Goal: Task Accomplishment & Management: Manage account settings

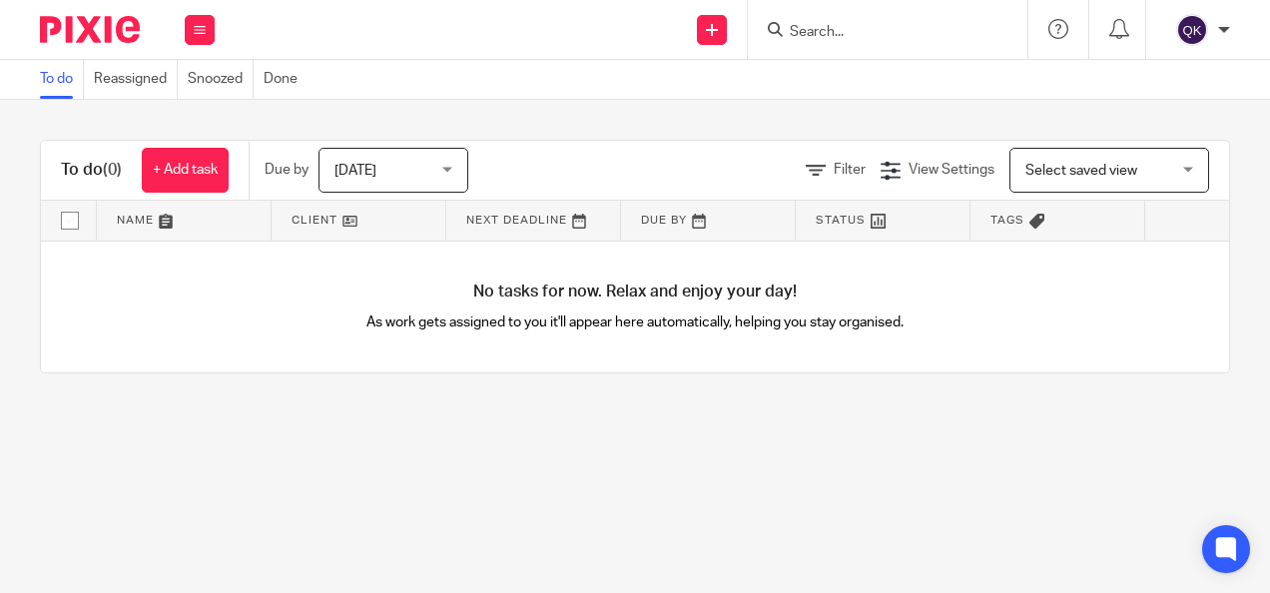
click at [1195, 34] on img at bounding box center [1192, 30] width 32 height 32
click at [689, 86] on div "To do Reassigned Snoozed Done" at bounding box center [635, 80] width 1270 height 40
click at [204, 33] on icon at bounding box center [200, 30] width 12 height 12
click at [341, 117] on div "To do (0) + Add task Due by Today Today Today Tomorrow This week Next week This…" at bounding box center [635, 256] width 1270 height 313
click at [61, 29] on img at bounding box center [90, 29] width 100 height 27
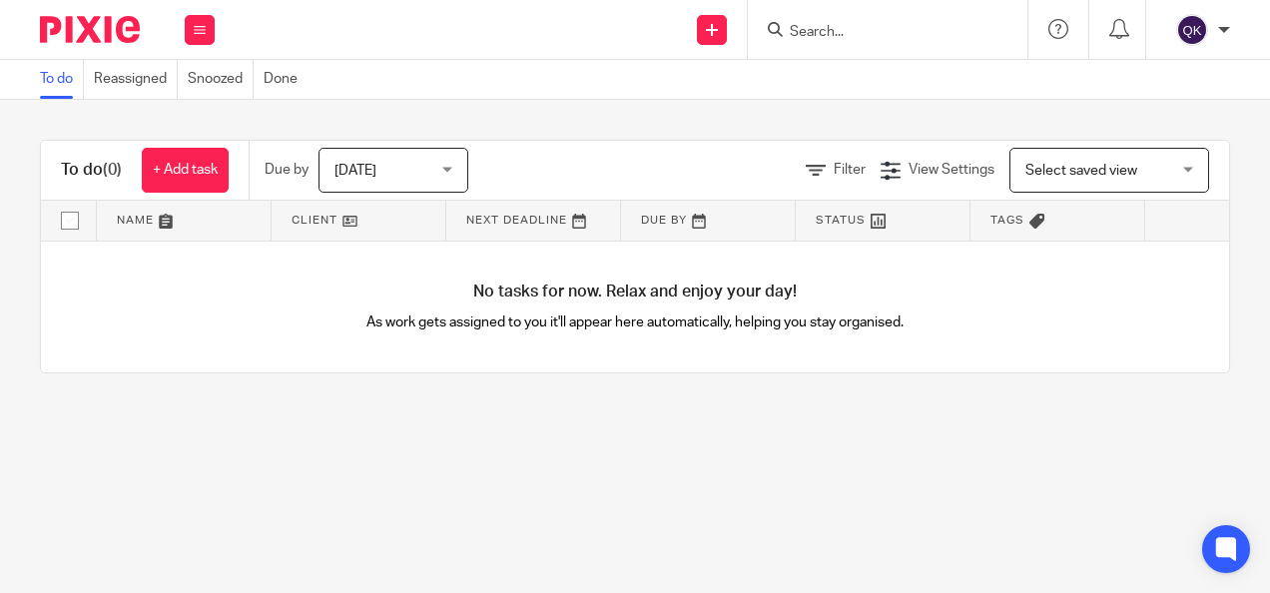
click at [202, 30] on icon at bounding box center [200, 30] width 12 height 12
click at [195, 179] on link "Team" at bounding box center [189, 181] width 33 height 14
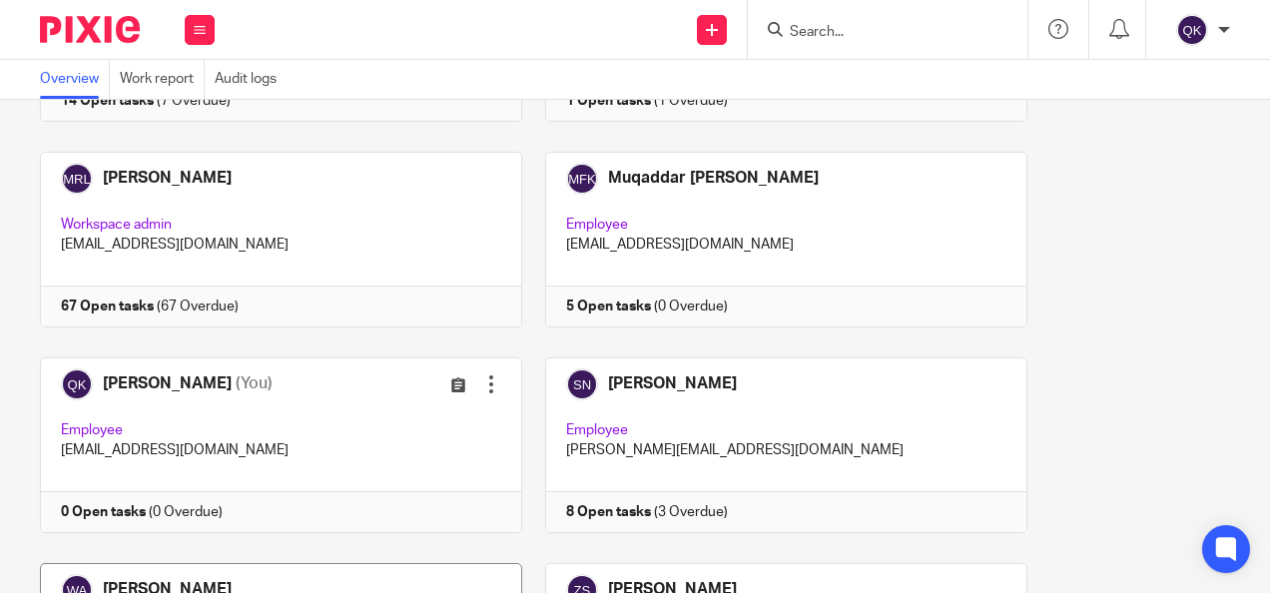
scroll to position [889, 0]
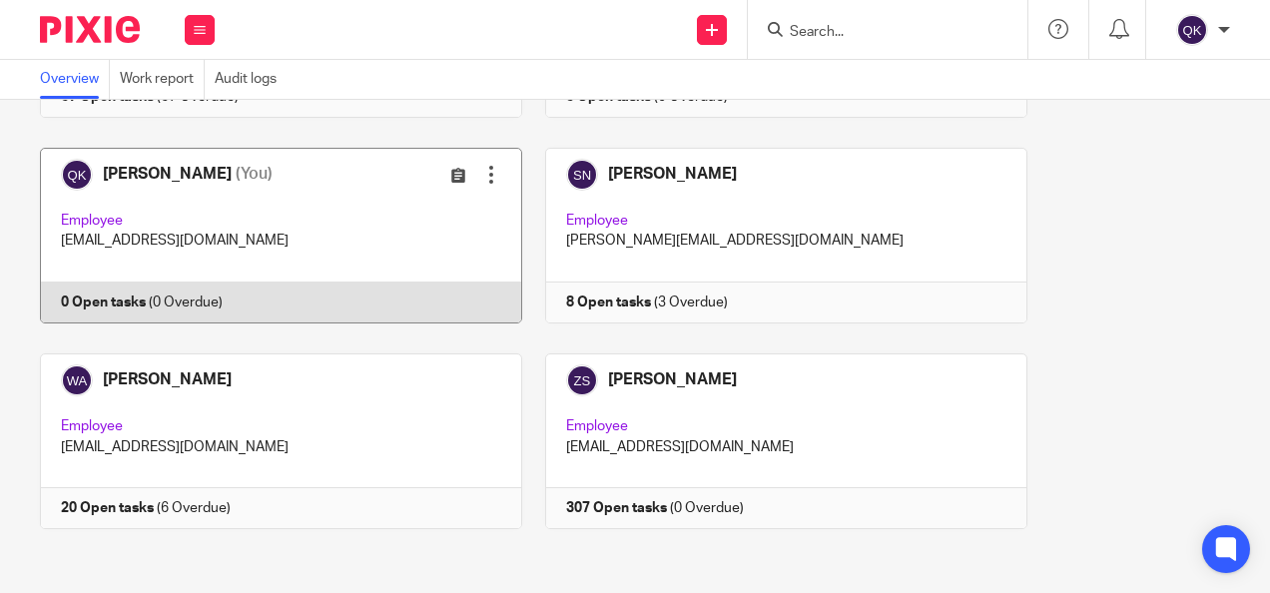
click at [337, 230] on link at bounding box center [269, 236] width 505 height 176
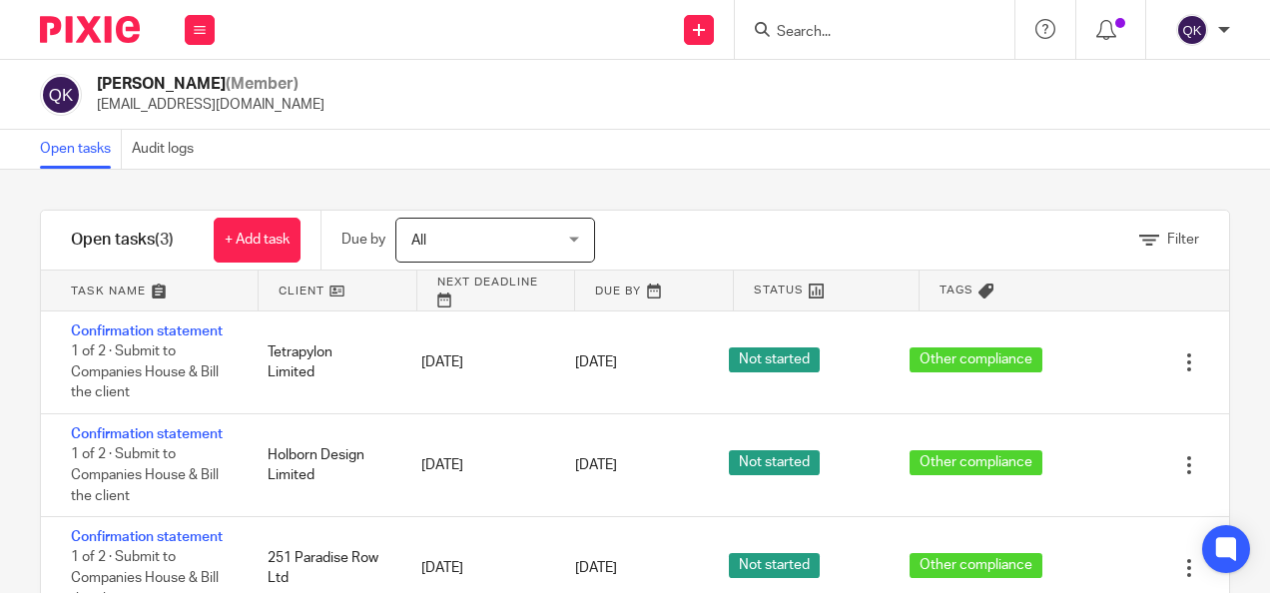
click at [121, 236] on h1 "Open tasks (3)" at bounding box center [122, 240] width 103 height 21
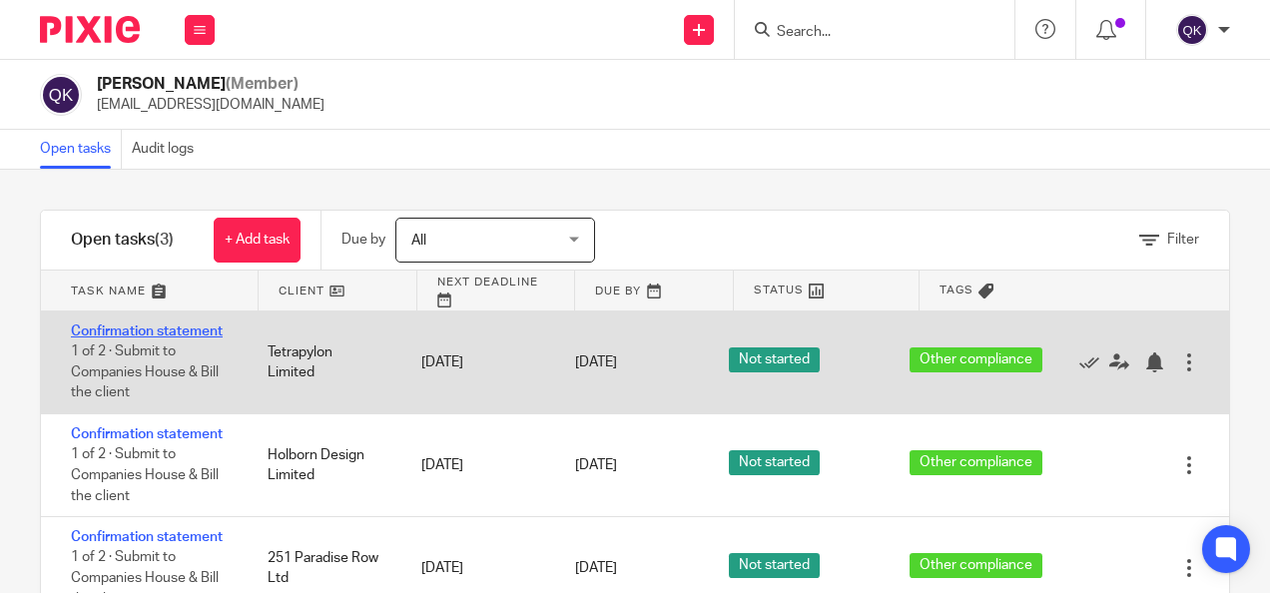
click at [191, 333] on link "Confirmation statement" at bounding box center [147, 331] width 152 height 14
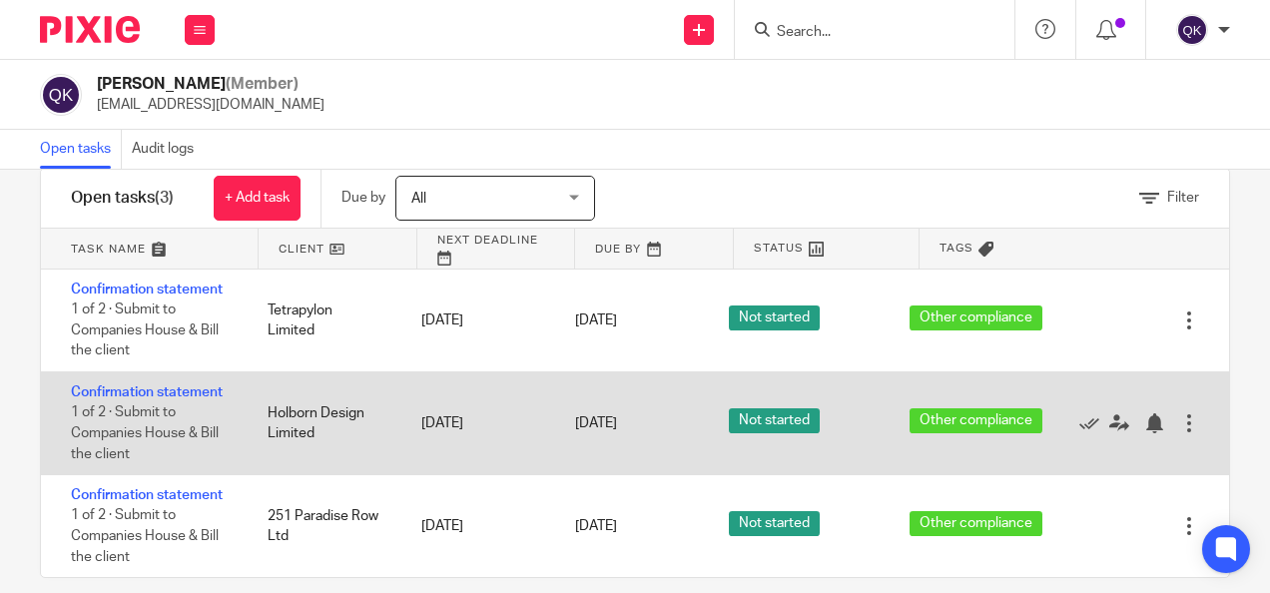
scroll to position [65, 0]
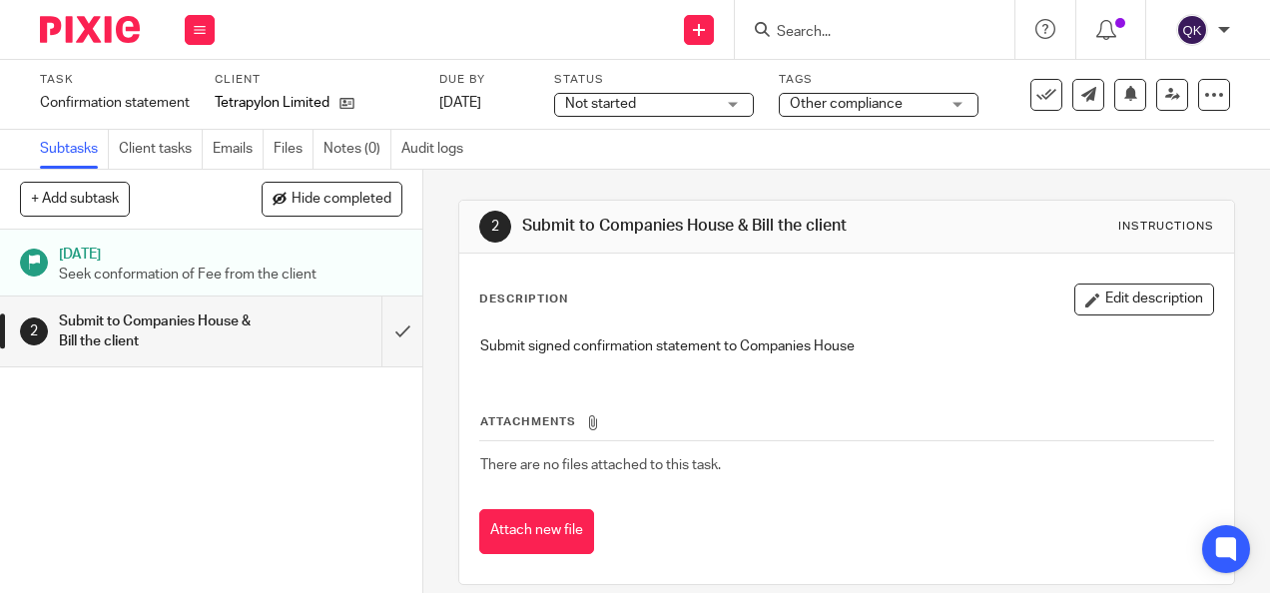
drag, startPoint x: 670, startPoint y: 108, endPoint x: 669, endPoint y: 129, distance: 21.0
click at [669, 108] on span "Not started" at bounding box center [640, 104] width 150 height 21
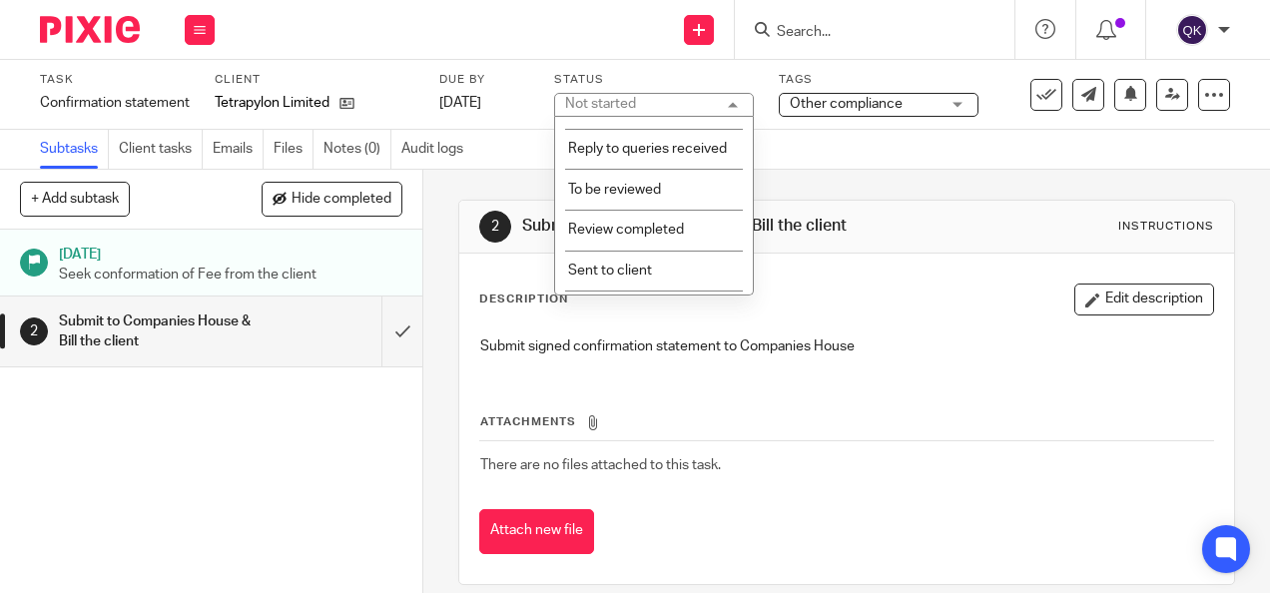
scroll to position [409, 0]
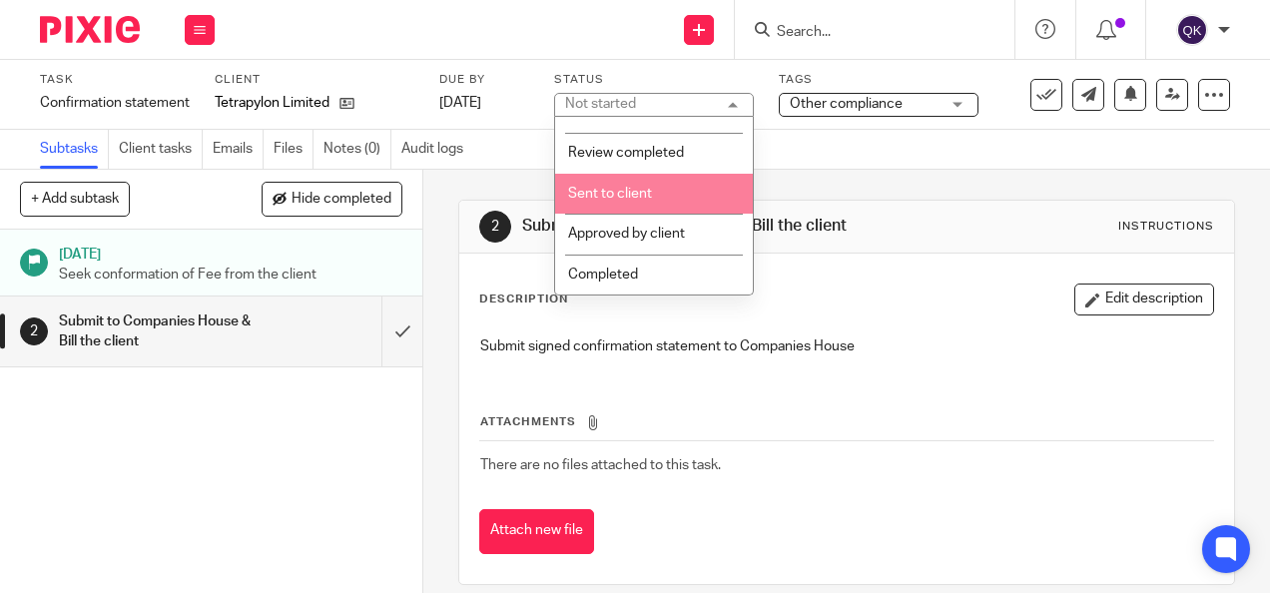
click at [645, 192] on span "Sent to client" at bounding box center [610, 194] width 84 height 14
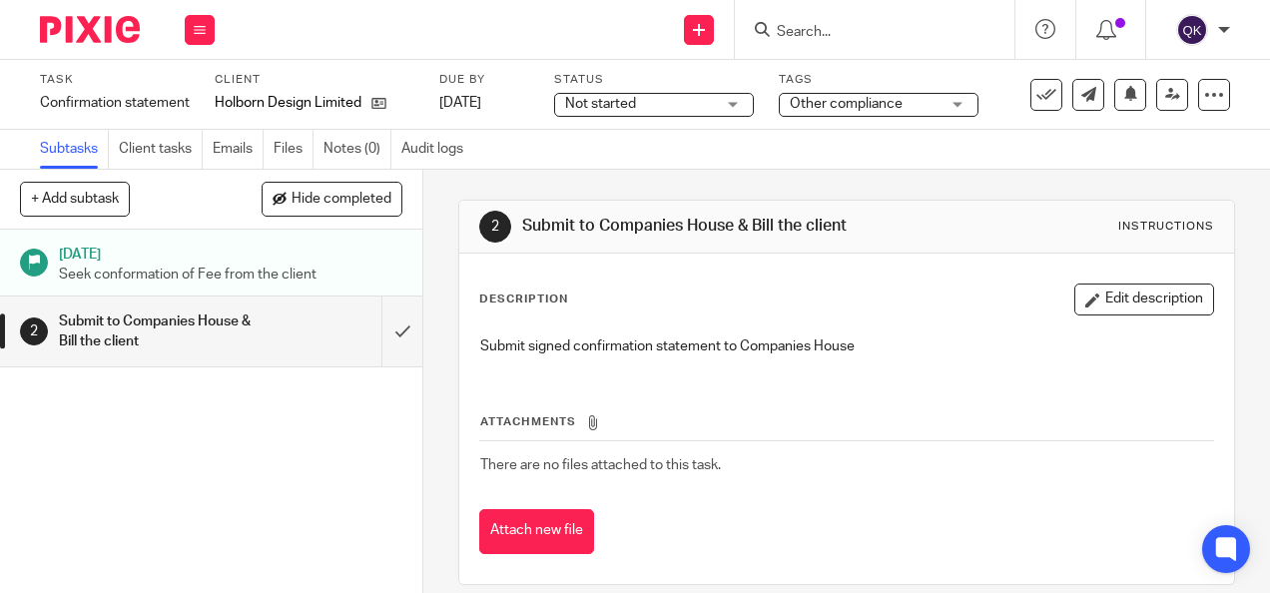
click at [694, 97] on span "Not started" at bounding box center [640, 104] width 150 height 21
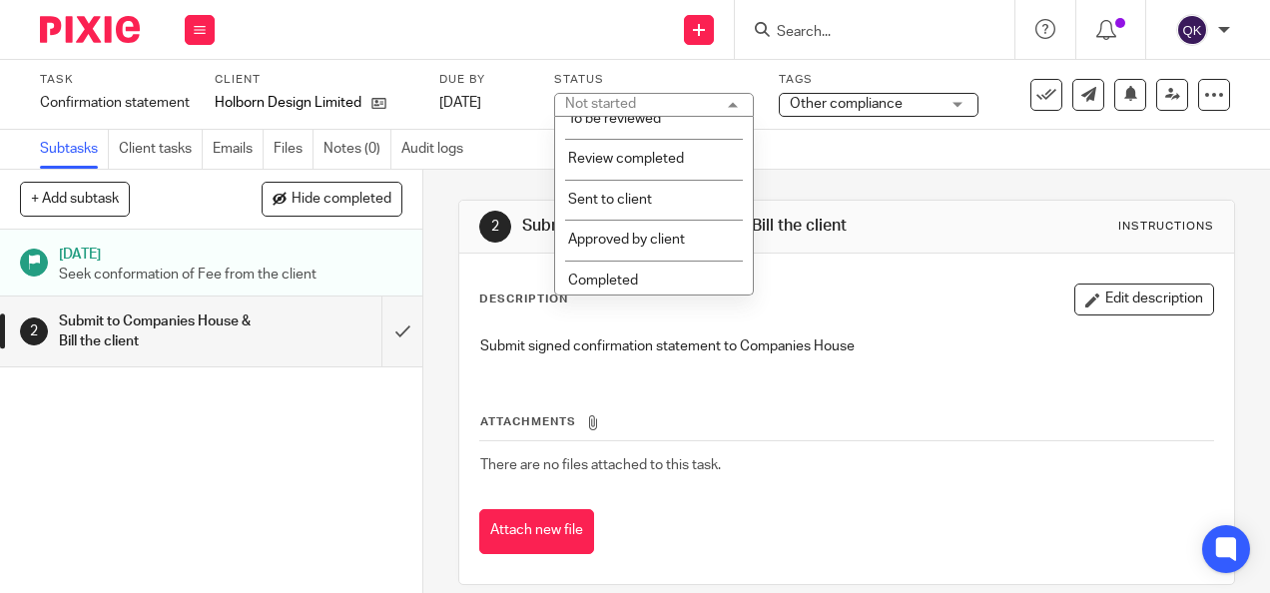
scroll to position [409, 0]
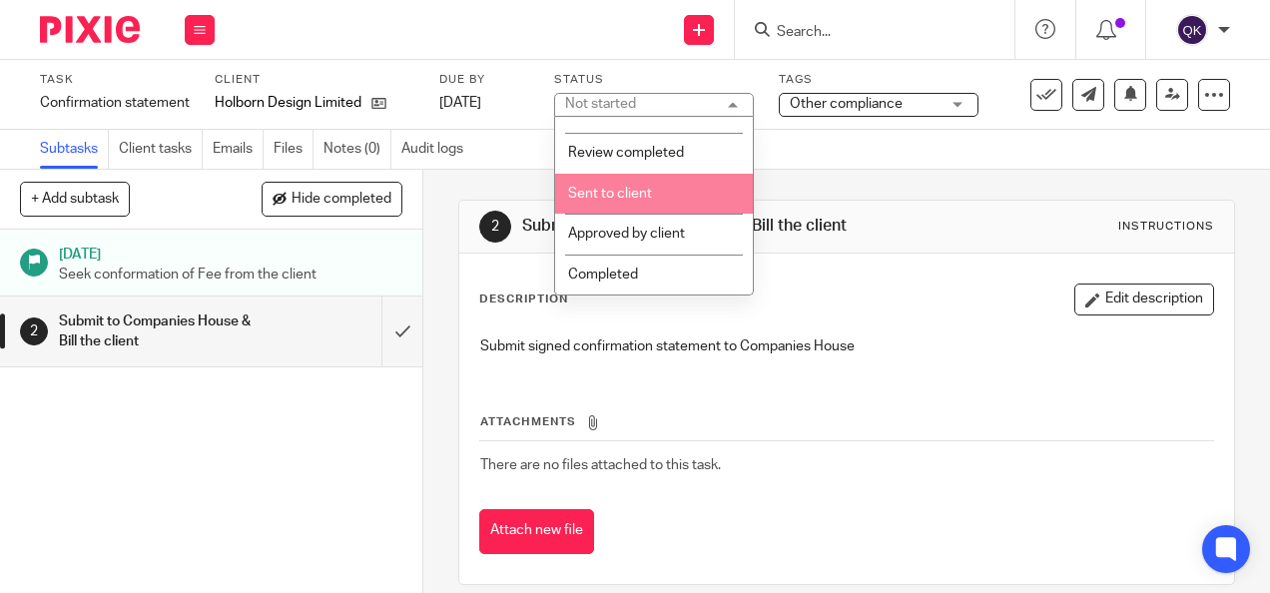
click at [667, 190] on li "Sent to client" at bounding box center [654, 194] width 198 height 41
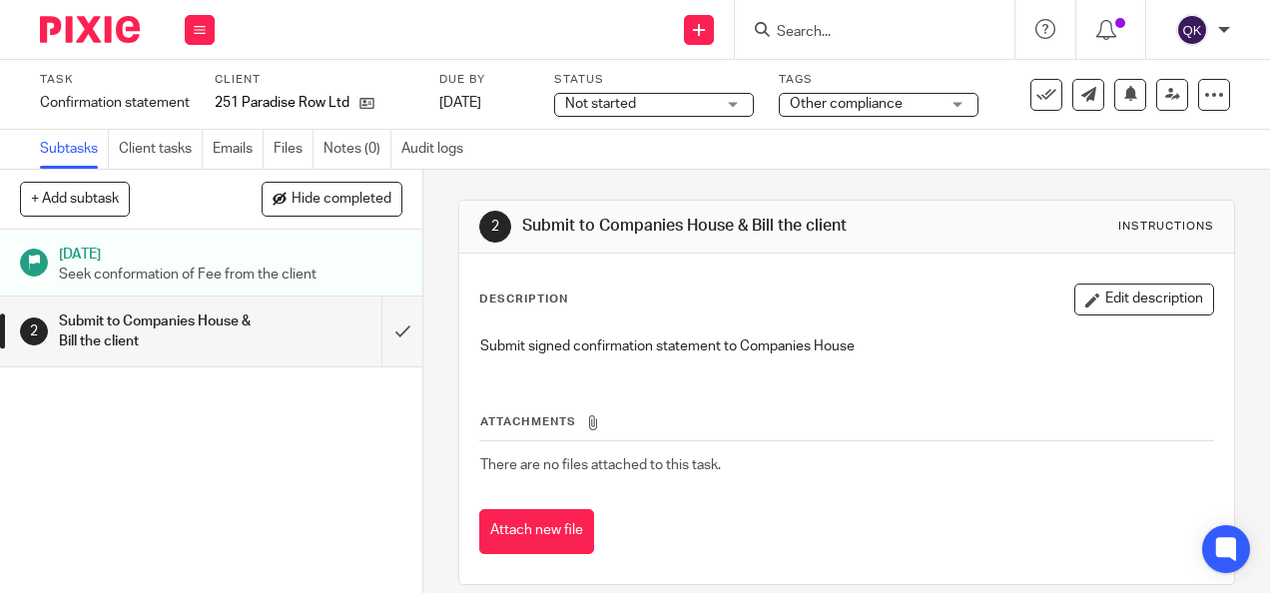
click at [709, 106] on span "Not started" at bounding box center [640, 104] width 150 height 21
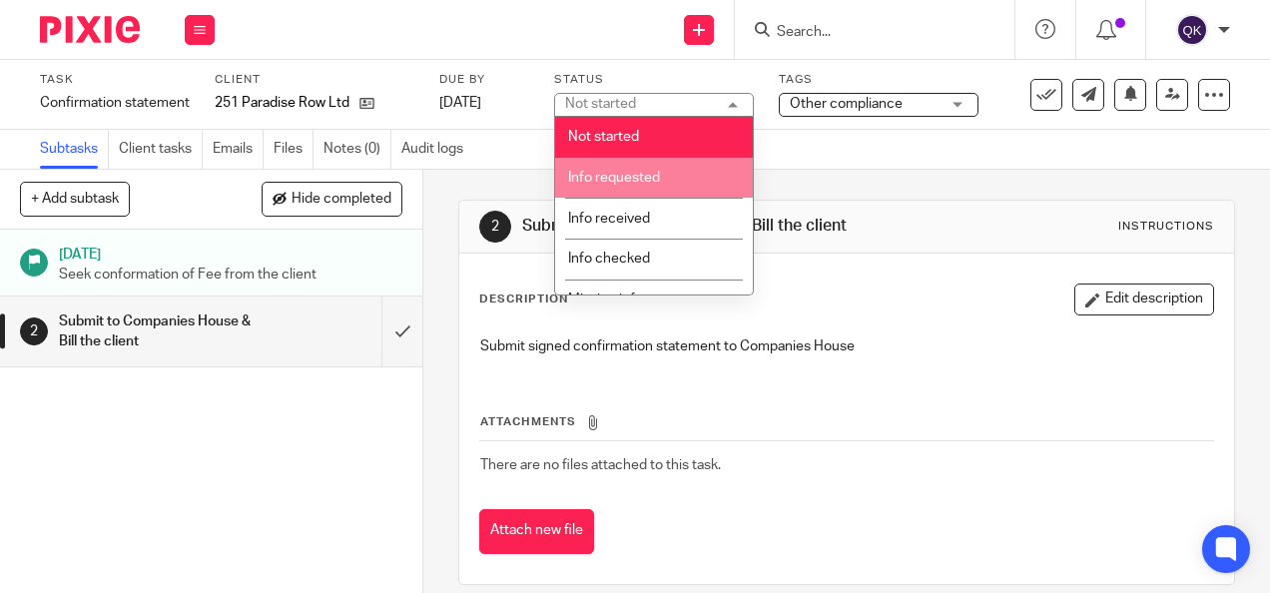
scroll to position [409, 0]
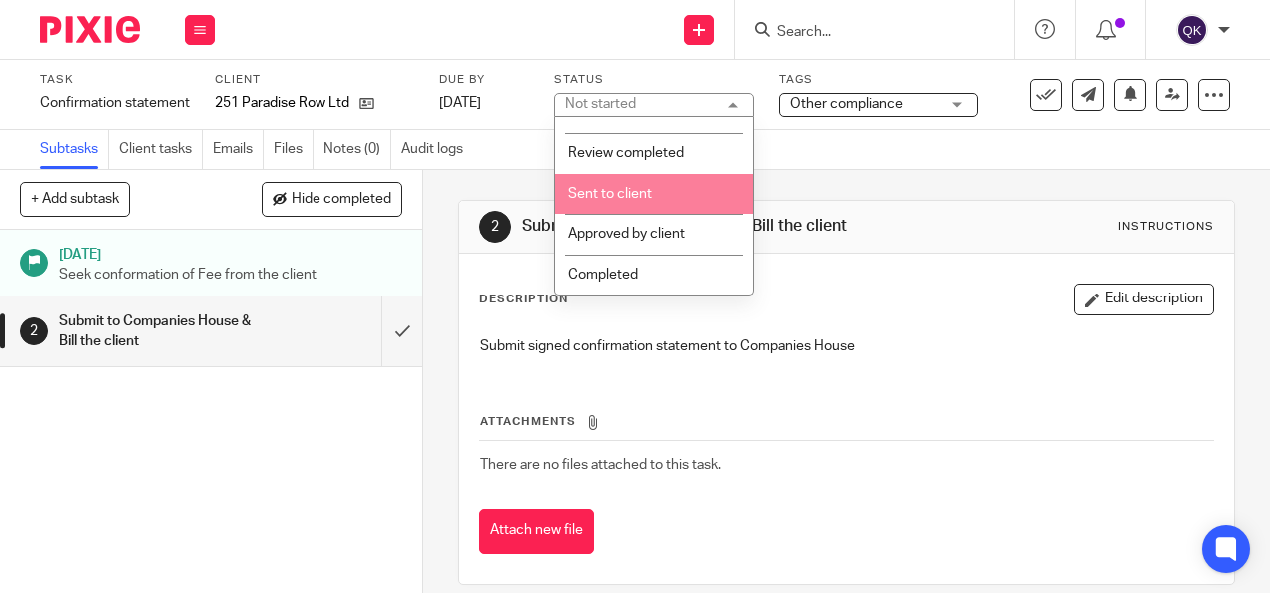
click at [637, 195] on span "Sent to client" at bounding box center [610, 194] width 84 height 14
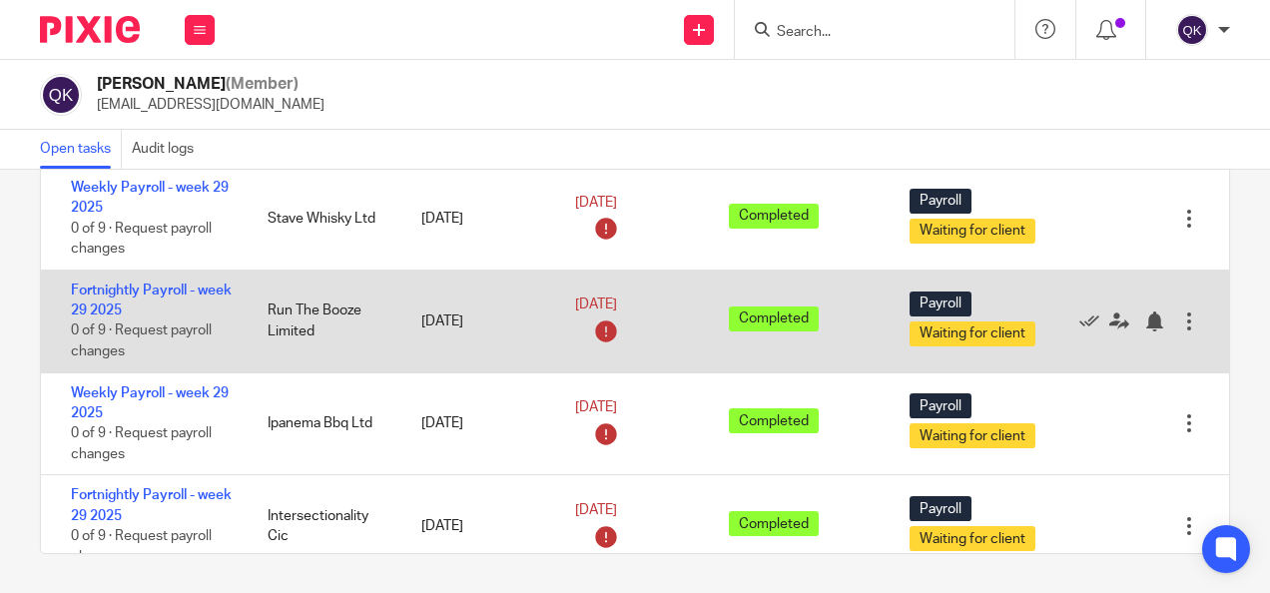
scroll to position [44, 0]
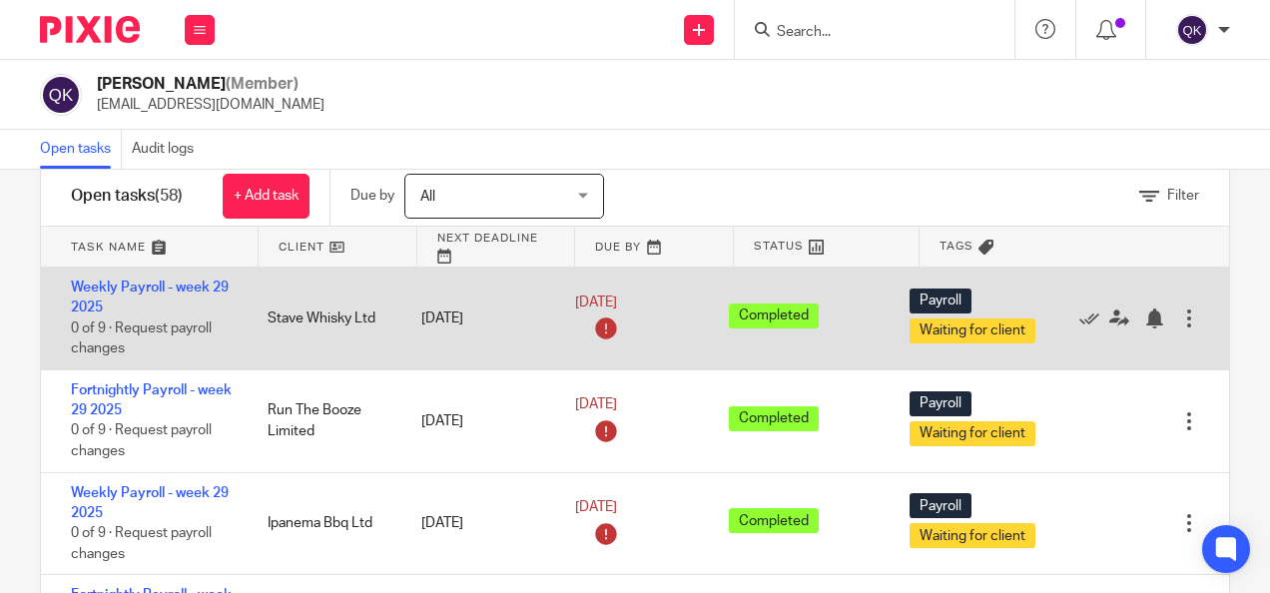
click at [590, 335] on icon at bounding box center [606, 328] width 32 height 32
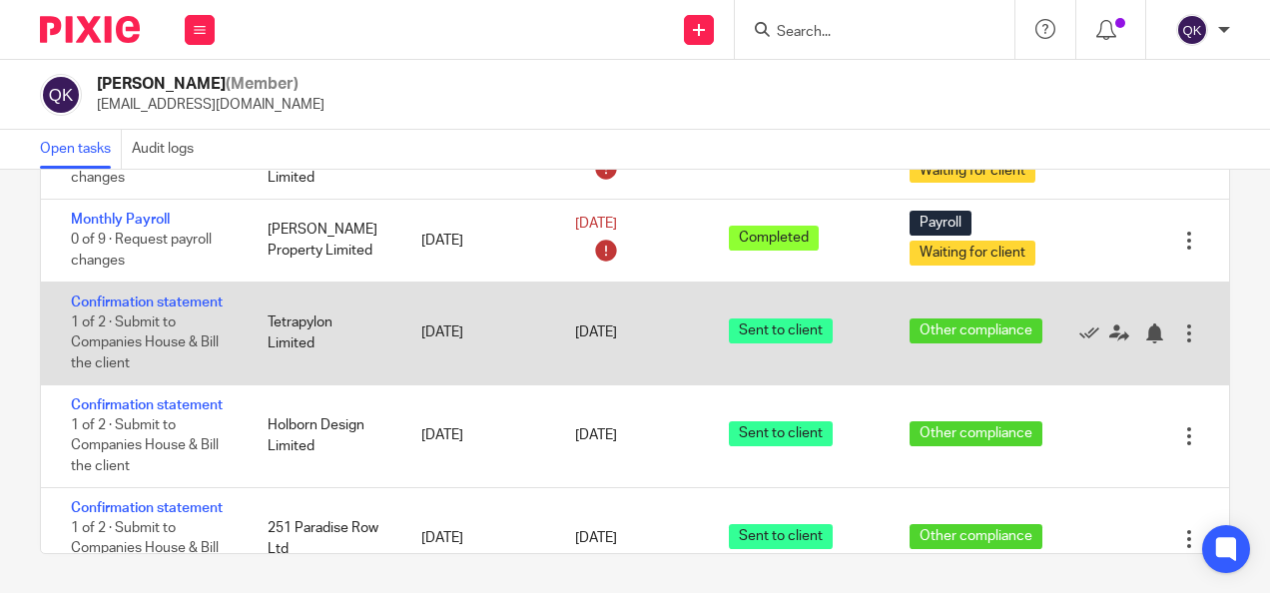
scroll to position [4719, 0]
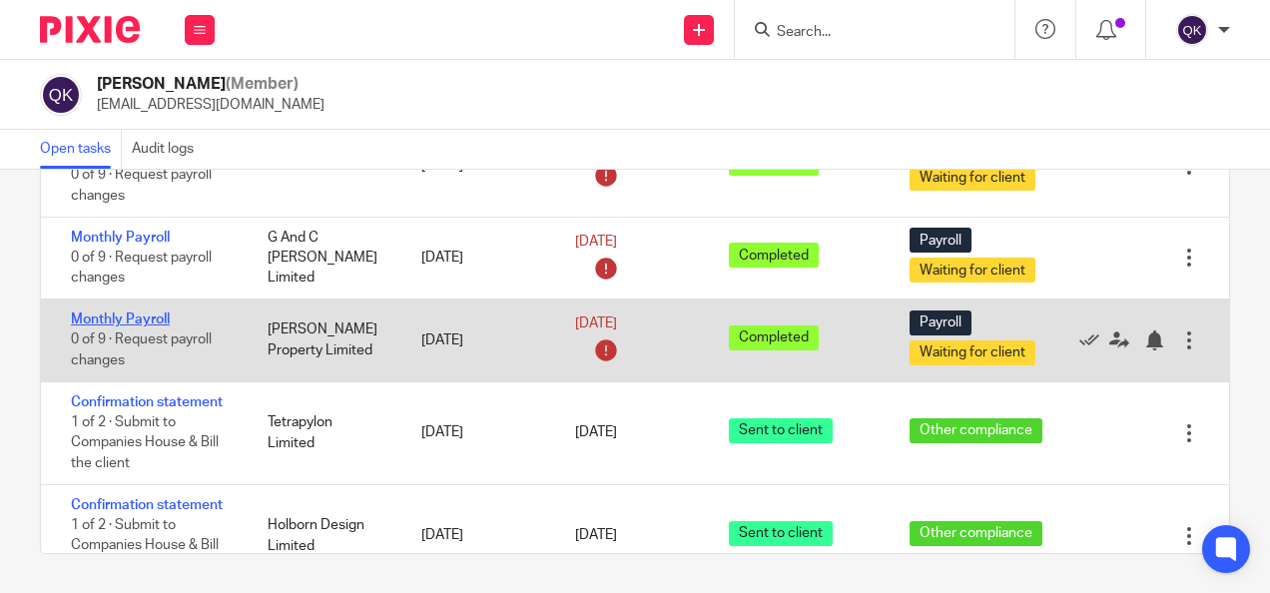
drag, startPoint x: 138, startPoint y: 274, endPoint x: 110, endPoint y: 286, distance: 30.4
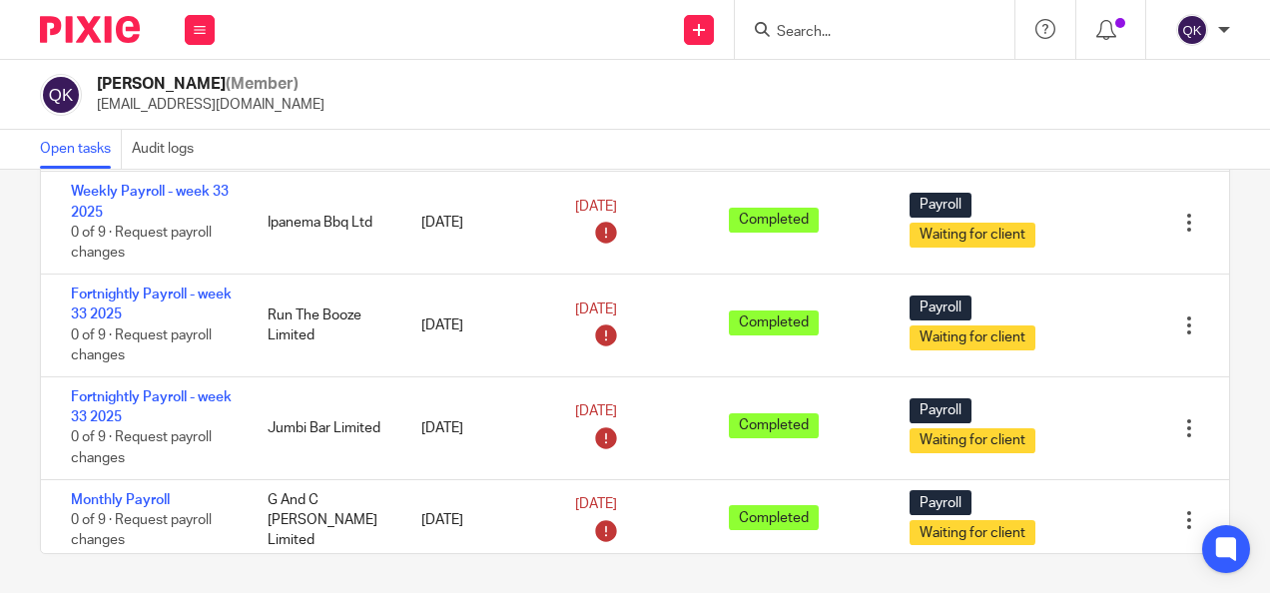
scroll to position [4120, 0]
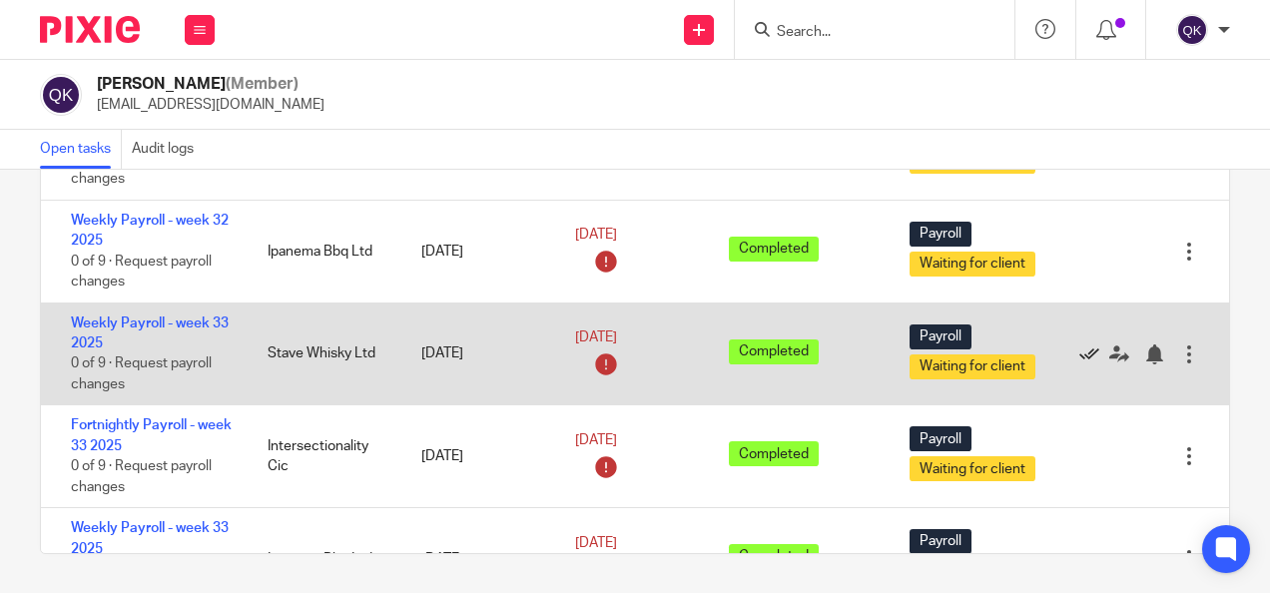
click at [1079, 344] on icon at bounding box center [1089, 354] width 20 height 20
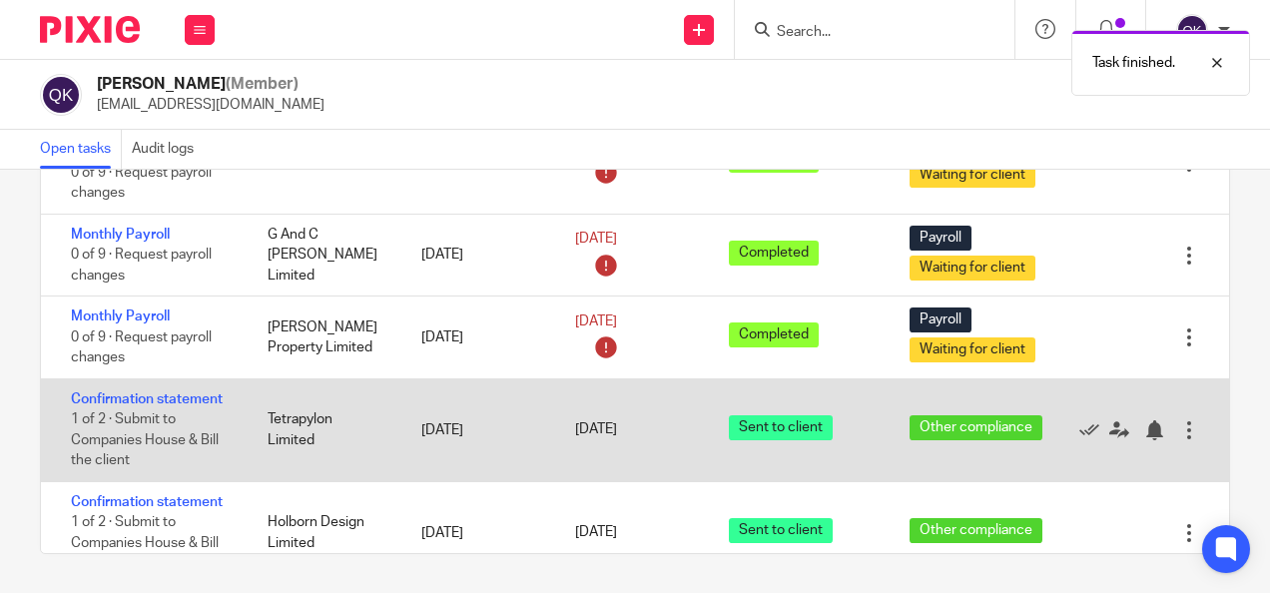
scroll to position [4519, 0]
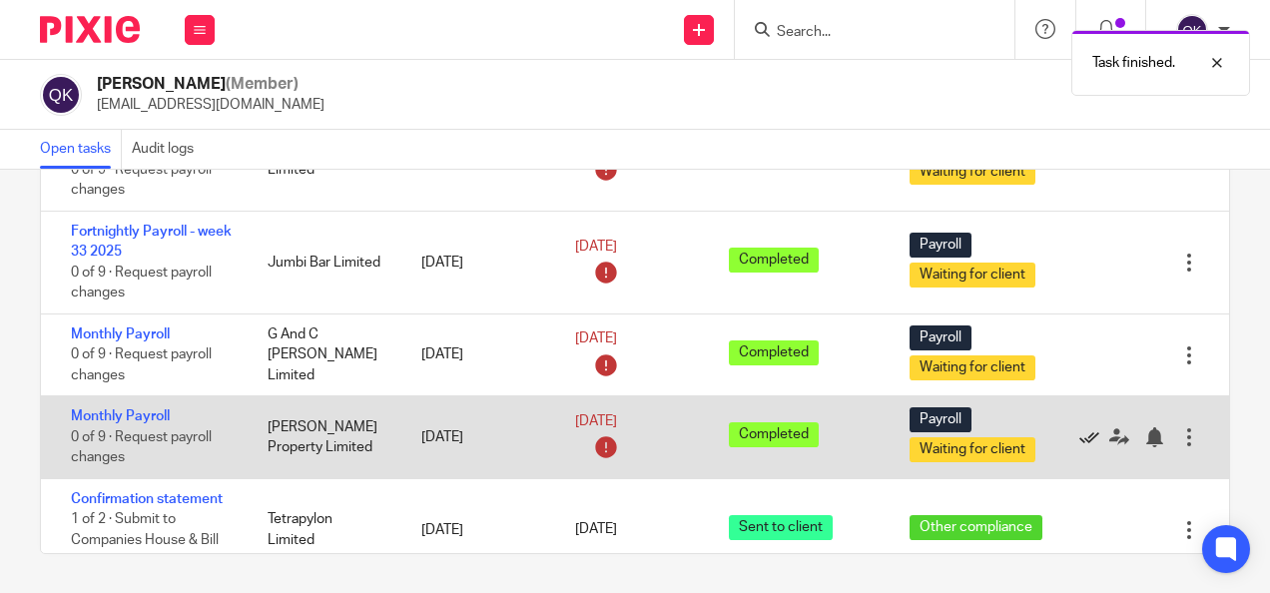
click at [1079, 427] on icon at bounding box center [1089, 437] width 20 height 20
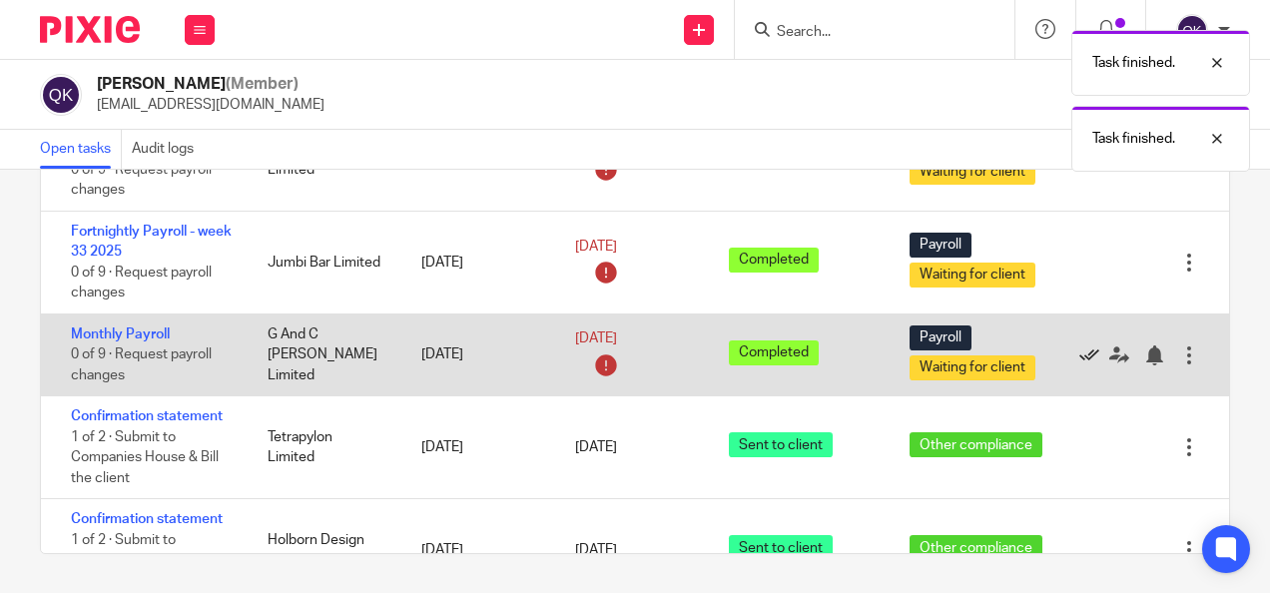
click at [1079, 345] on icon at bounding box center [1089, 355] width 20 height 20
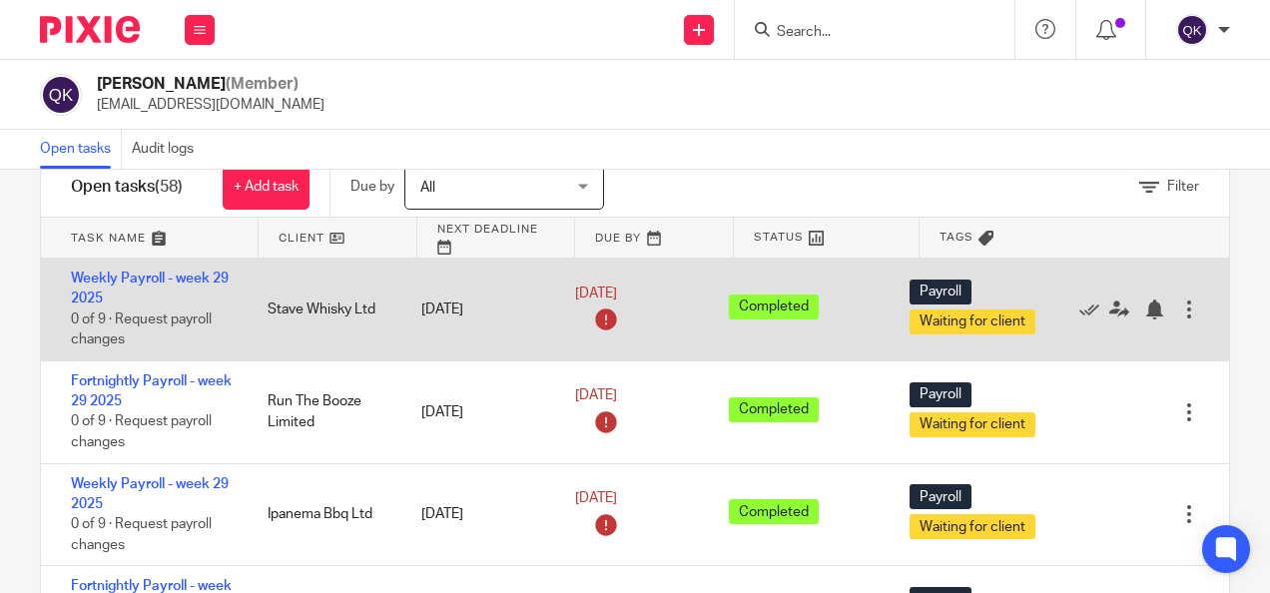
scroll to position [0, 0]
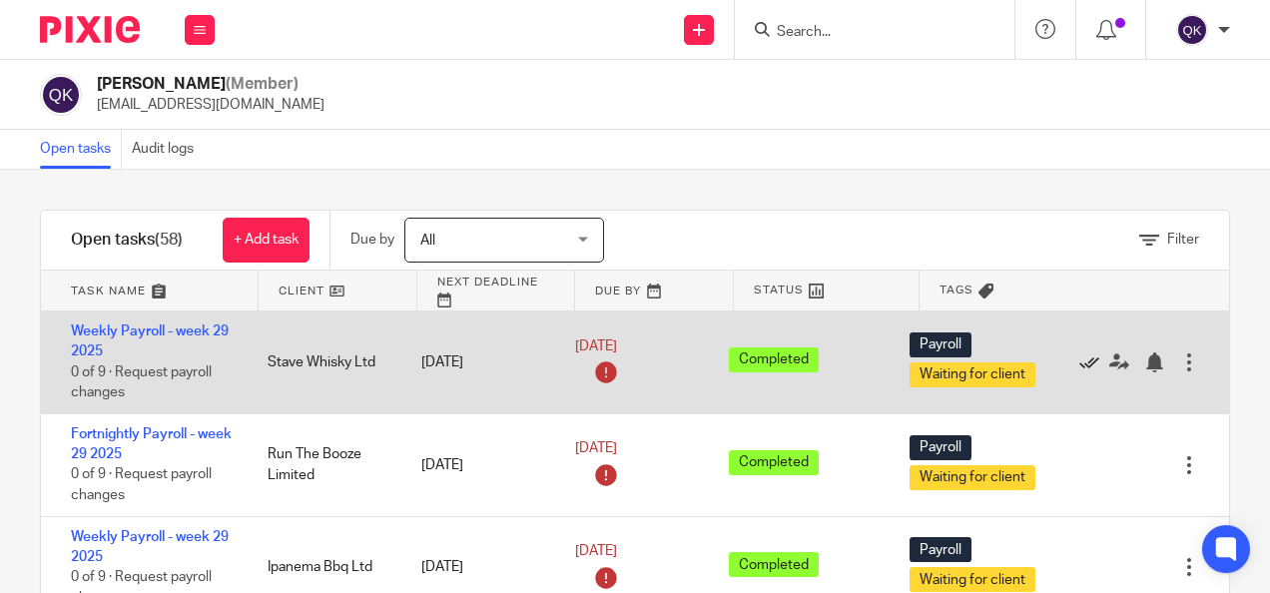
click at [1079, 359] on icon at bounding box center [1089, 362] width 20 height 20
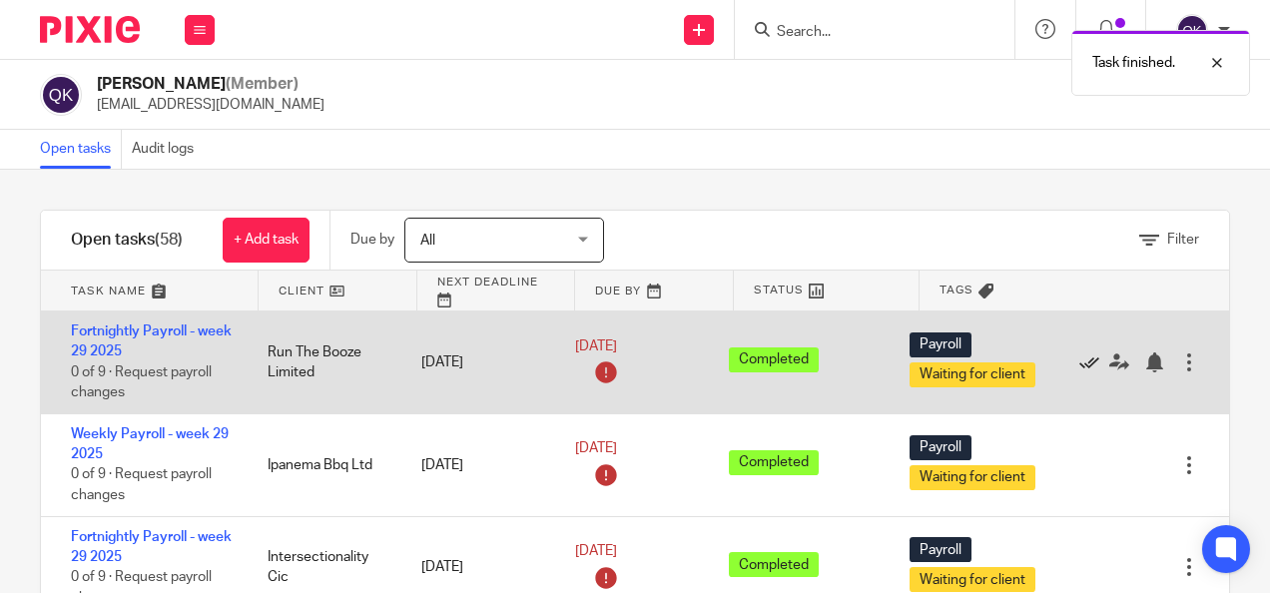
click at [1079, 355] on icon at bounding box center [1089, 362] width 20 height 20
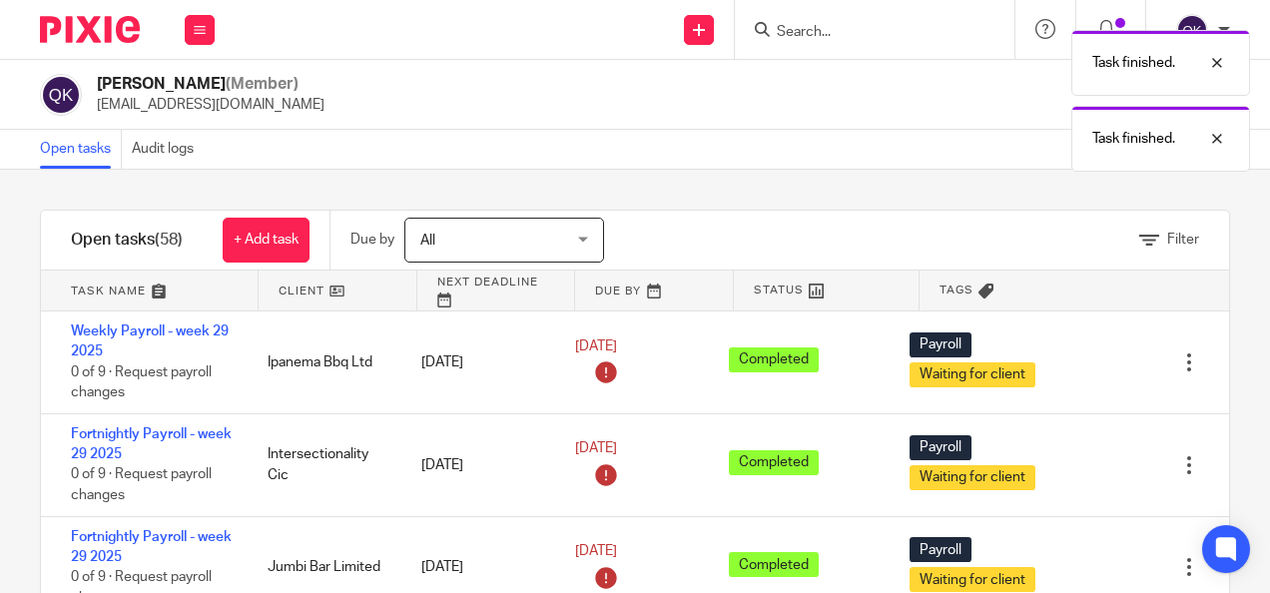
click at [1079, 355] on icon at bounding box center [1089, 362] width 20 height 20
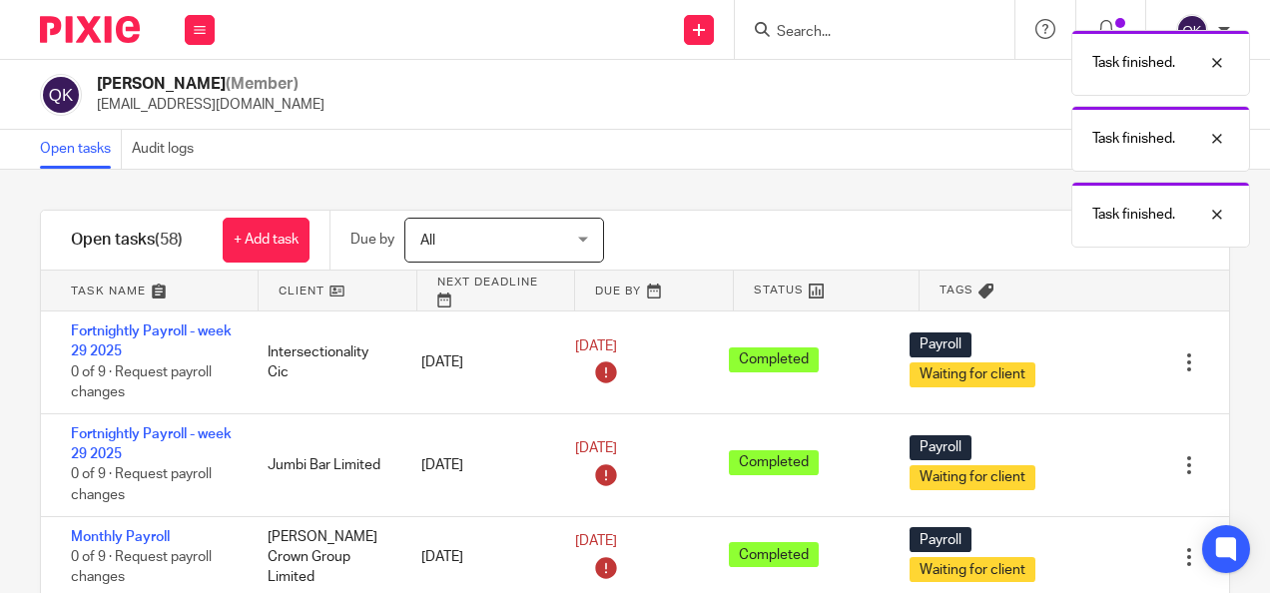
click at [1079, 355] on icon at bounding box center [1089, 362] width 20 height 20
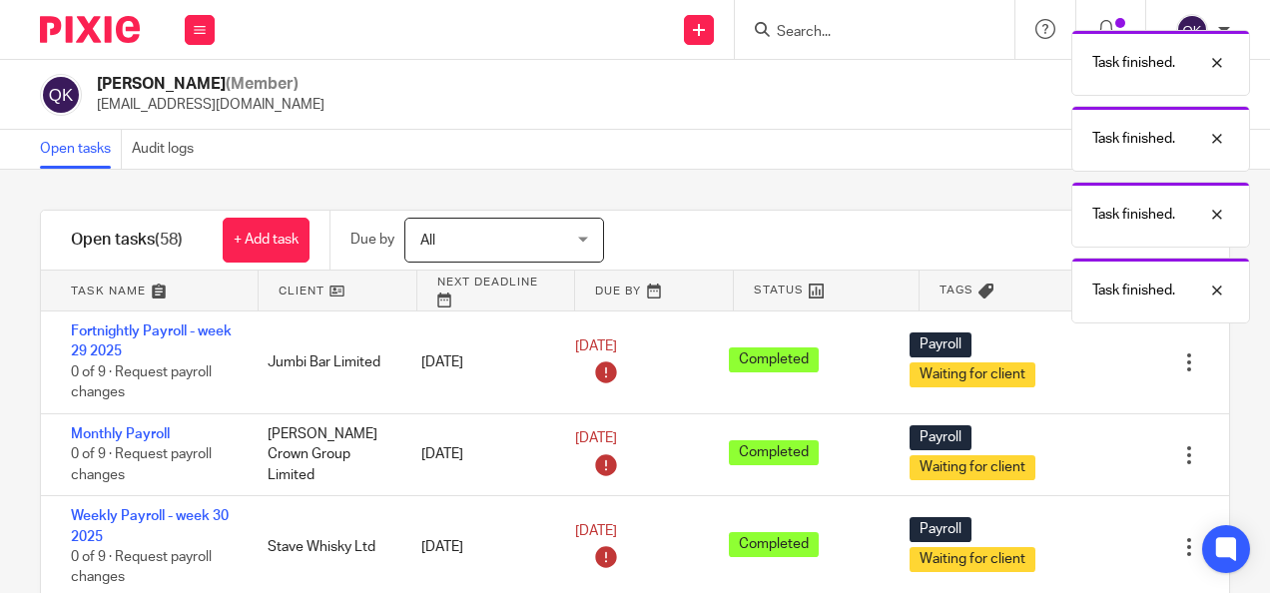
click at [1079, 355] on icon at bounding box center [1089, 362] width 20 height 20
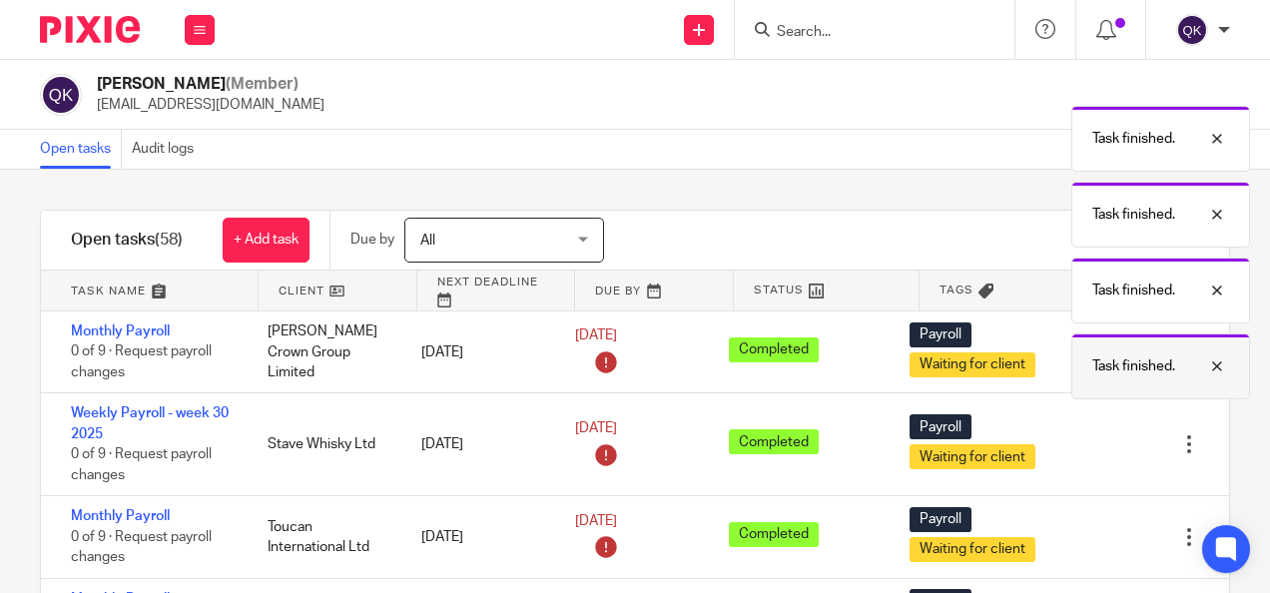
click at [1214, 365] on div at bounding box center [1202, 366] width 54 height 24
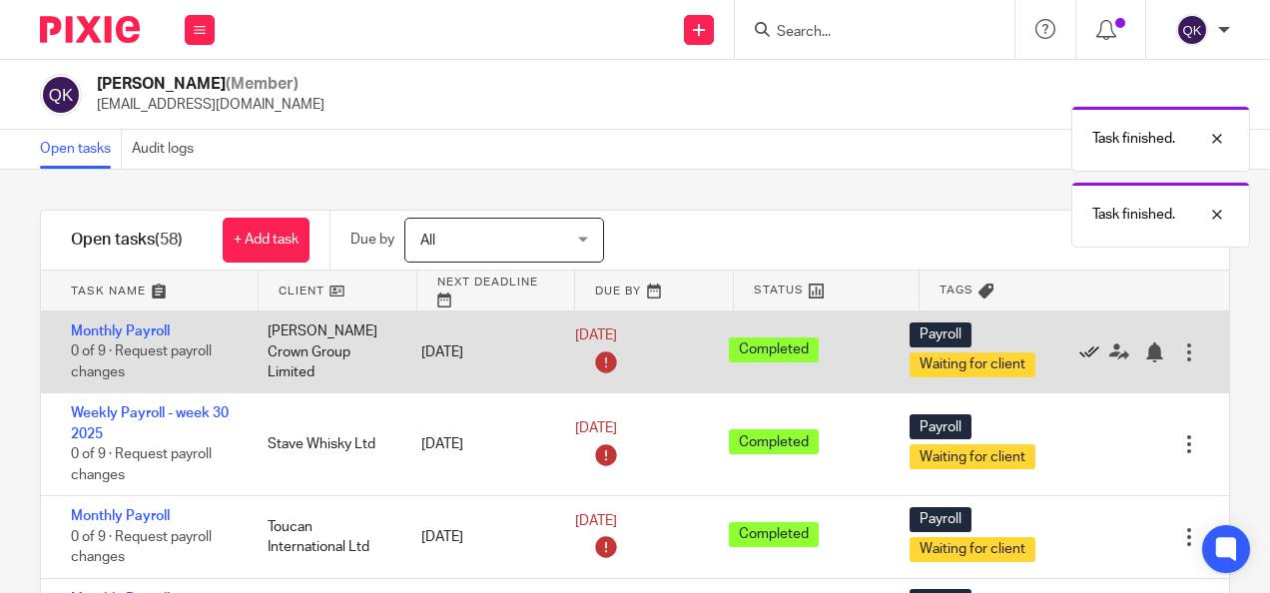
click at [1079, 343] on icon at bounding box center [1089, 352] width 20 height 20
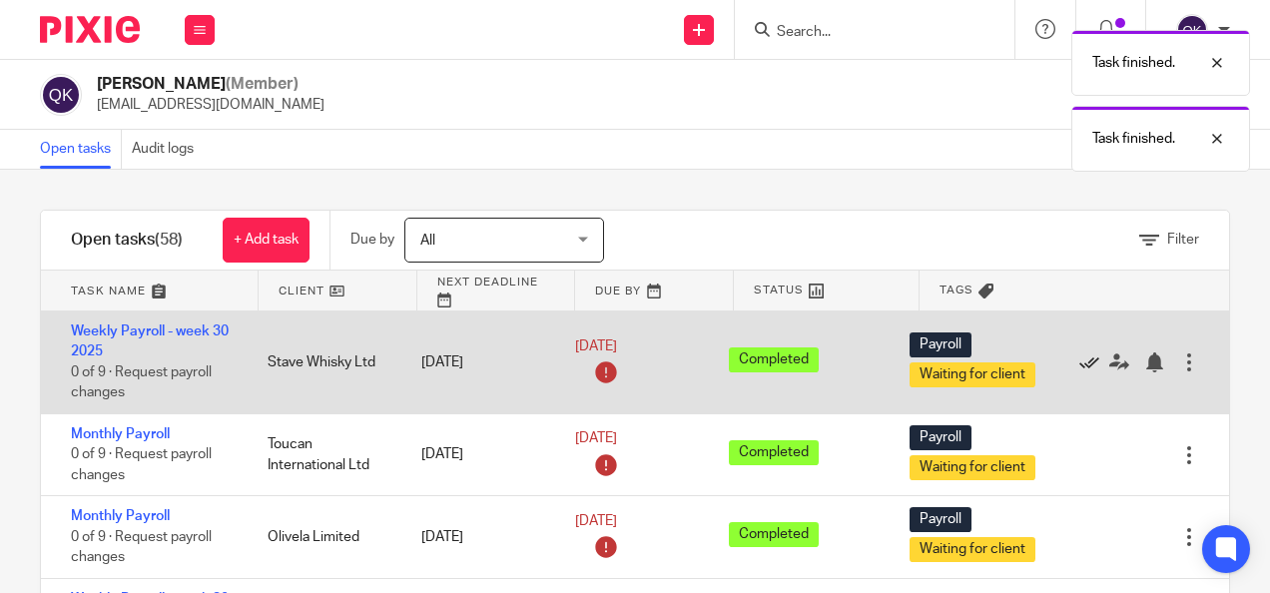
click at [1079, 360] on icon at bounding box center [1089, 362] width 20 height 20
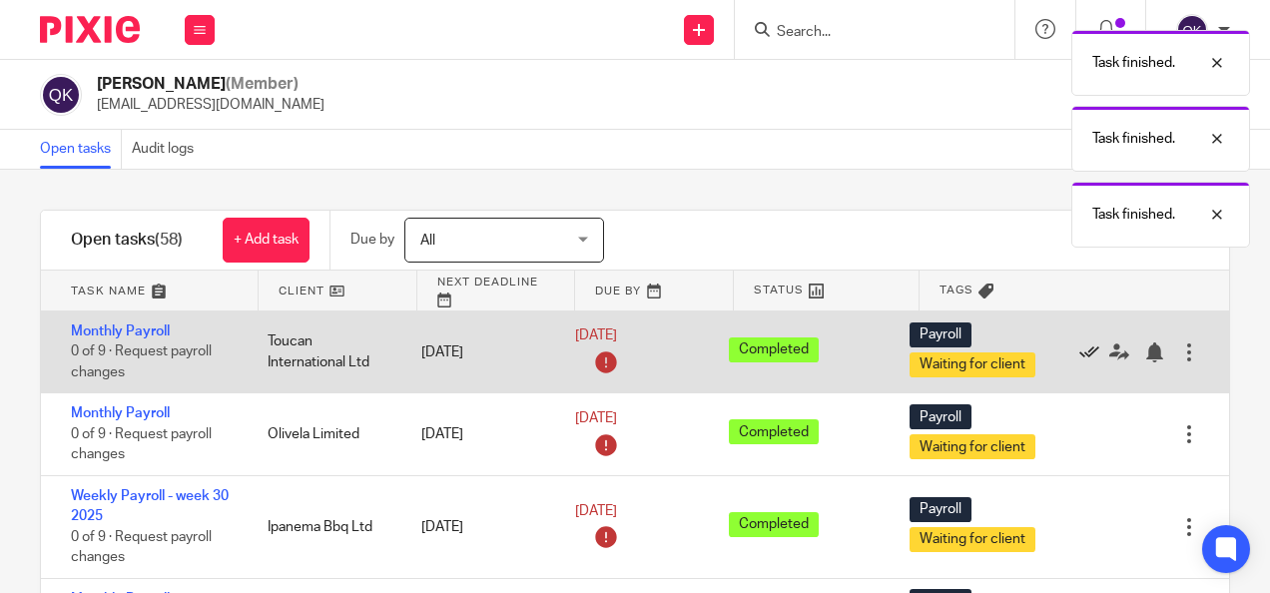
click at [1079, 347] on icon at bounding box center [1089, 352] width 20 height 20
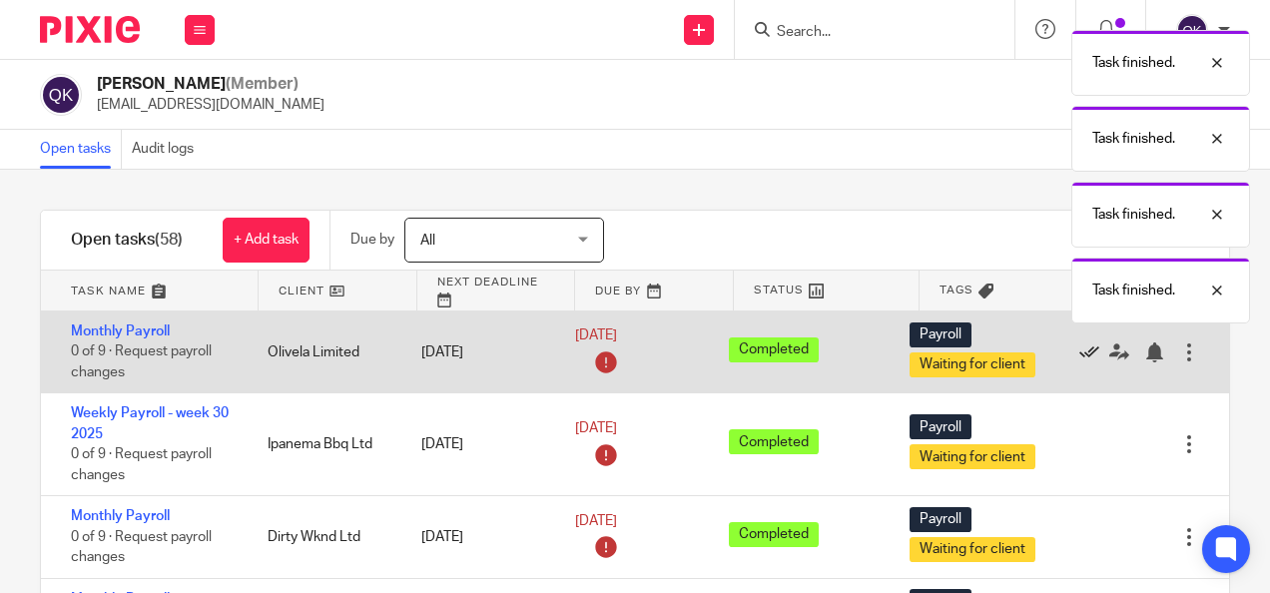
click at [1079, 348] on icon at bounding box center [1089, 352] width 20 height 20
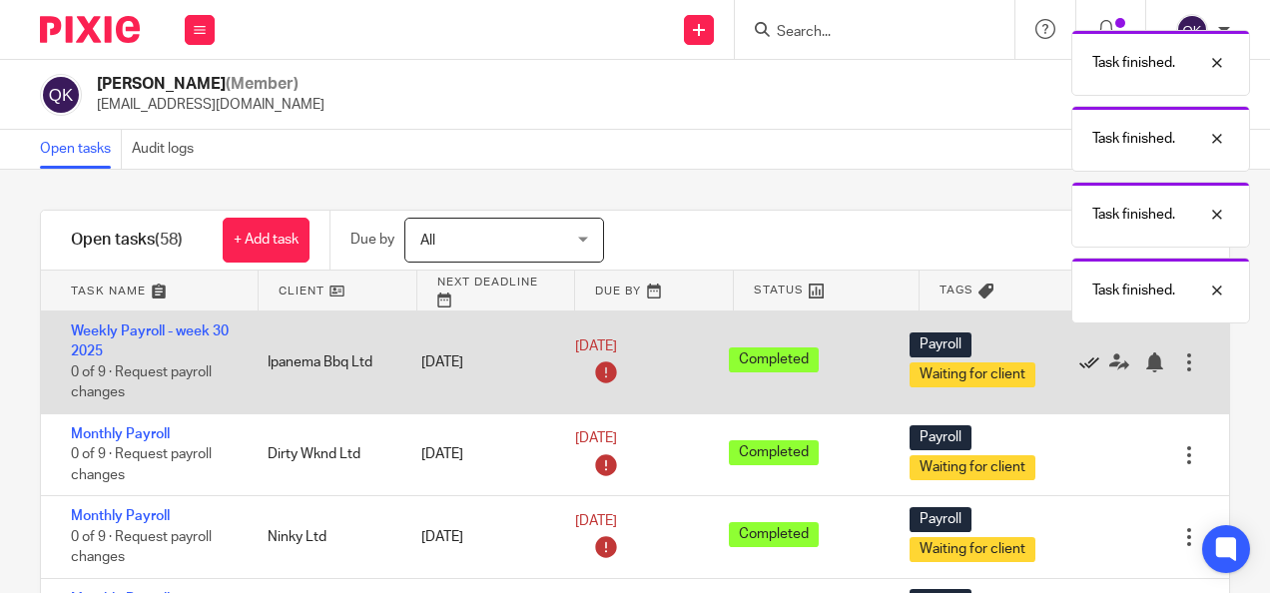
click at [1079, 355] on icon at bounding box center [1089, 362] width 20 height 20
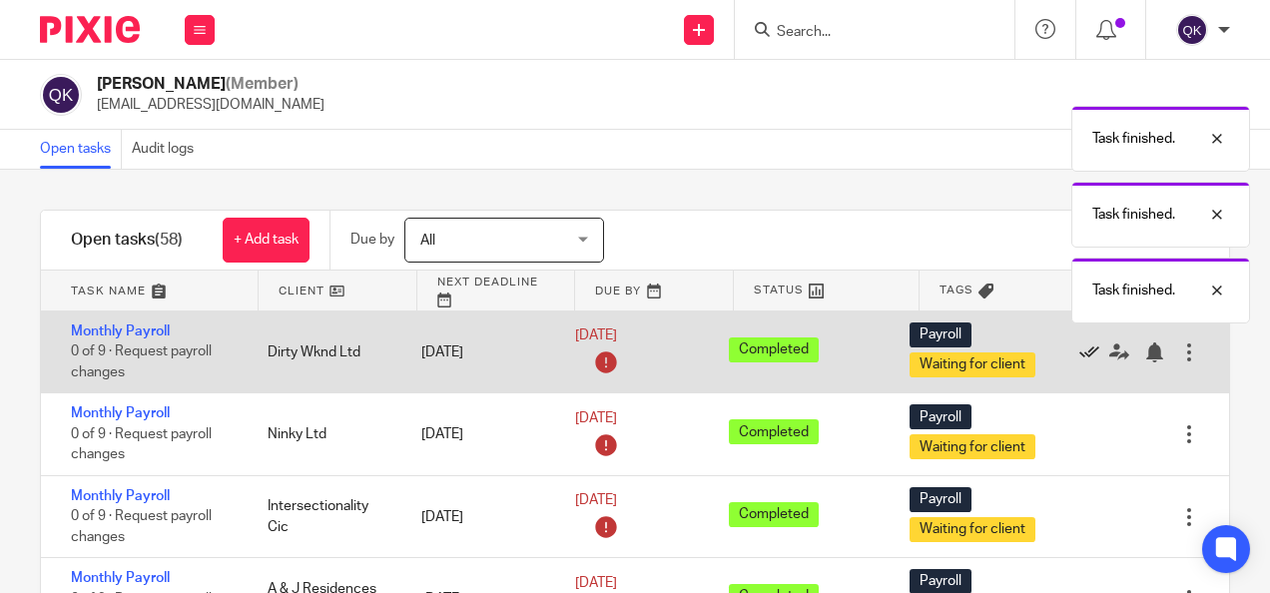
click at [1079, 354] on icon at bounding box center [1089, 352] width 20 height 20
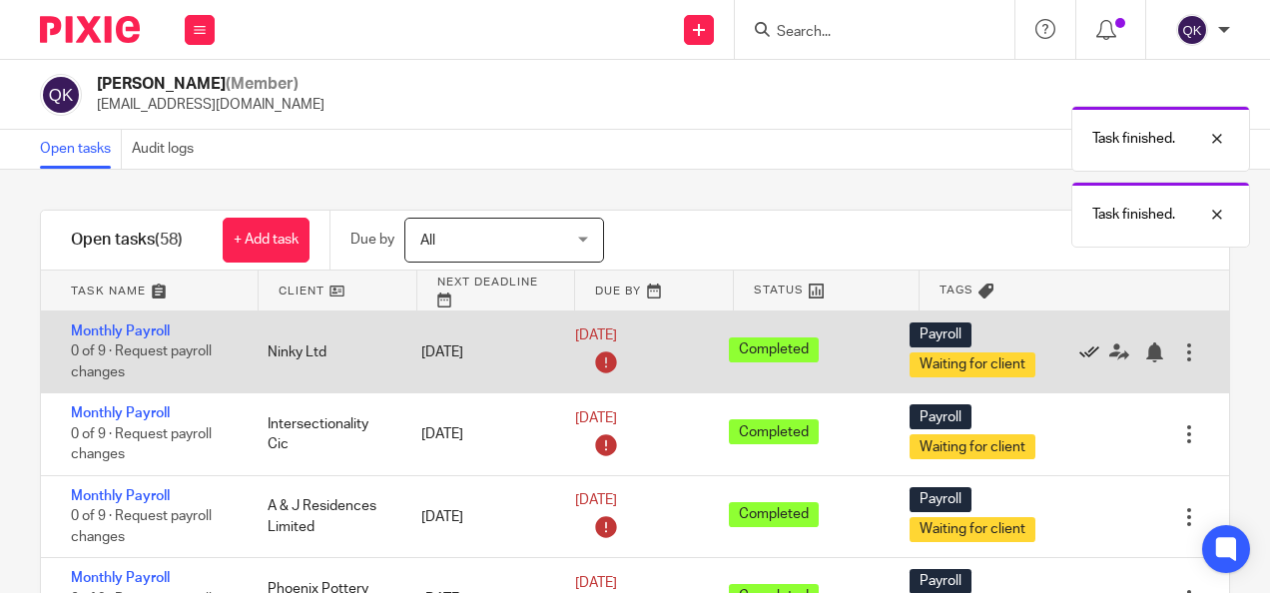
click at [1079, 352] on icon at bounding box center [1089, 352] width 20 height 20
click at [1079, 351] on icon at bounding box center [1089, 352] width 20 height 20
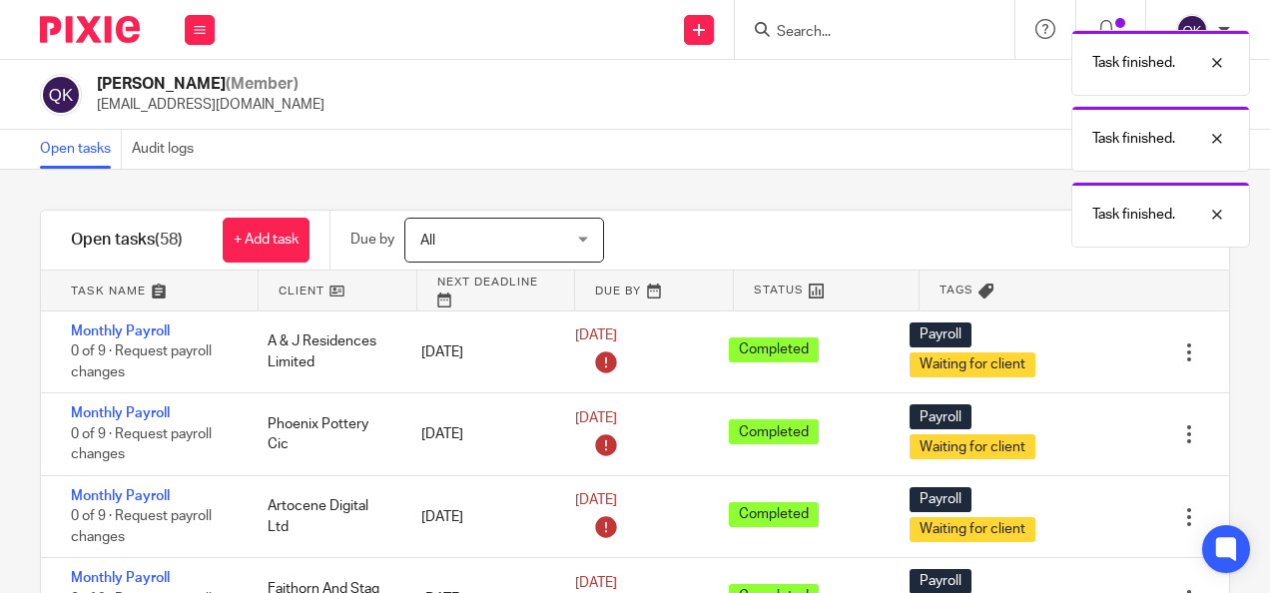
click at [1079, 351] on icon at bounding box center [1089, 352] width 20 height 20
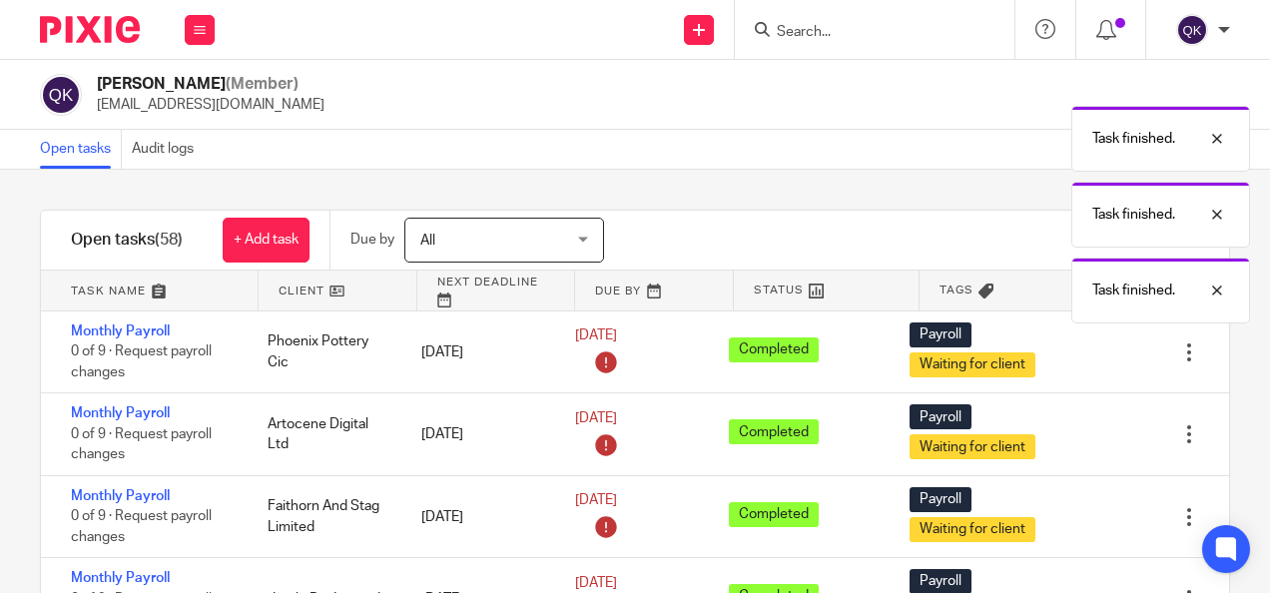
click at [1079, 351] on icon at bounding box center [1089, 352] width 20 height 20
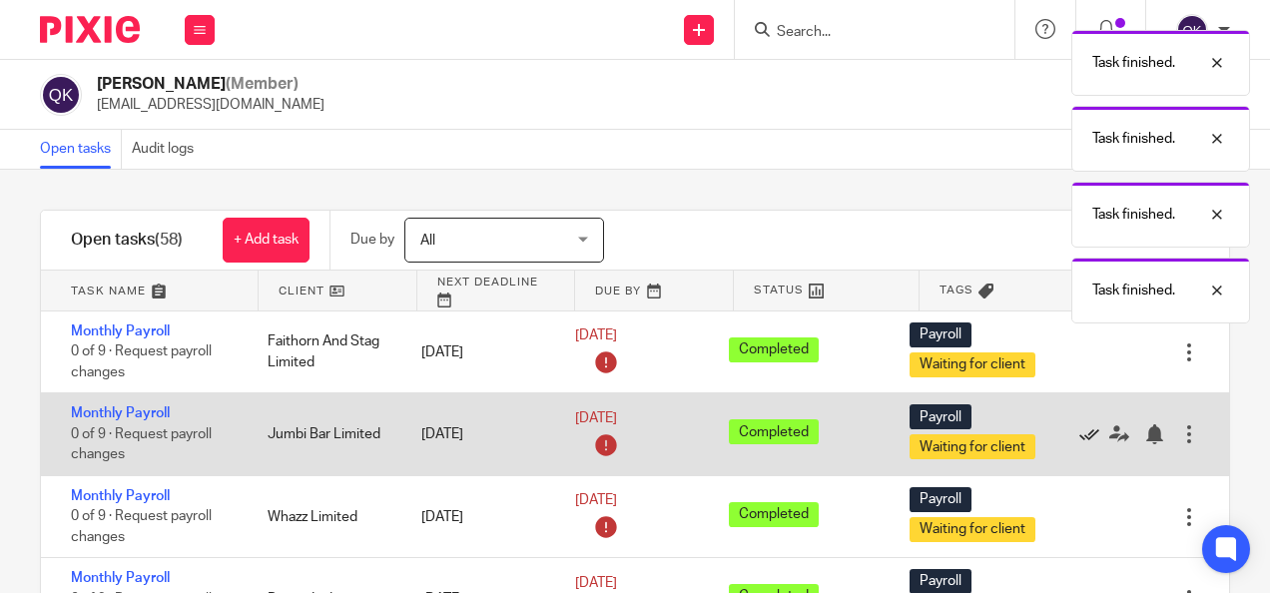
click at [1079, 437] on icon at bounding box center [1089, 434] width 20 height 20
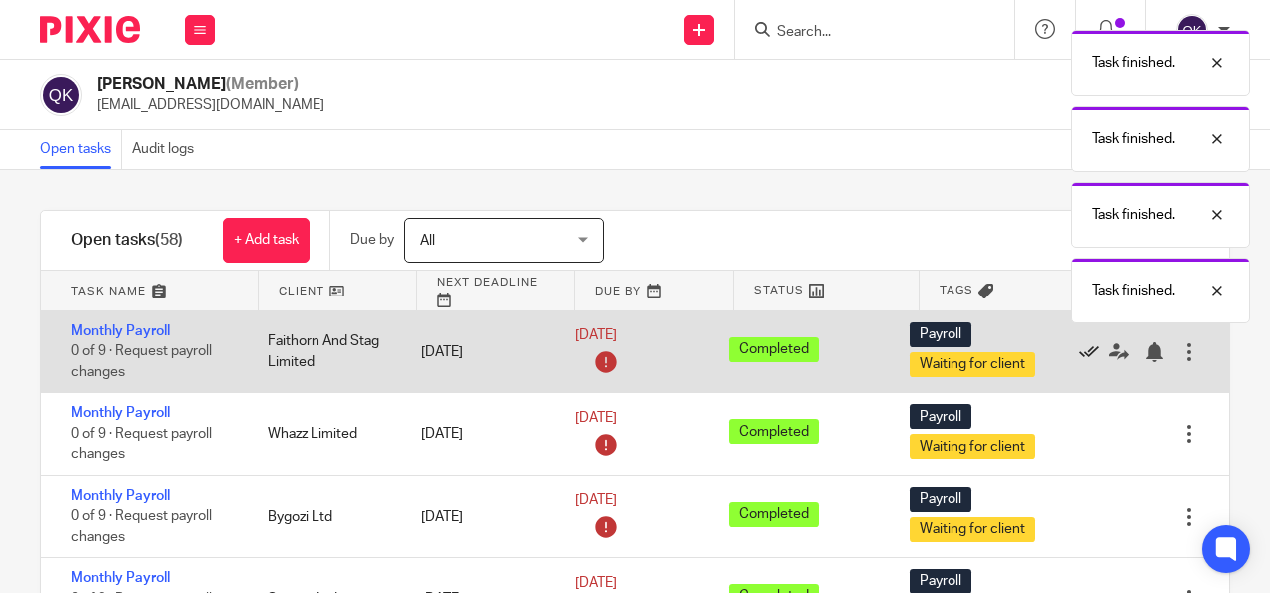
click at [1079, 349] on icon at bounding box center [1089, 352] width 20 height 20
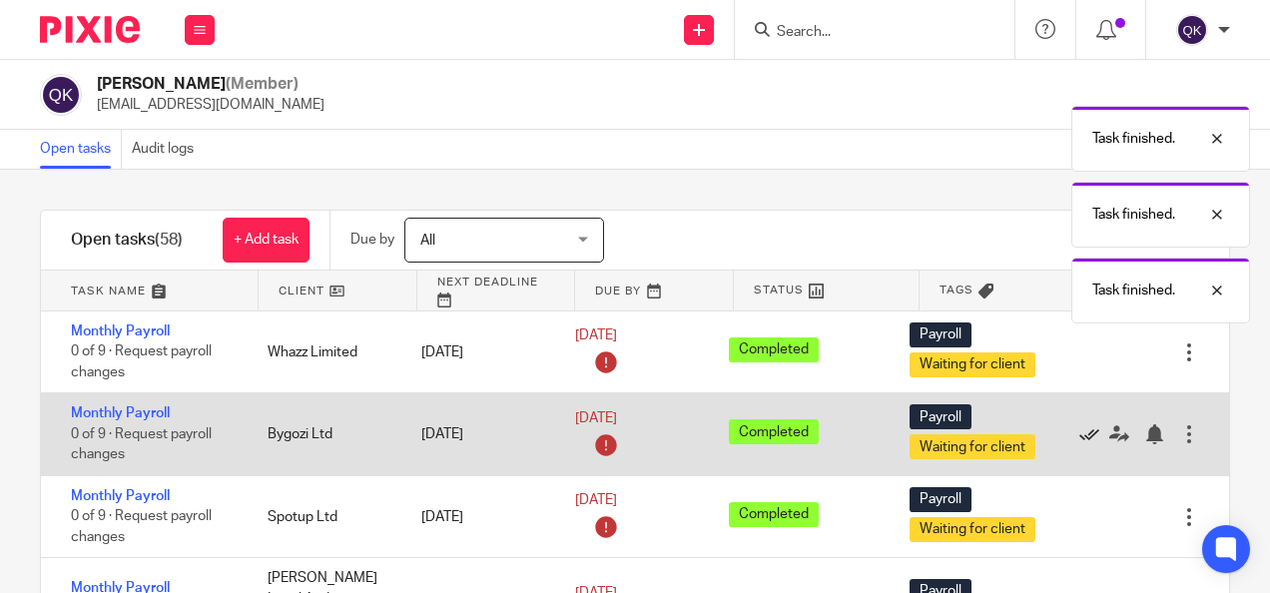
click at [1079, 429] on icon at bounding box center [1089, 434] width 20 height 20
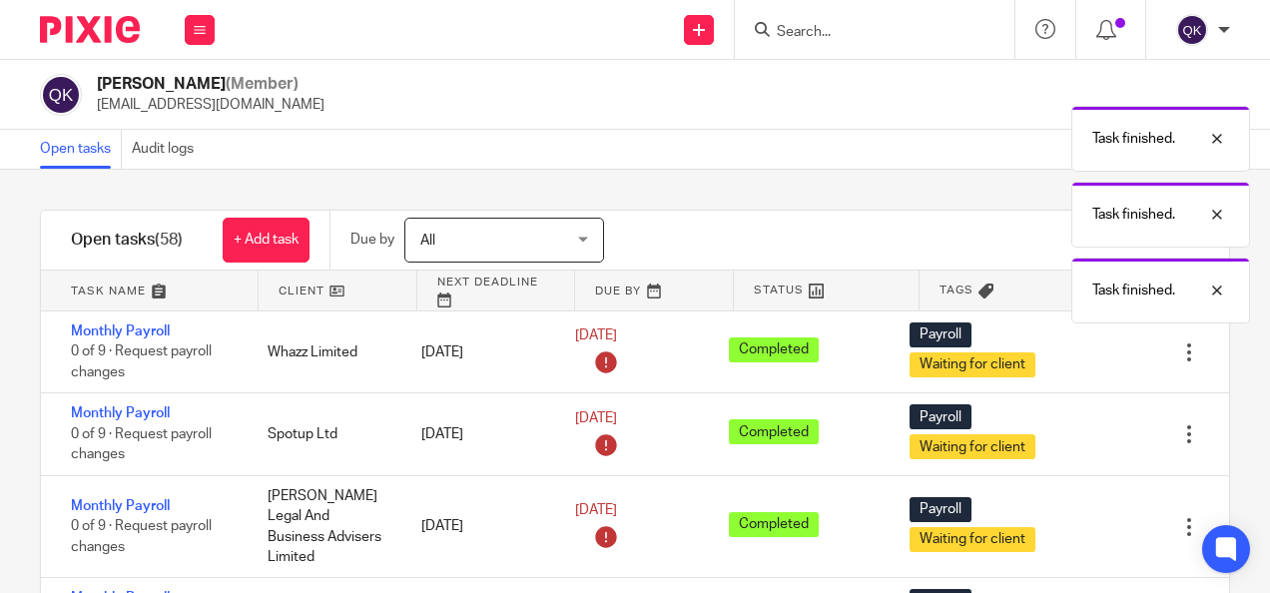
click at [1079, 433] on icon at bounding box center [1089, 434] width 20 height 20
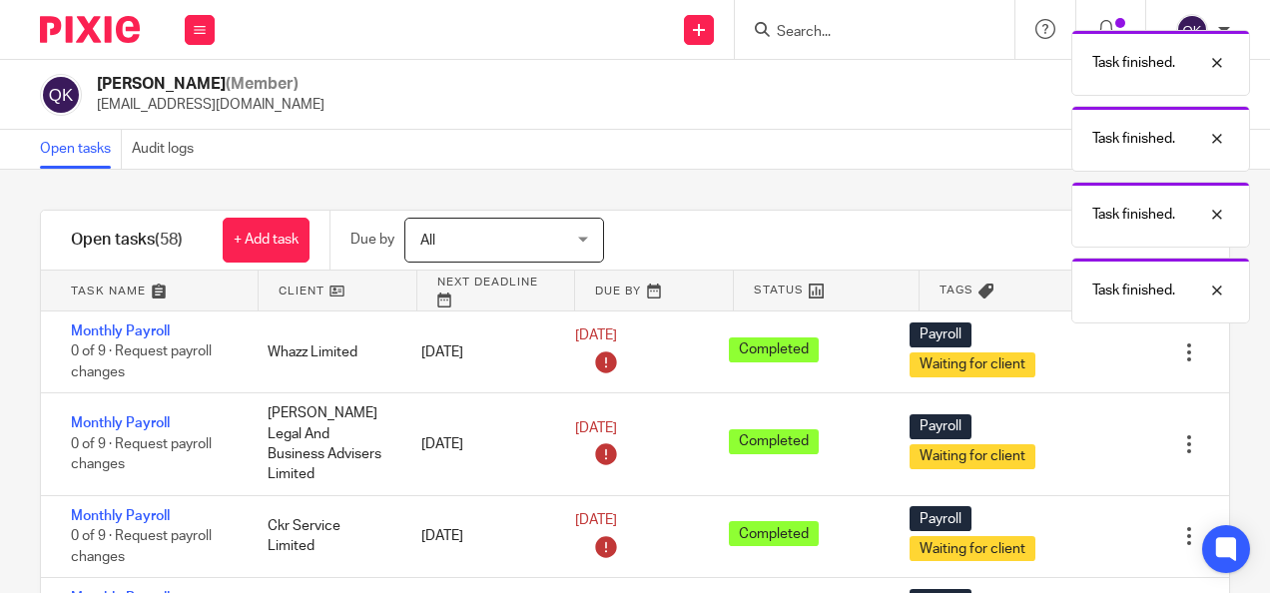
click at [1079, 434] on icon at bounding box center [1089, 444] width 20 height 20
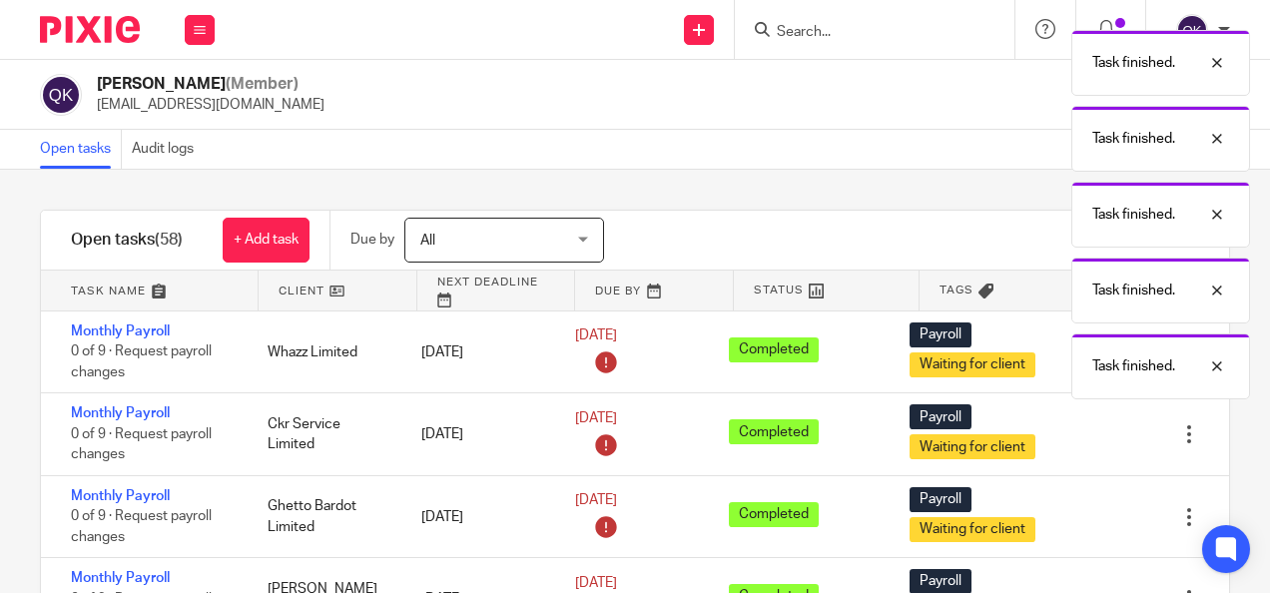
click at [1079, 433] on icon at bounding box center [1089, 434] width 20 height 20
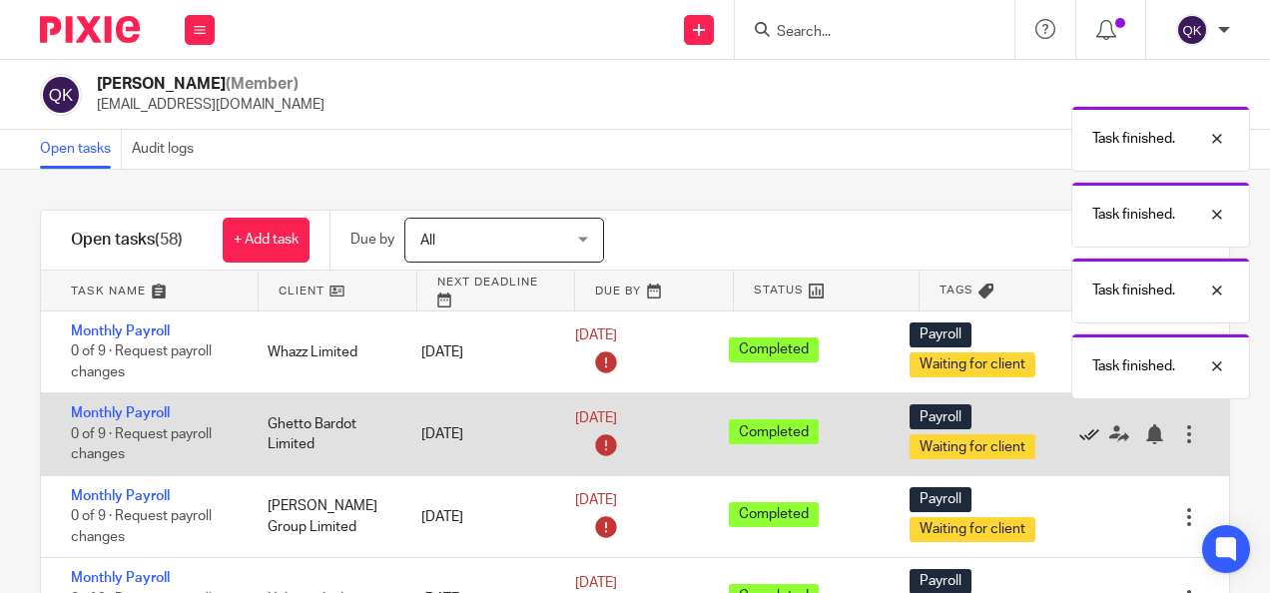
click at [1079, 437] on icon at bounding box center [1089, 434] width 20 height 20
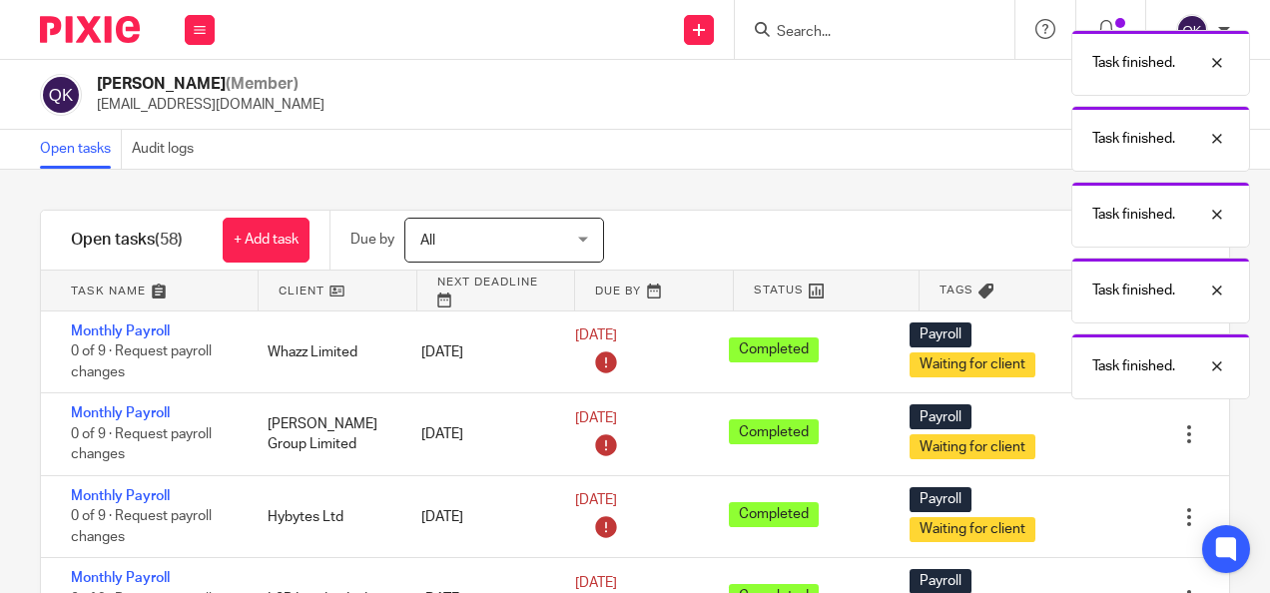
click at [1079, 437] on icon at bounding box center [1089, 434] width 20 height 20
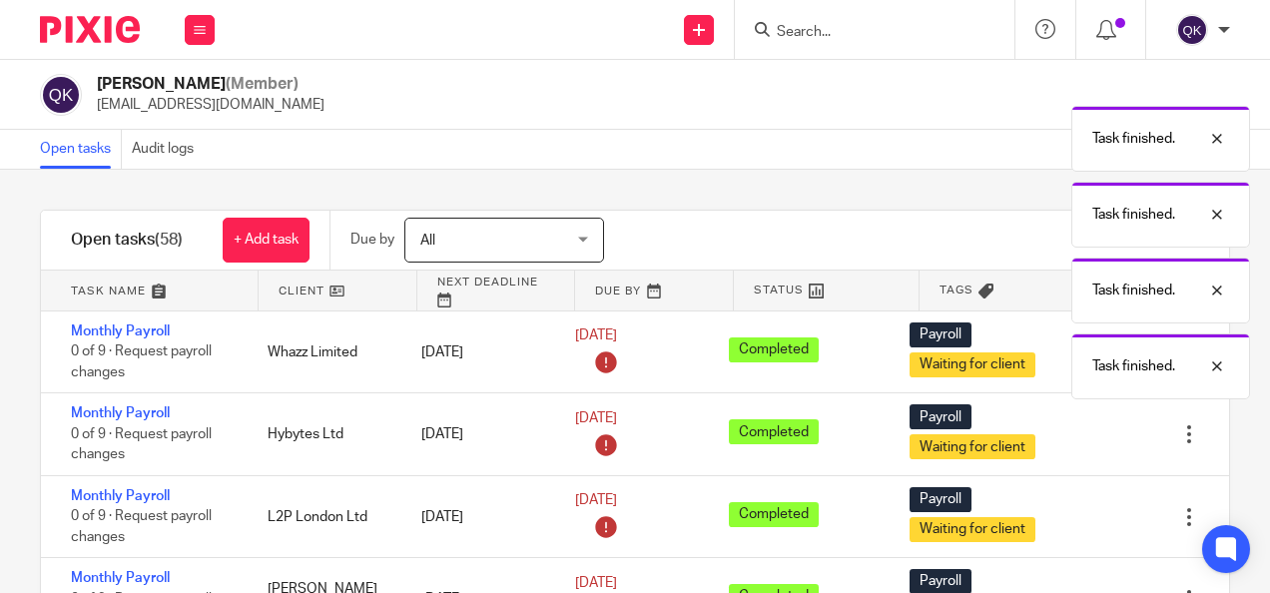
click at [1079, 437] on icon at bounding box center [1089, 434] width 20 height 20
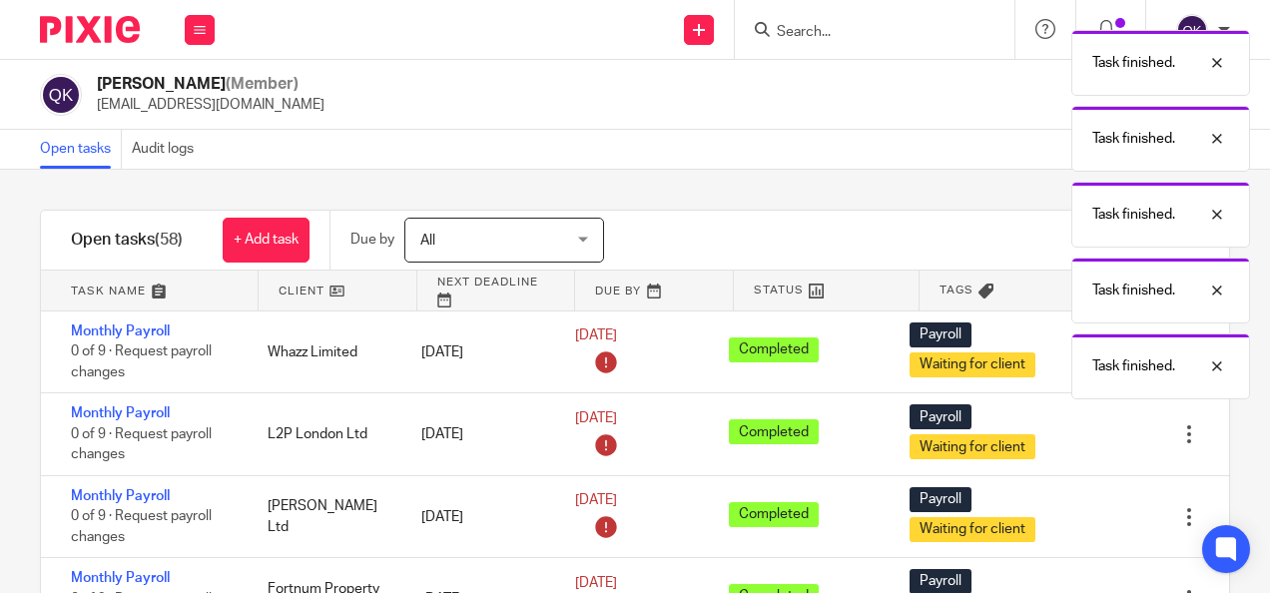
click at [1079, 437] on icon at bounding box center [1089, 434] width 20 height 20
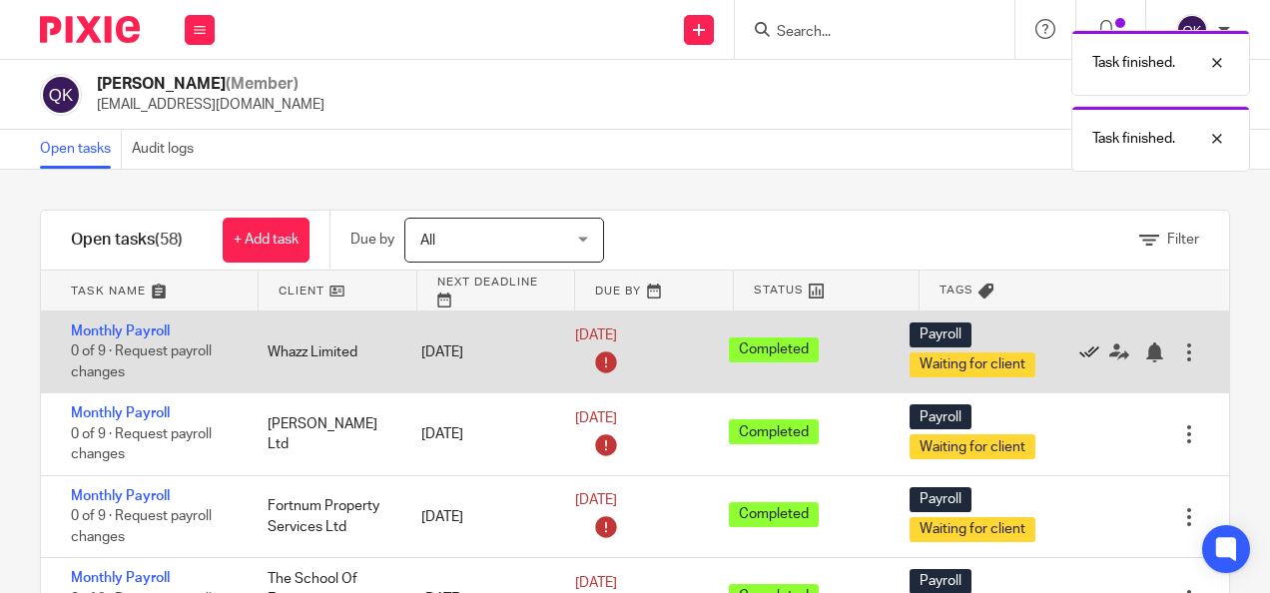
click at [1079, 353] on icon at bounding box center [1089, 352] width 20 height 20
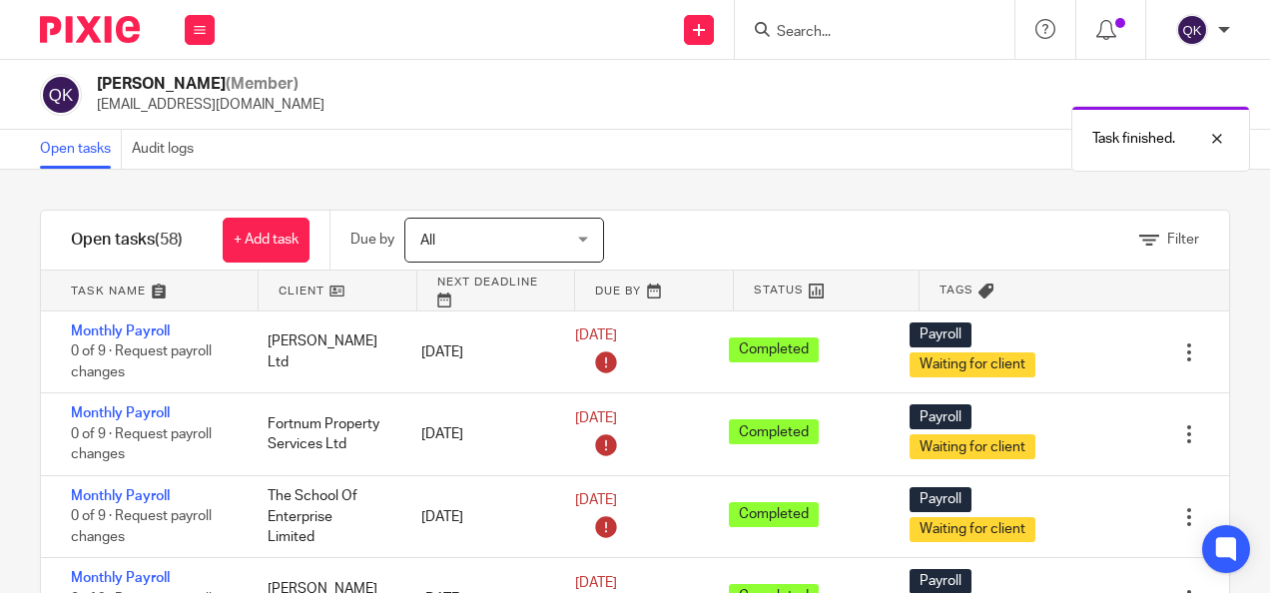
click at [1079, 353] on icon at bounding box center [1089, 352] width 20 height 20
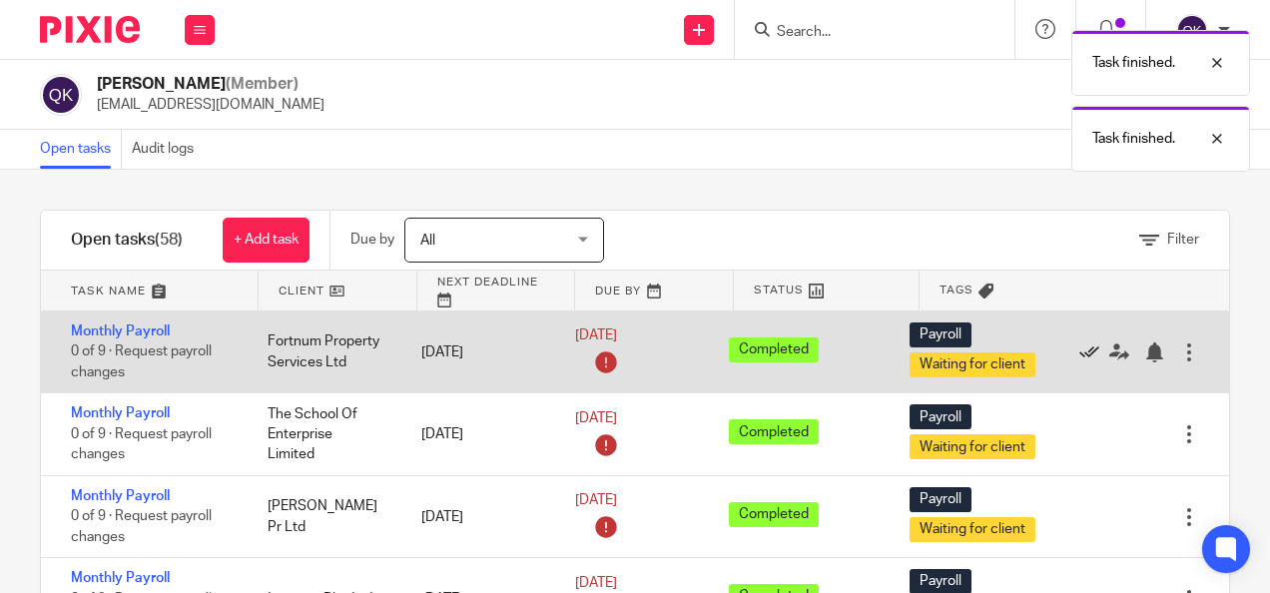
click at [1079, 353] on icon at bounding box center [1089, 352] width 20 height 20
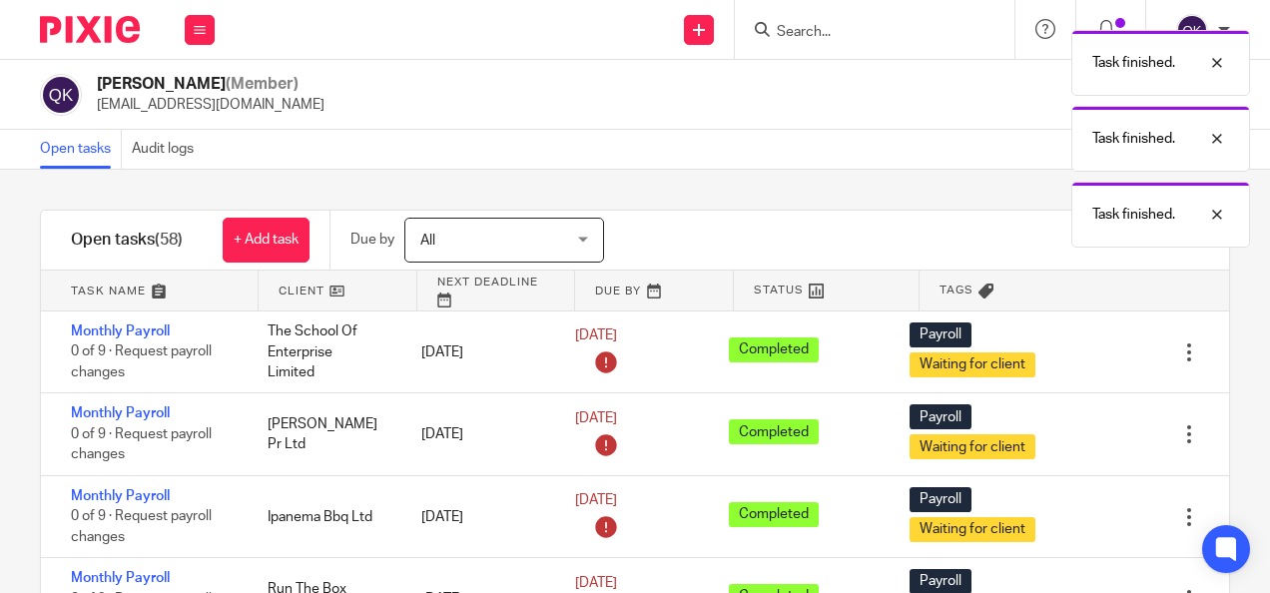
click at [1079, 353] on icon at bounding box center [1089, 352] width 20 height 20
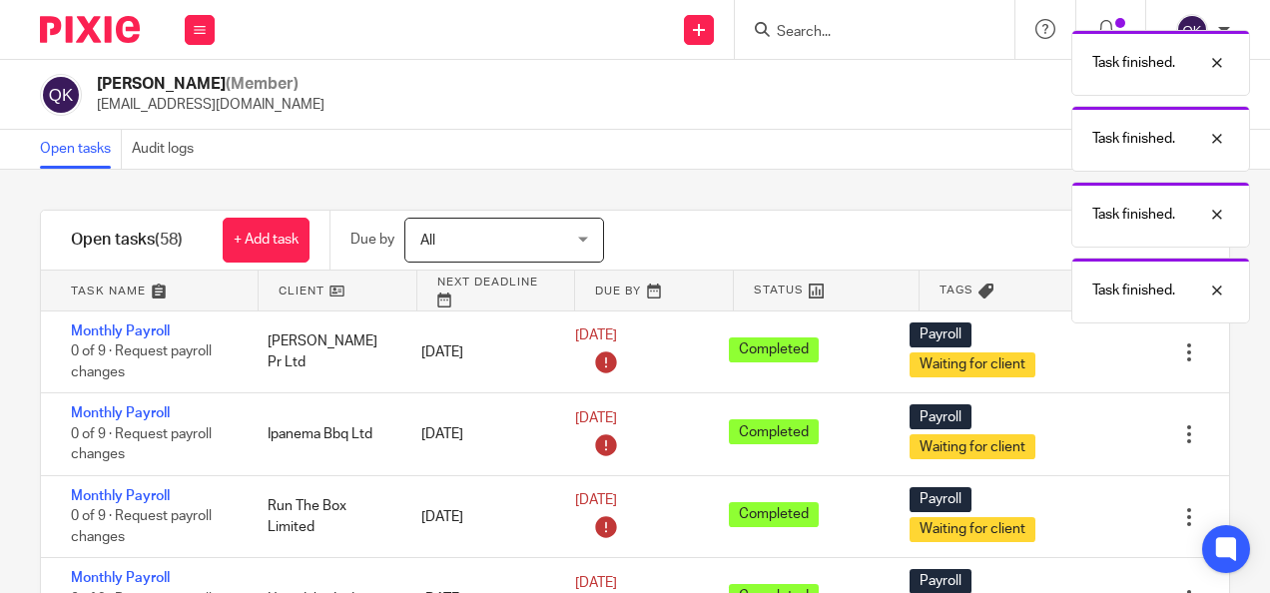
click at [1079, 353] on icon at bounding box center [1089, 352] width 20 height 20
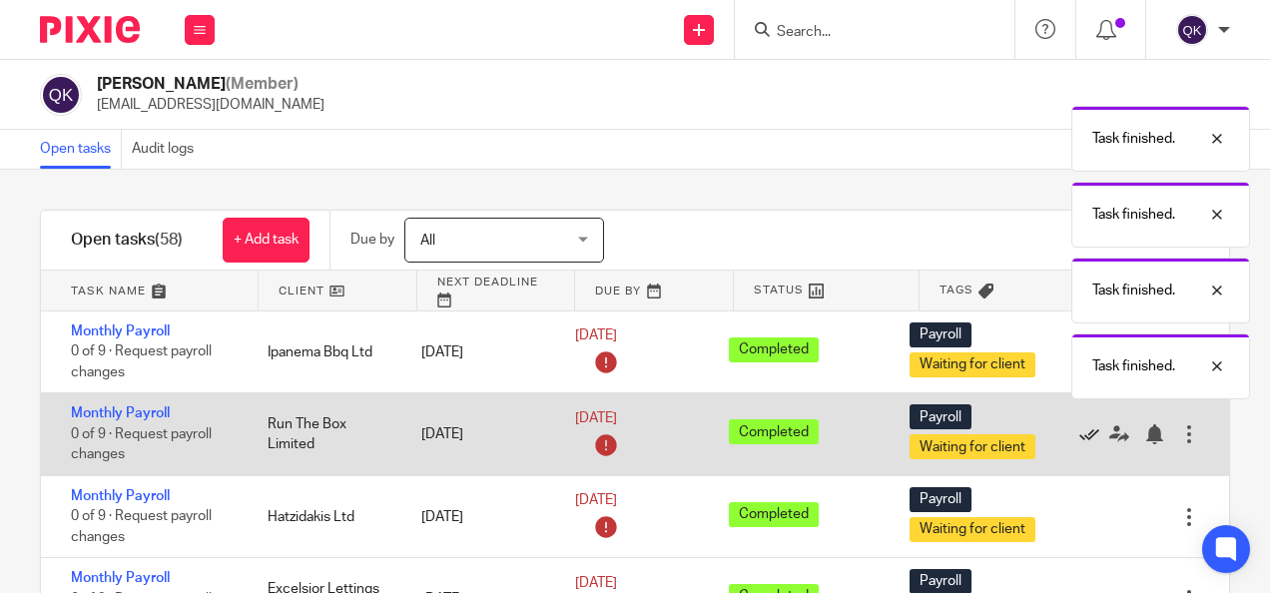
click at [1079, 437] on icon at bounding box center [1089, 434] width 20 height 20
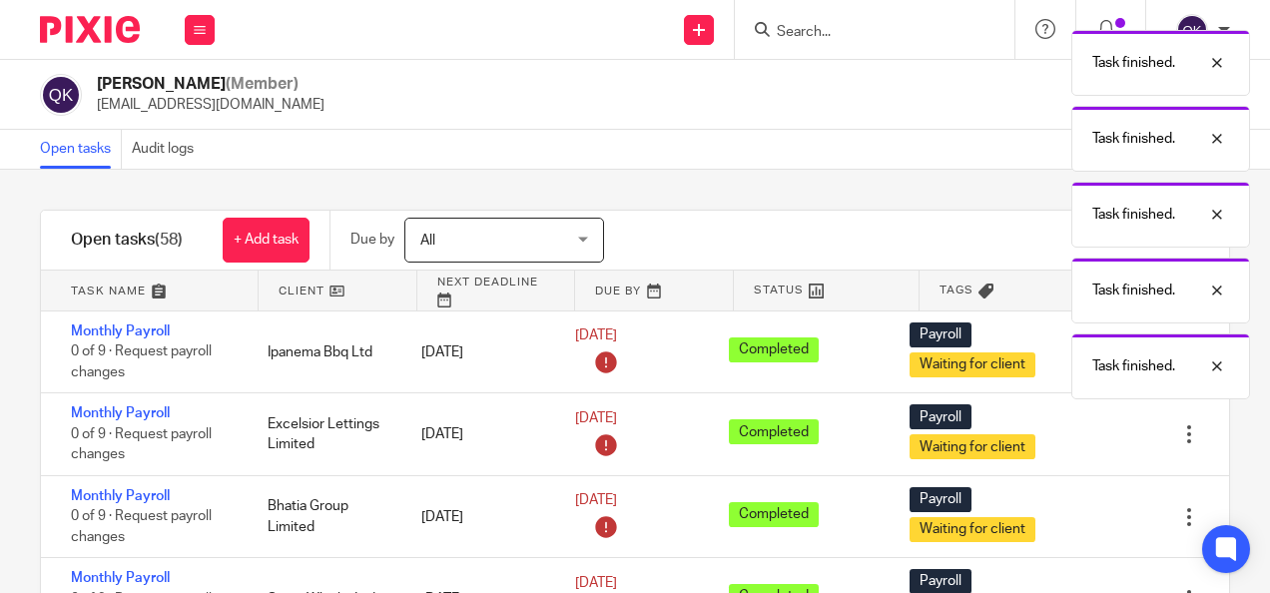
click at [1079, 437] on icon at bounding box center [1089, 434] width 20 height 20
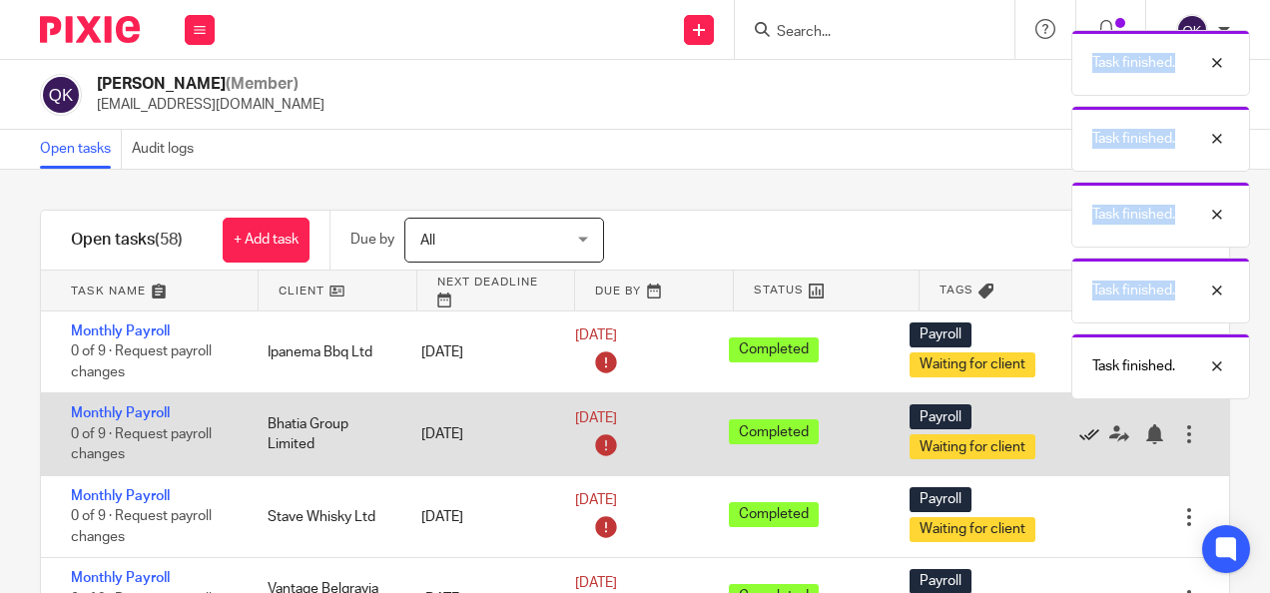
click at [1039, 437] on body "Work Email Clients Team Reports Work Email Clients Team Reports Settings Send n…" at bounding box center [635, 296] width 1270 height 593
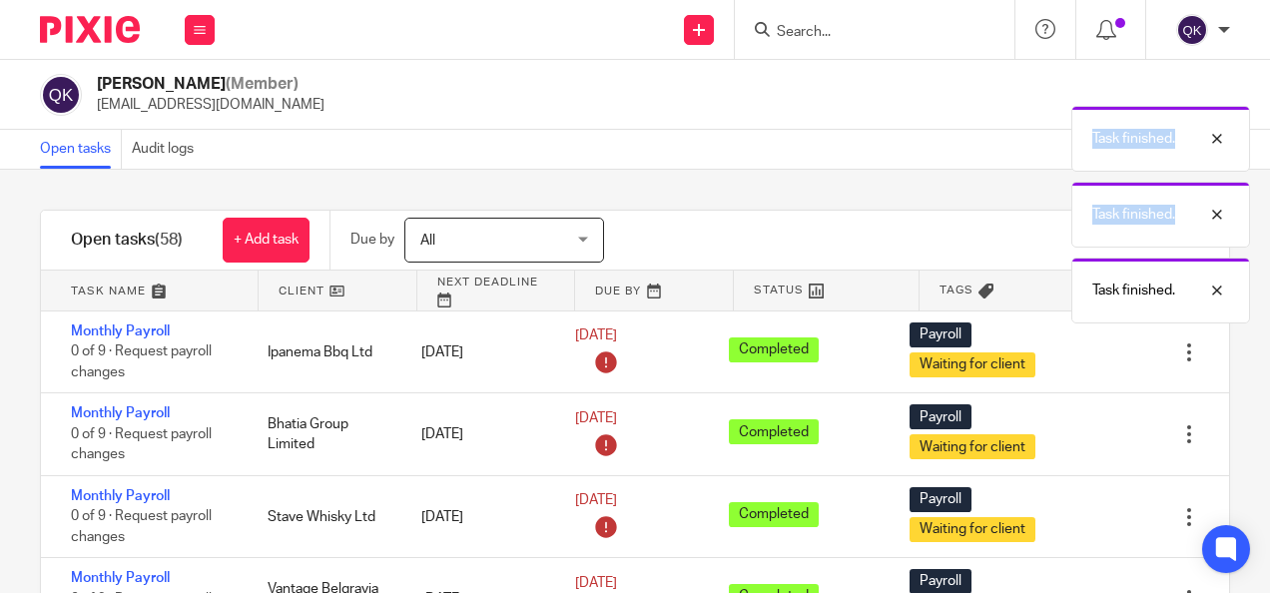
click at [857, 122] on div "Task finished. Task finished. Task finished. Task finished." at bounding box center [942, 171] width 615 height 303
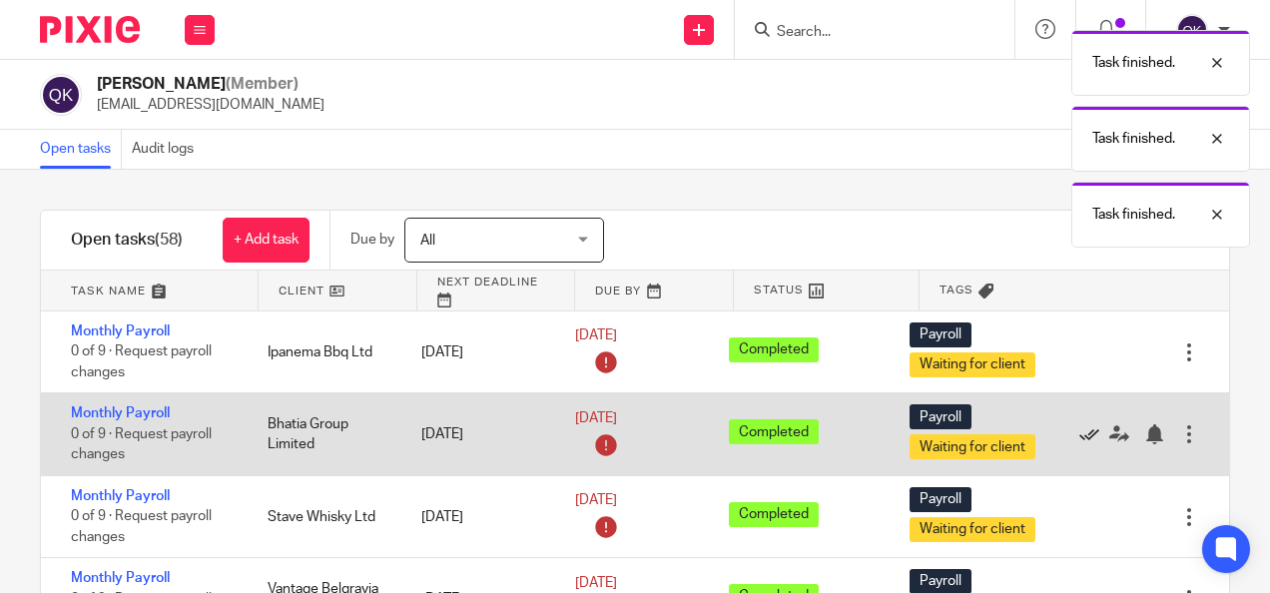
click at [1079, 426] on icon at bounding box center [1089, 434] width 20 height 20
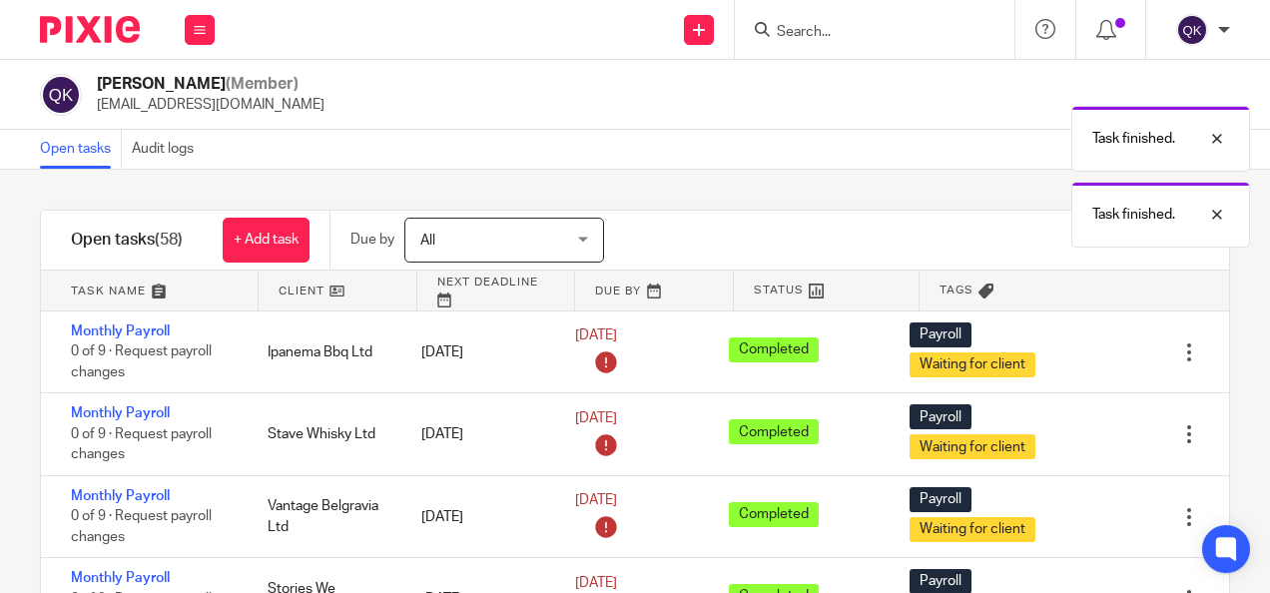
click at [1079, 426] on icon at bounding box center [1089, 434] width 20 height 20
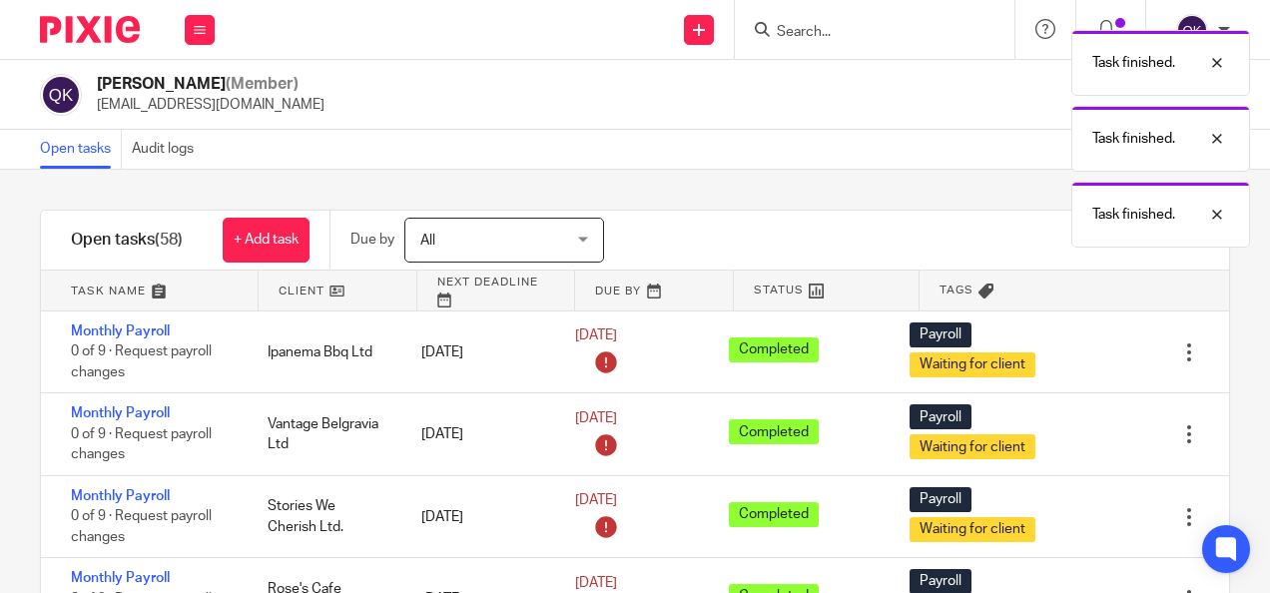
click at [1079, 426] on icon at bounding box center [1089, 434] width 20 height 20
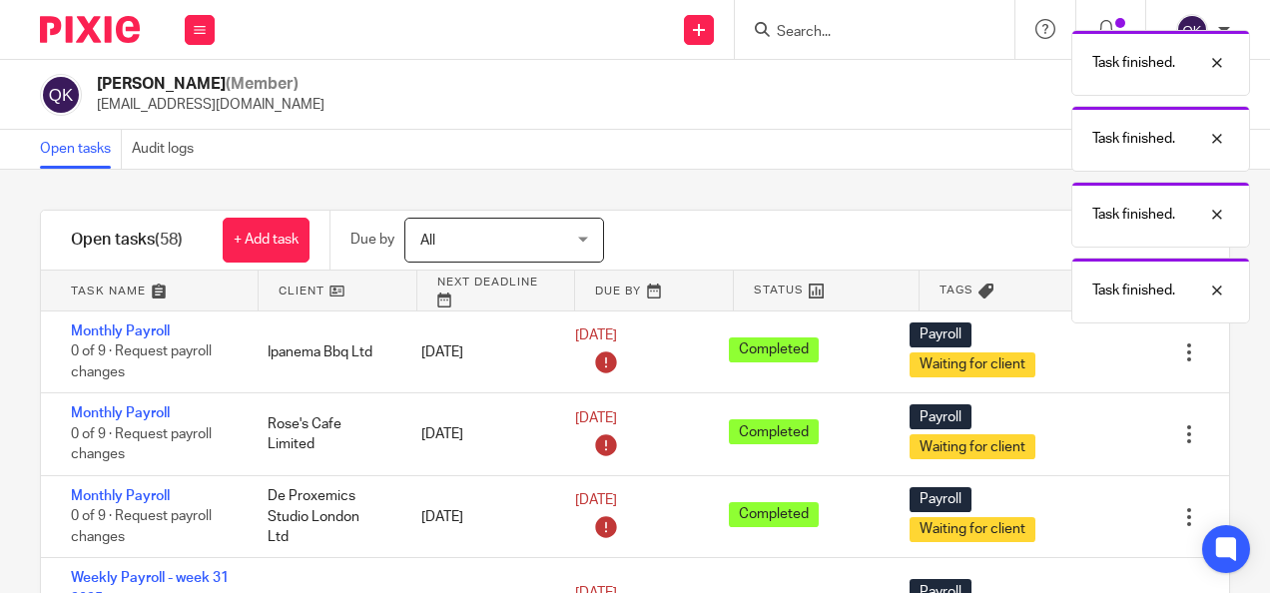
click at [1079, 426] on icon at bounding box center [1089, 434] width 20 height 20
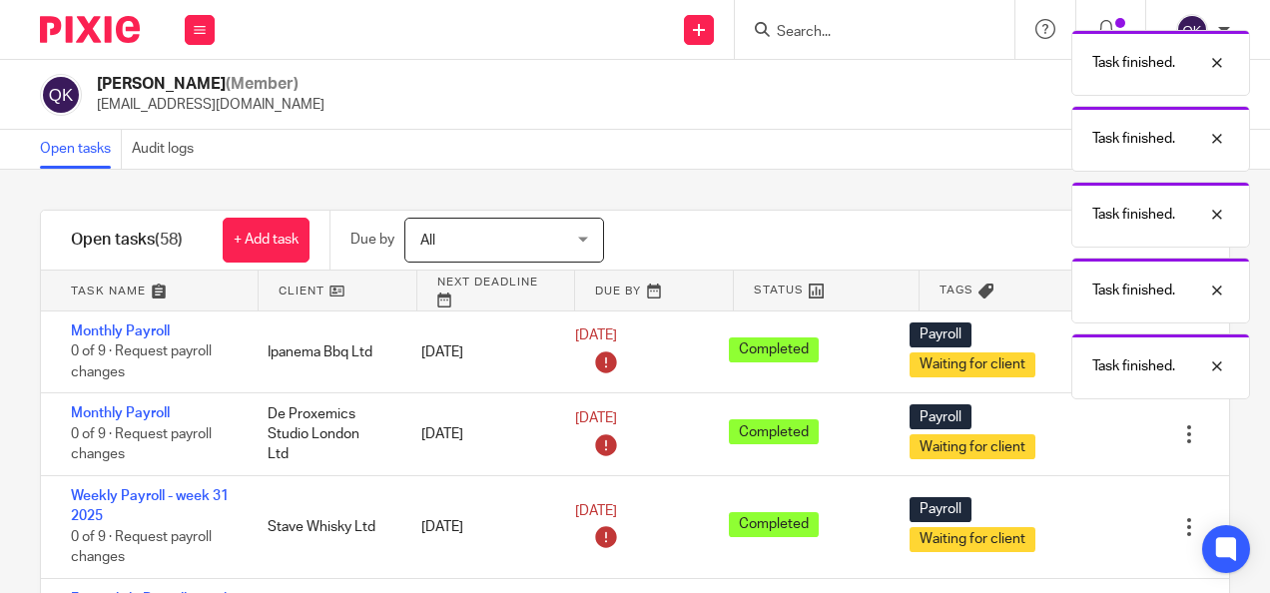
click at [1079, 426] on icon at bounding box center [1089, 434] width 20 height 20
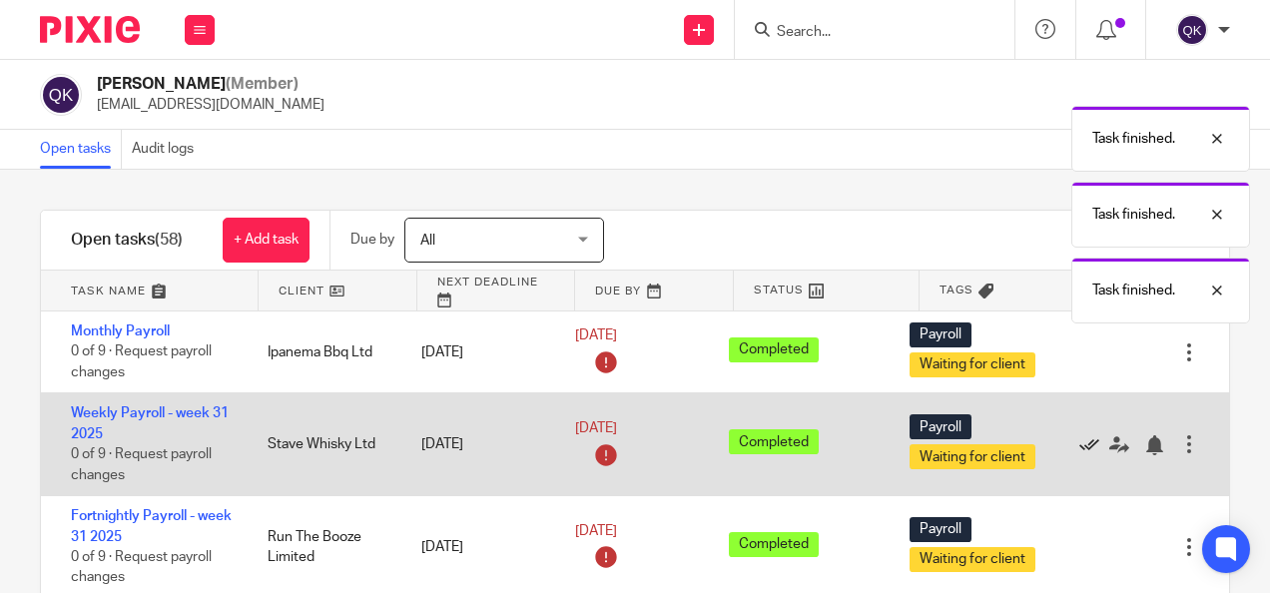
click at [1079, 439] on icon at bounding box center [1089, 445] width 20 height 20
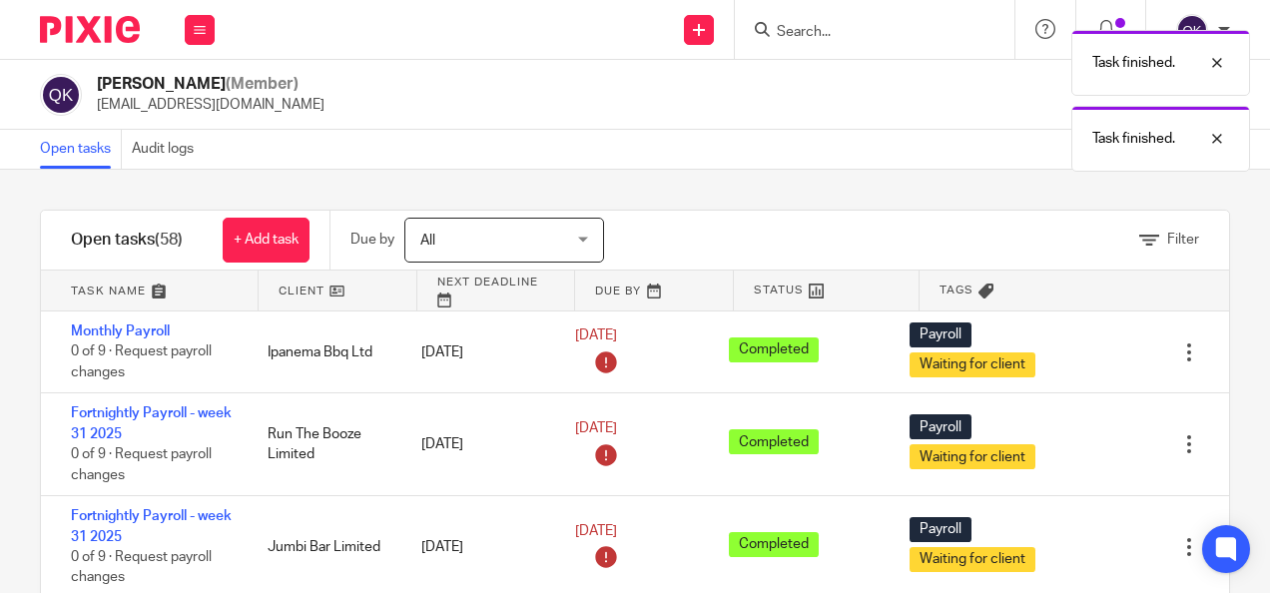
click at [1079, 439] on icon at bounding box center [1089, 445] width 20 height 20
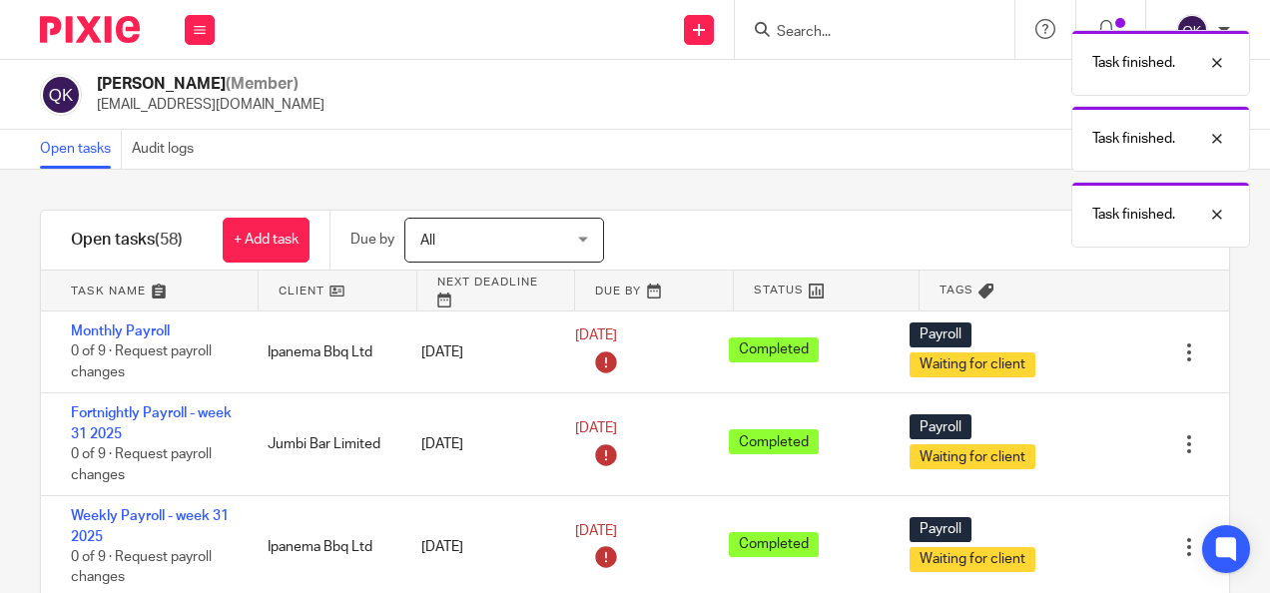
click at [1079, 439] on icon at bounding box center [1089, 445] width 20 height 20
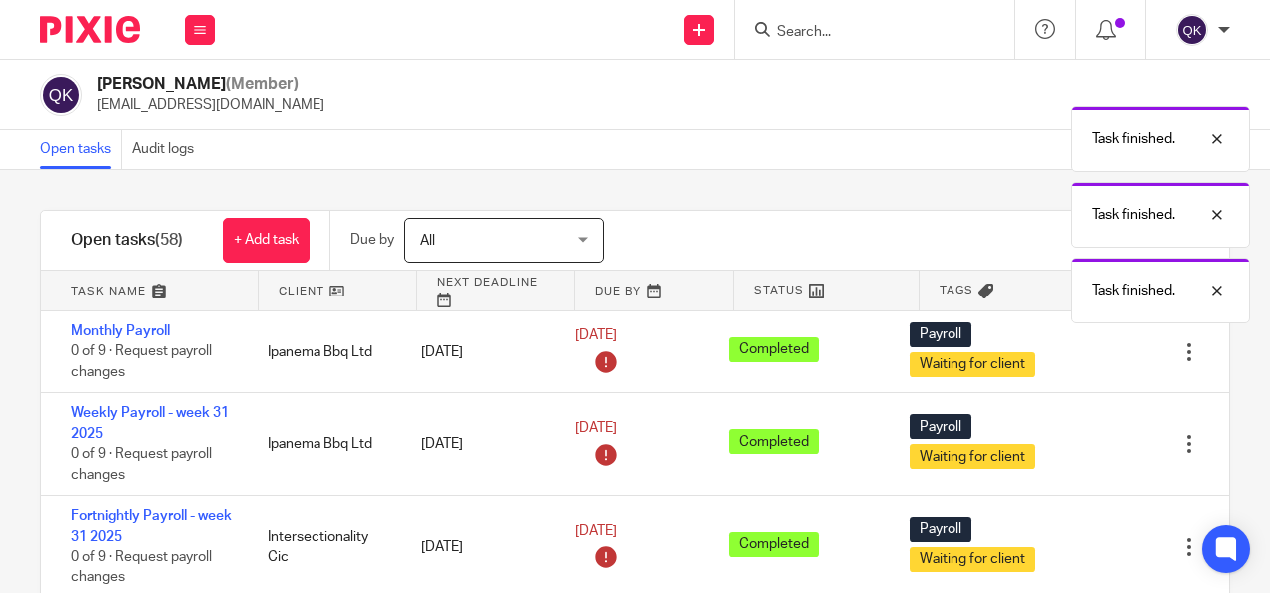
click at [1079, 439] on icon at bounding box center [1089, 445] width 20 height 20
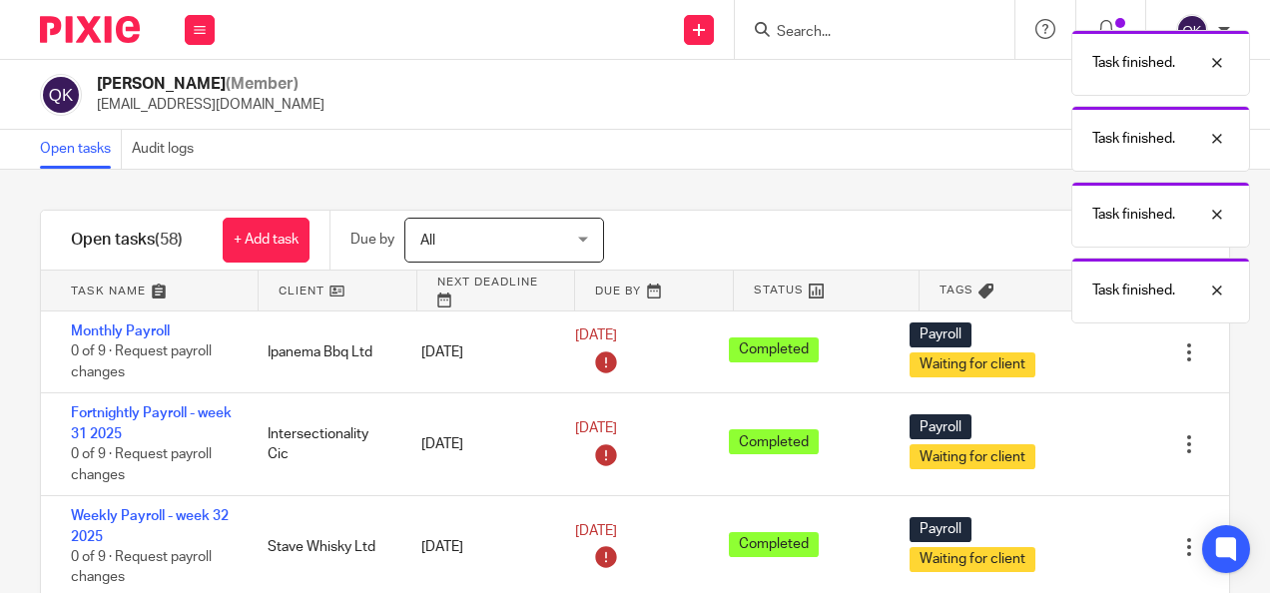
click at [1079, 439] on icon at bounding box center [1089, 445] width 20 height 20
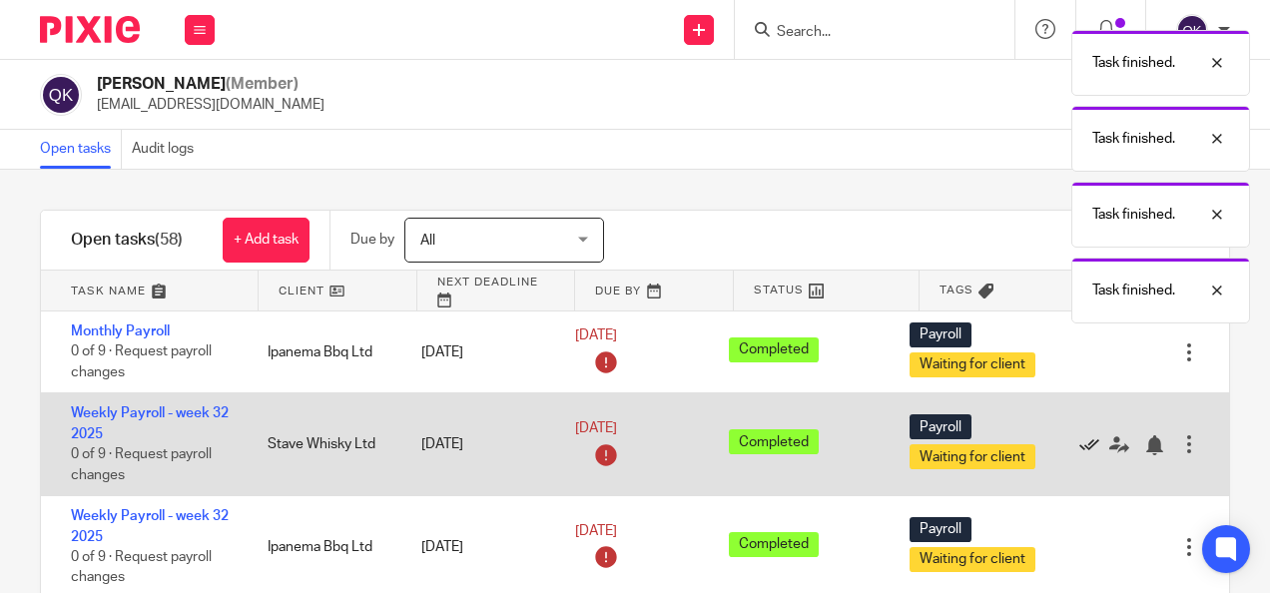
click at [1079, 439] on icon at bounding box center [1089, 445] width 20 height 20
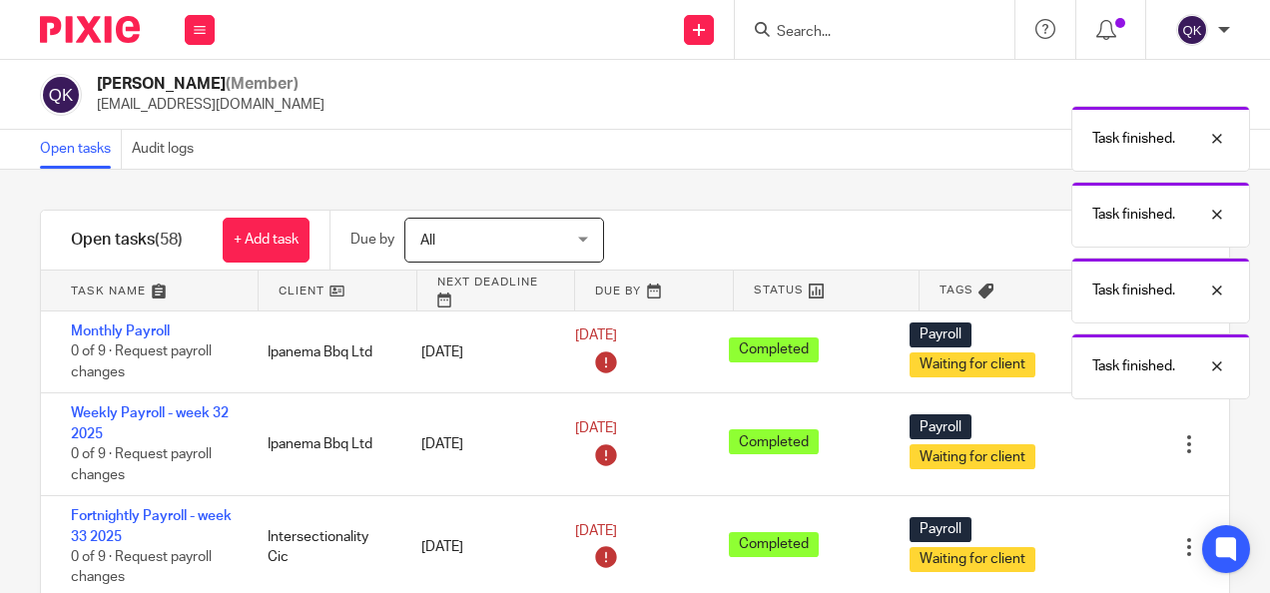
click at [1079, 439] on icon at bounding box center [1089, 445] width 20 height 20
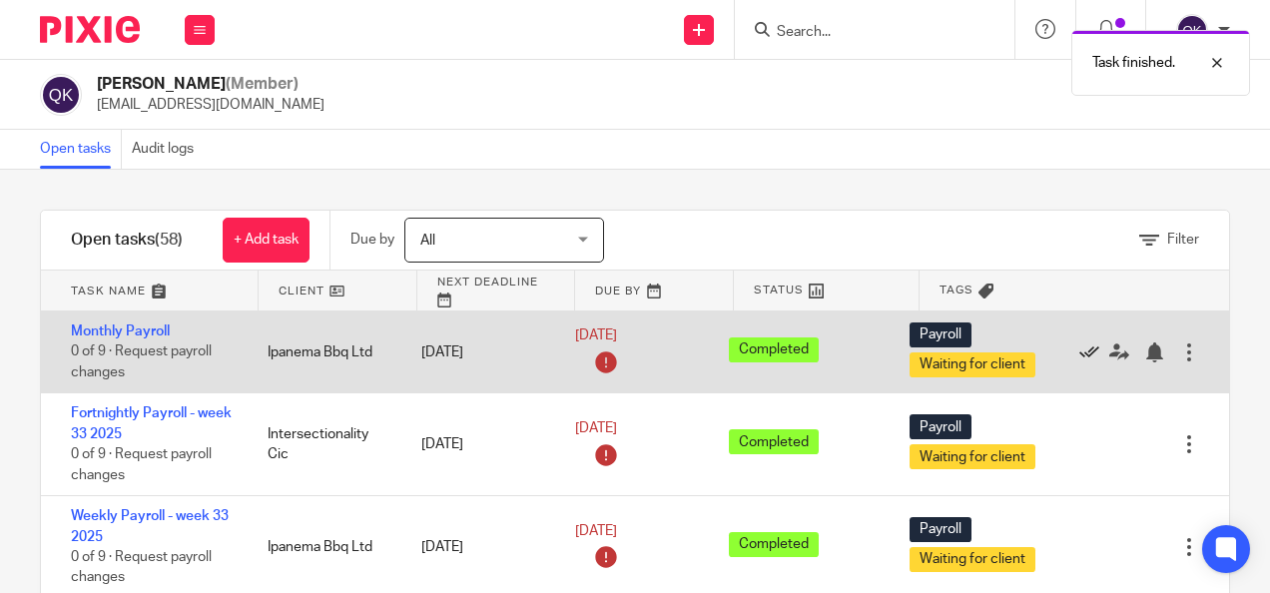
click at [1079, 348] on icon at bounding box center [1089, 352] width 20 height 20
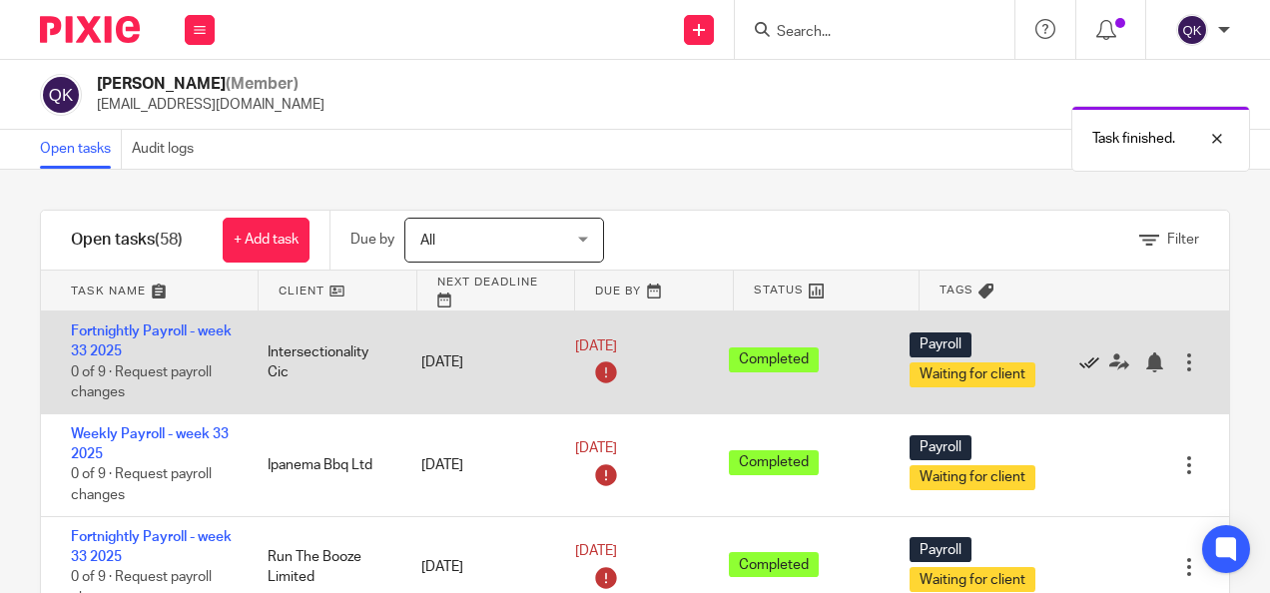
click at [1079, 352] on icon at bounding box center [1089, 362] width 20 height 20
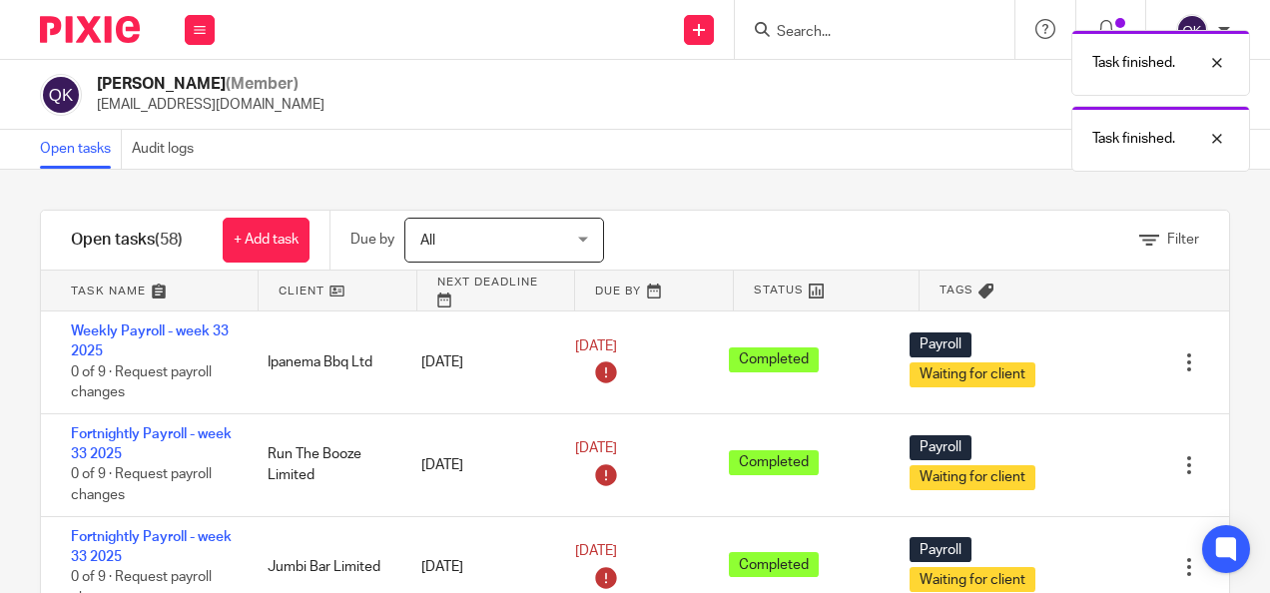
click at [1079, 352] on icon at bounding box center [1089, 362] width 20 height 20
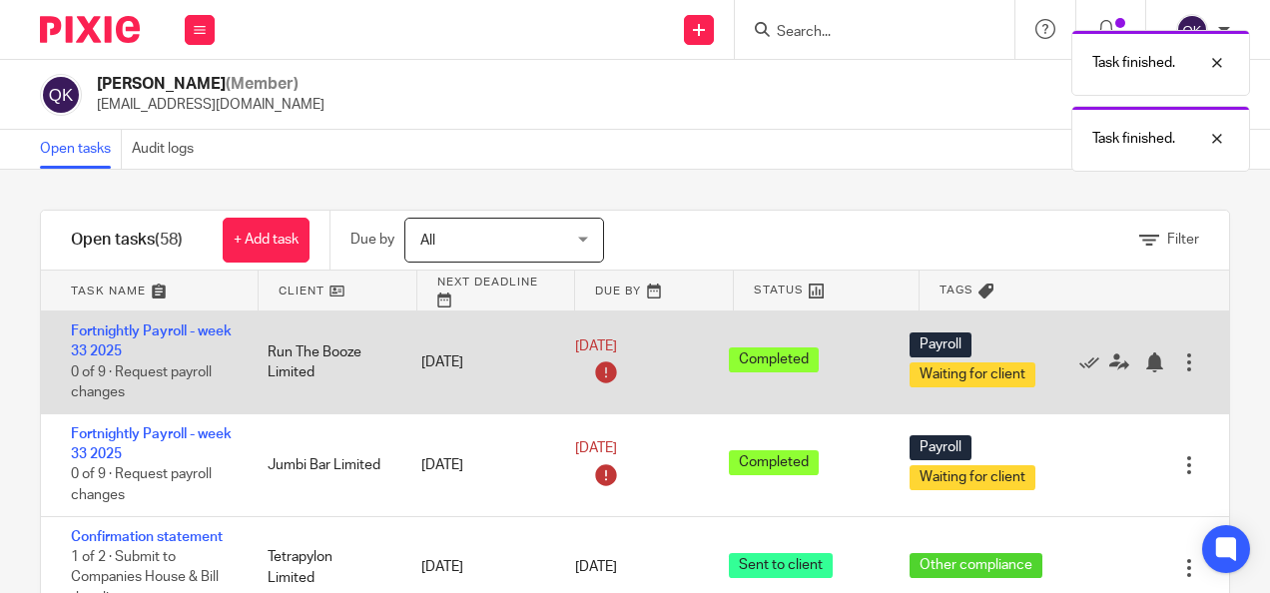
click at [1069, 350] on div "Edit task Delete" at bounding box center [1149, 362] width 160 height 102
click at [1079, 367] on icon at bounding box center [1089, 362] width 20 height 20
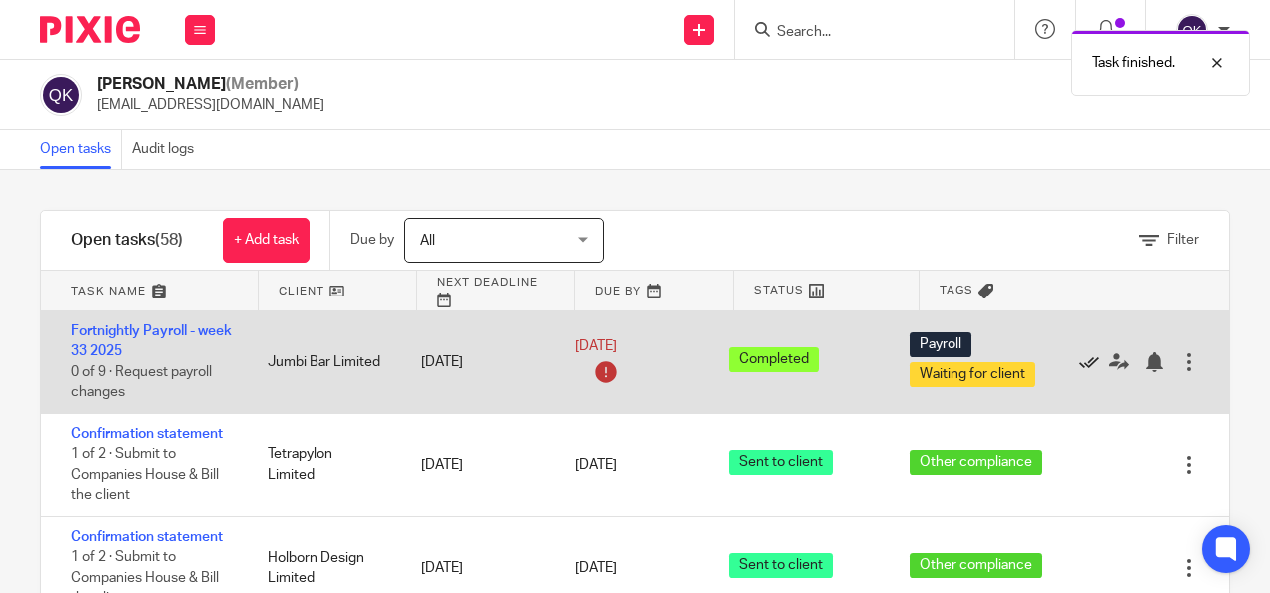
click at [1079, 358] on icon at bounding box center [1089, 362] width 20 height 20
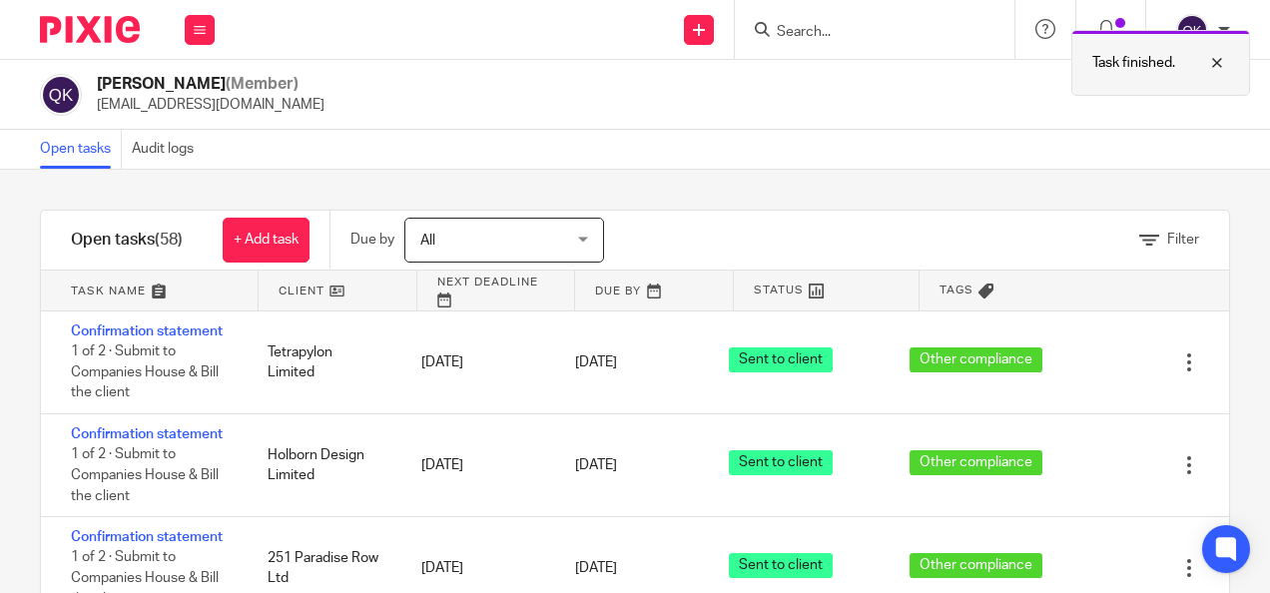
click at [1208, 54] on div at bounding box center [1202, 63] width 54 height 24
click at [1100, 36] on icon at bounding box center [1106, 30] width 20 height 20
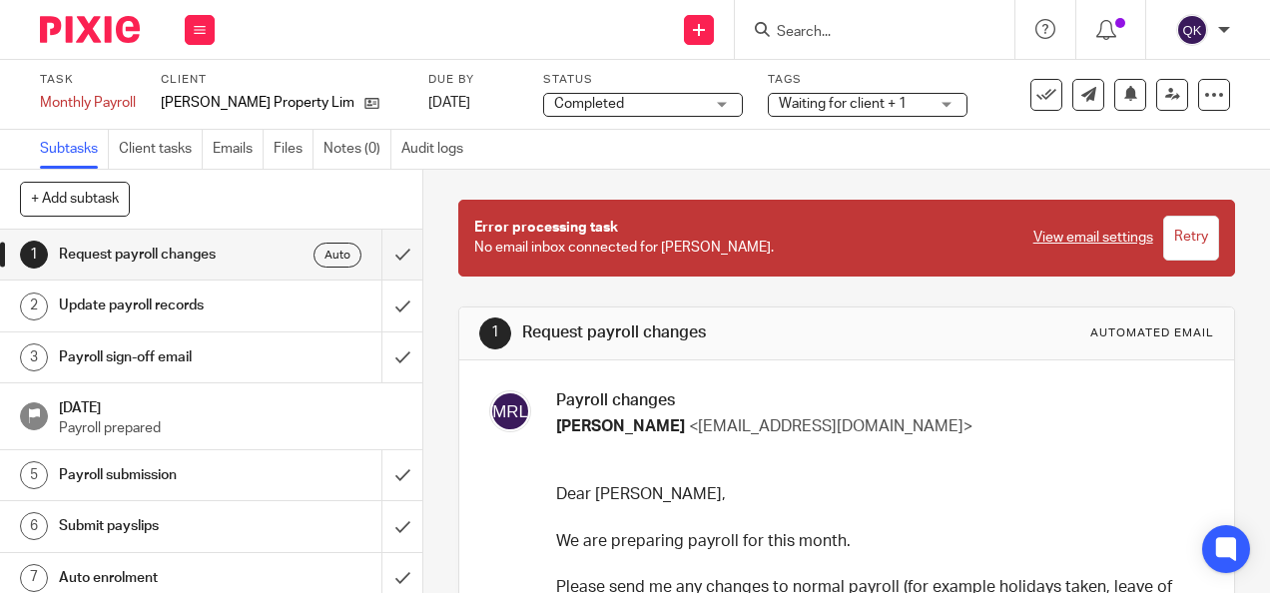
click at [639, 103] on span "Completed" at bounding box center [629, 104] width 150 height 21
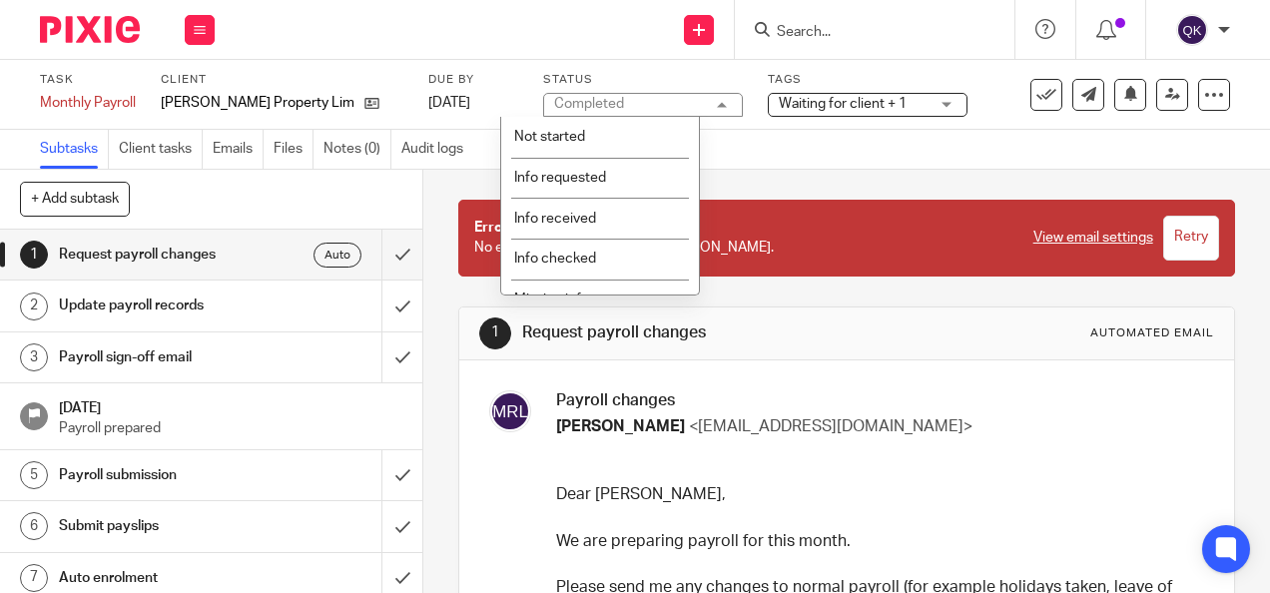
click at [639, 103] on div "Completed Completed" at bounding box center [643, 105] width 200 height 24
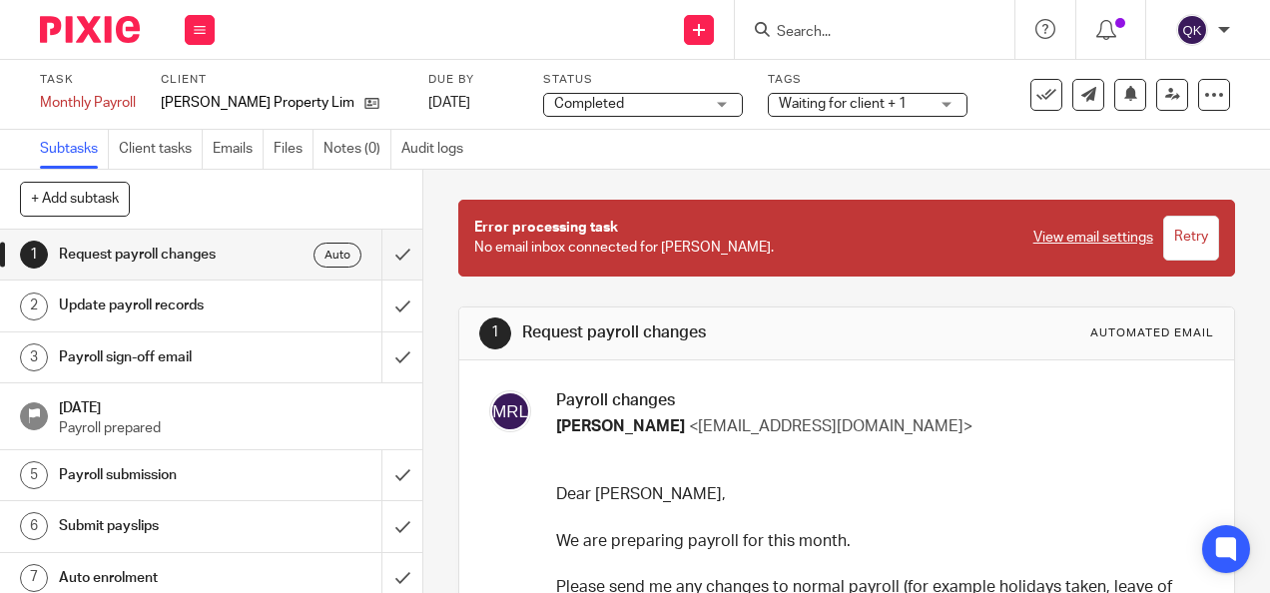
click at [1085, 247] on link "View email settings" at bounding box center [1093, 238] width 120 height 20
click at [625, 102] on span "Completed" at bounding box center [629, 104] width 150 height 21
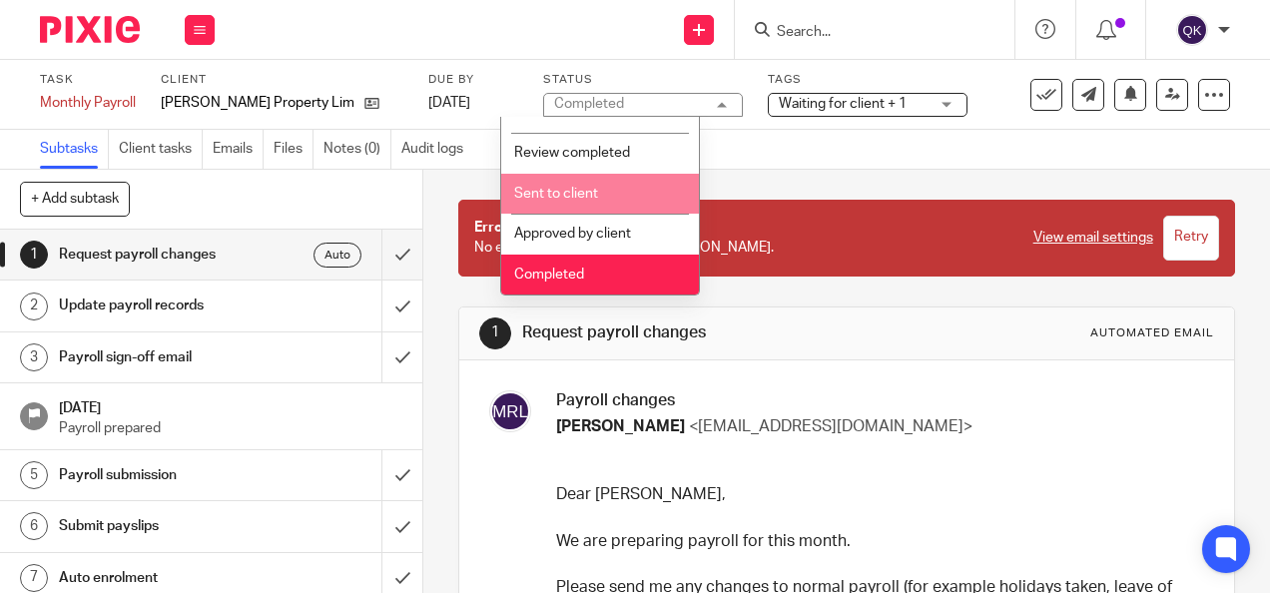
scroll to position [409, 0]
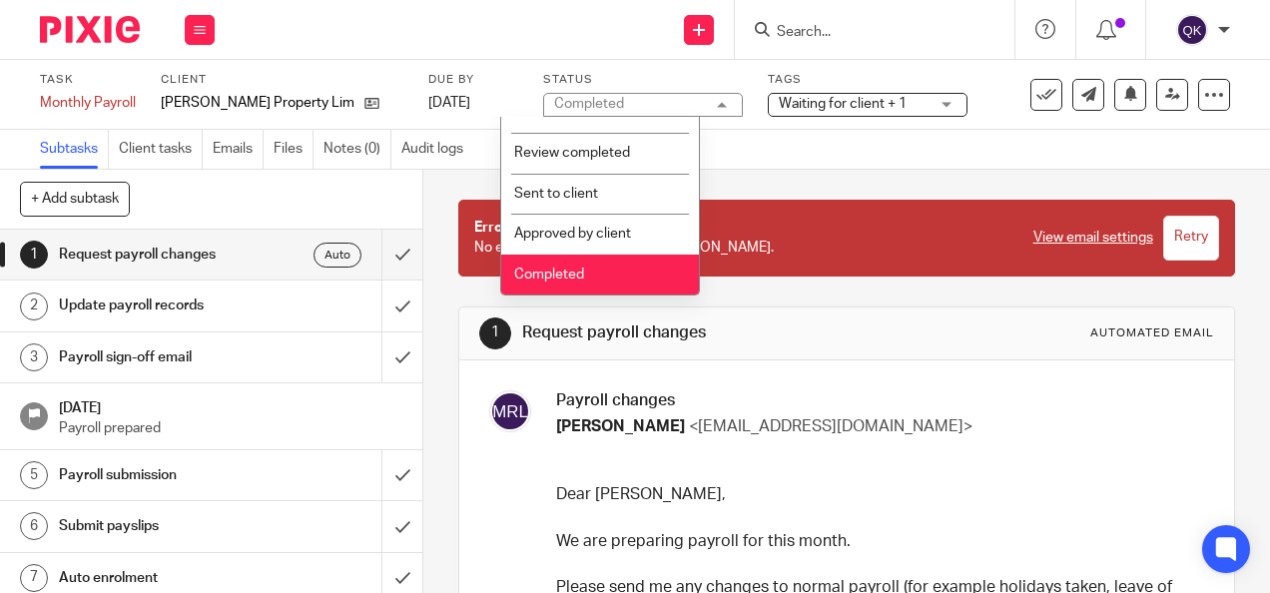
click at [597, 279] on li "Completed" at bounding box center [600, 275] width 198 height 41
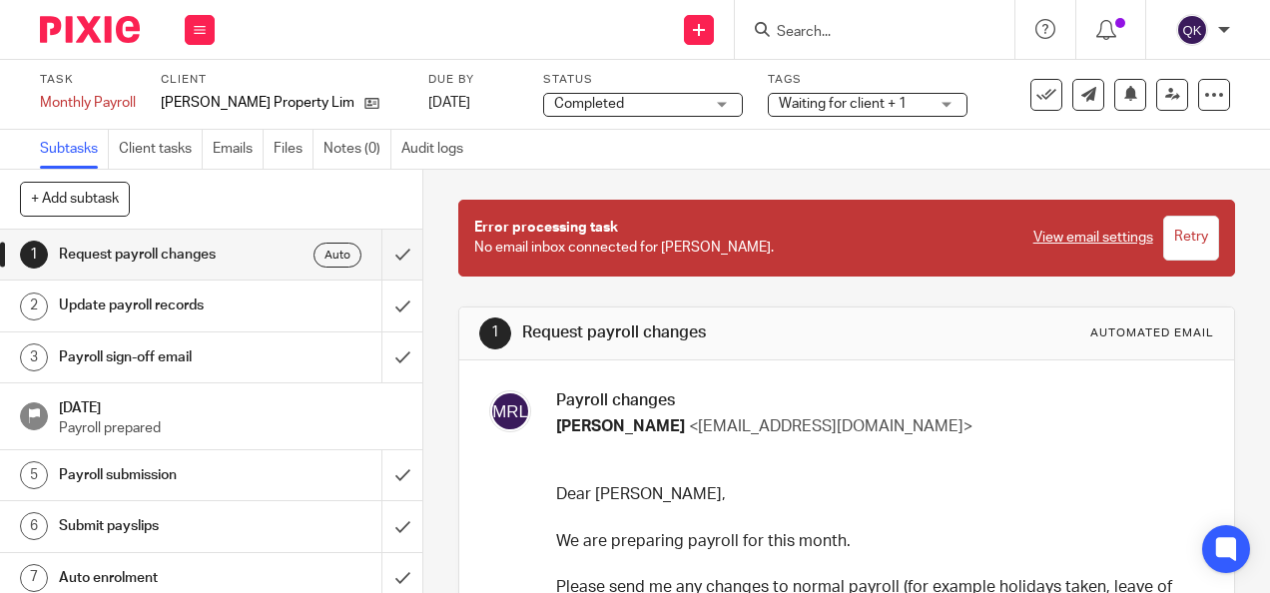
scroll to position [0, 0]
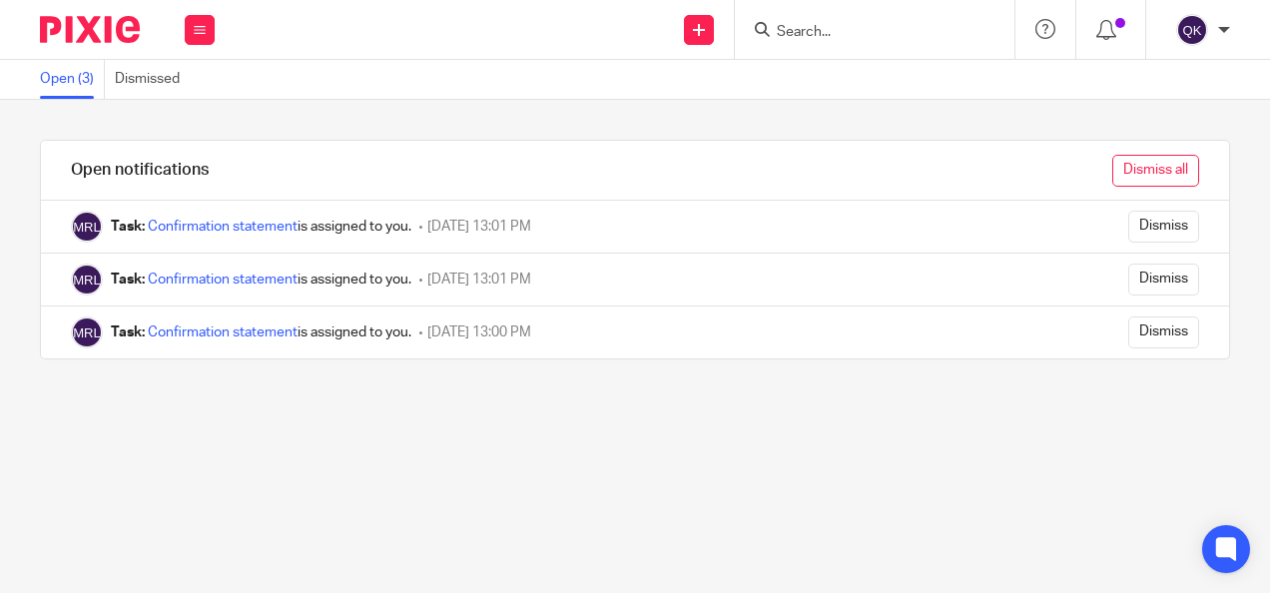
click at [1128, 166] on input "Dismiss all" at bounding box center [1155, 171] width 87 height 32
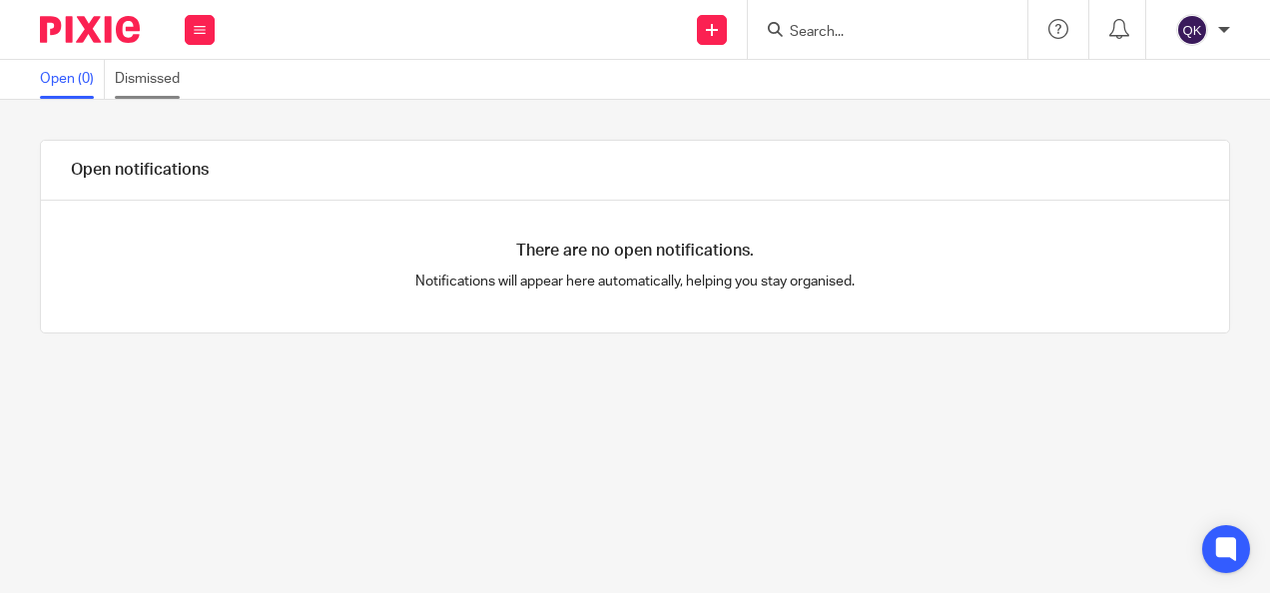
click at [134, 82] on link "Dismissed" at bounding box center [152, 79] width 75 height 39
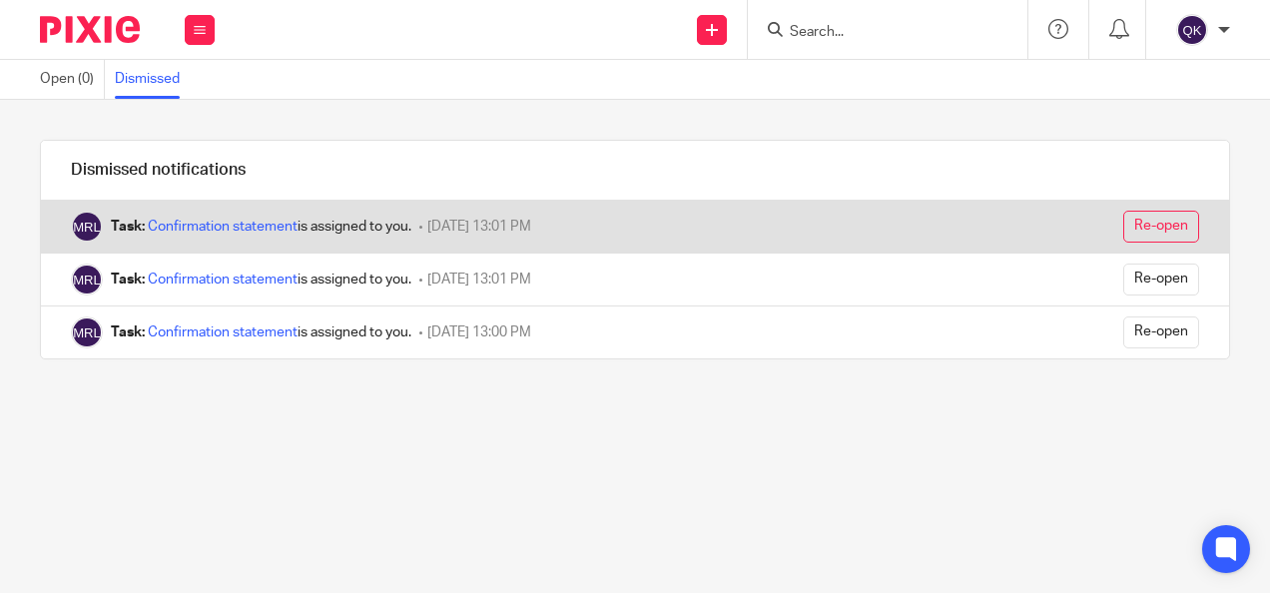
click at [1123, 222] on input "Re-open" at bounding box center [1161, 227] width 76 height 32
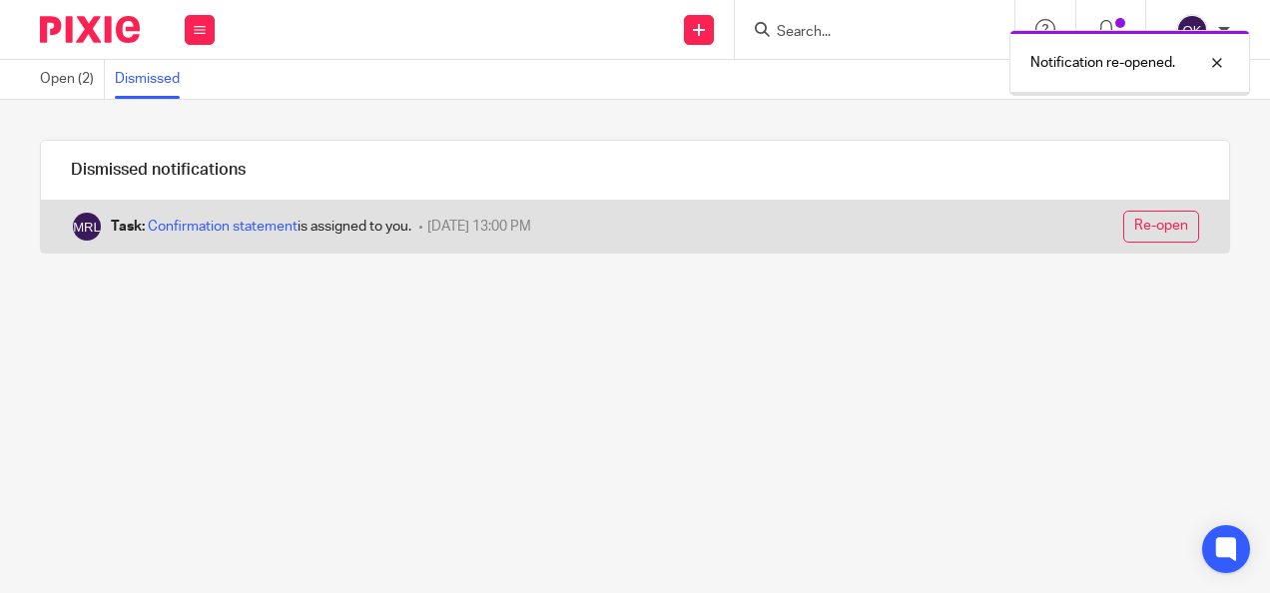
click at [1125, 228] on input "Re-open" at bounding box center [1161, 227] width 76 height 32
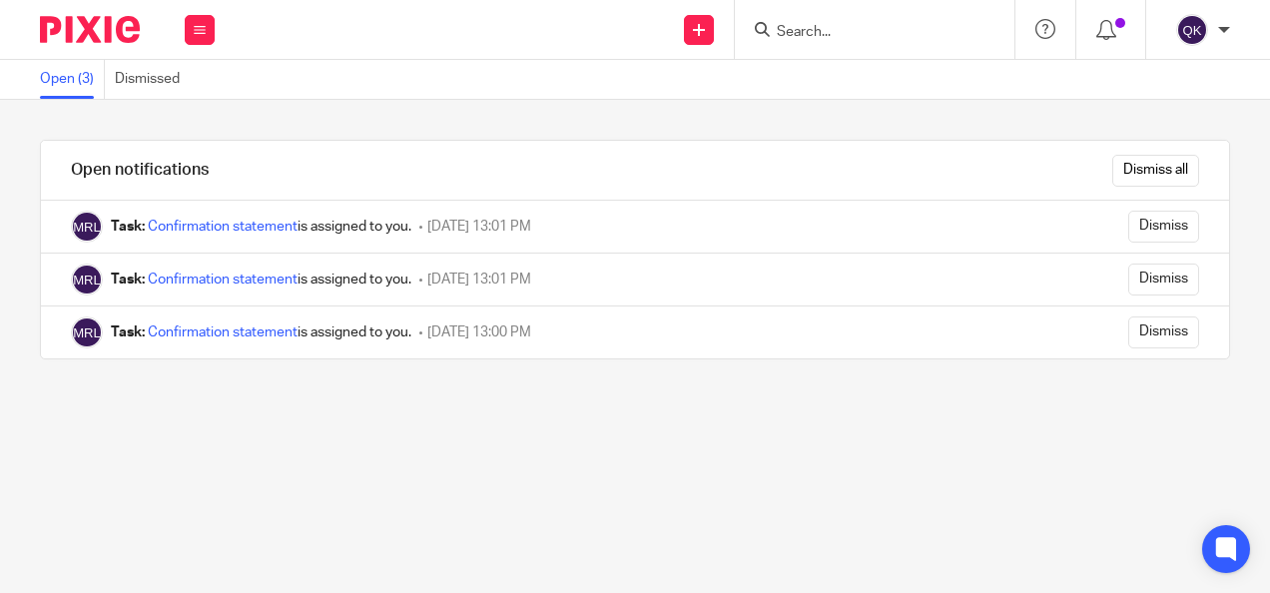
click at [127, 38] on img at bounding box center [90, 29] width 100 height 27
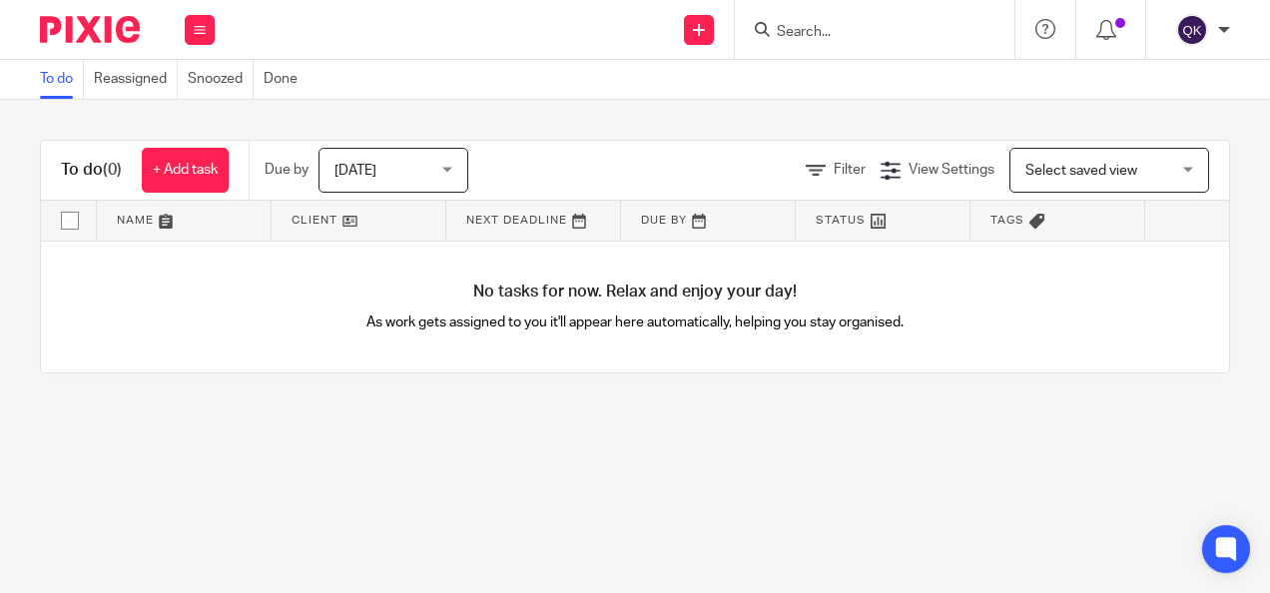
click at [93, 178] on h1 "To do (0)" at bounding box center [91, 170] width 61 height 21
click at [96, 167] on h1 "To do (0)" at bounding box center [91, 170] width 61 height 21
click at [121, 70] on link "Reassigned" at bounding box center [136, 79] width 84 height 39
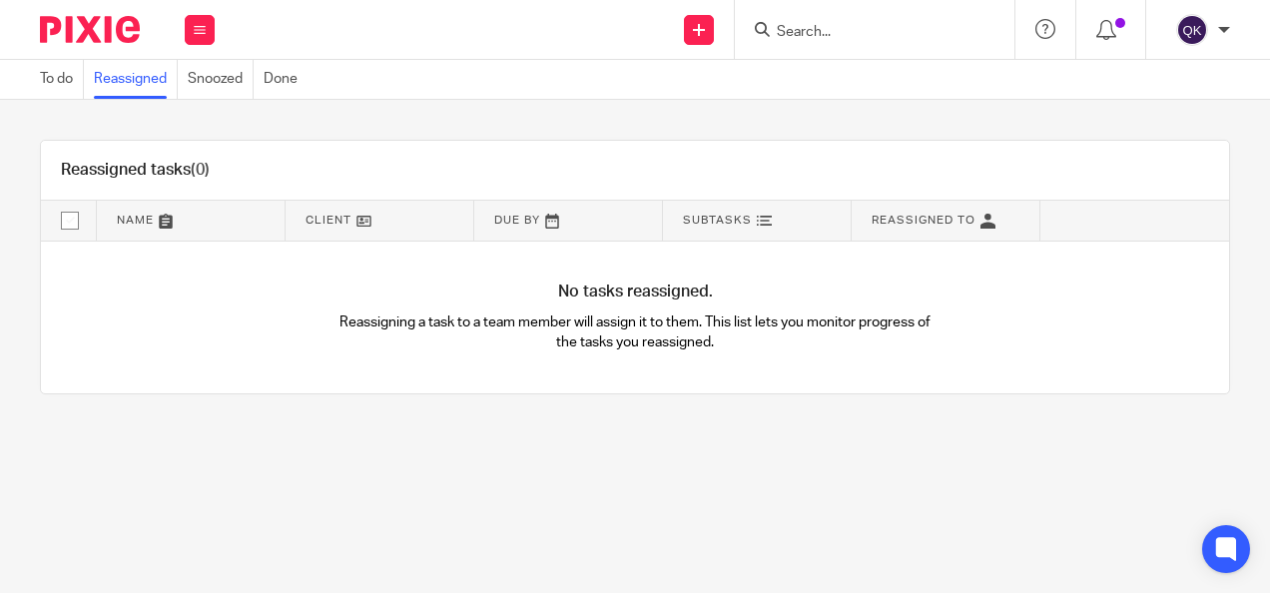
click at [192, 89] on link "Snoozed" at bounding box center [221, 79] width 66 height 39
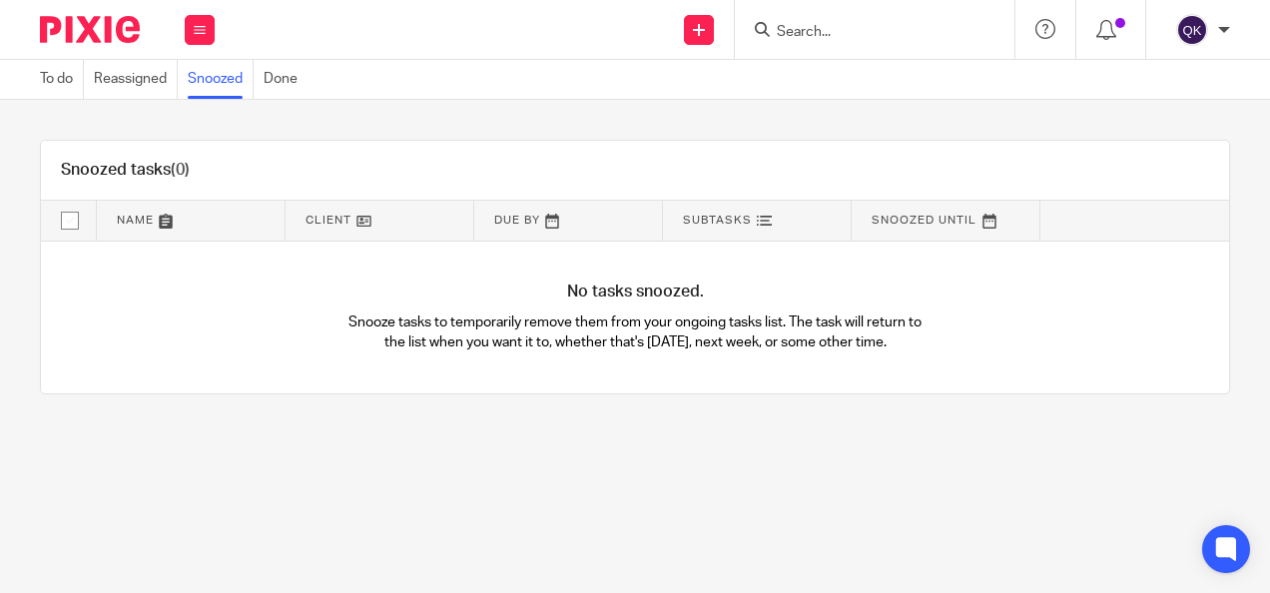
click at [286, 81] on link "Done" at bounding box center [286, 79] width 44 height 39
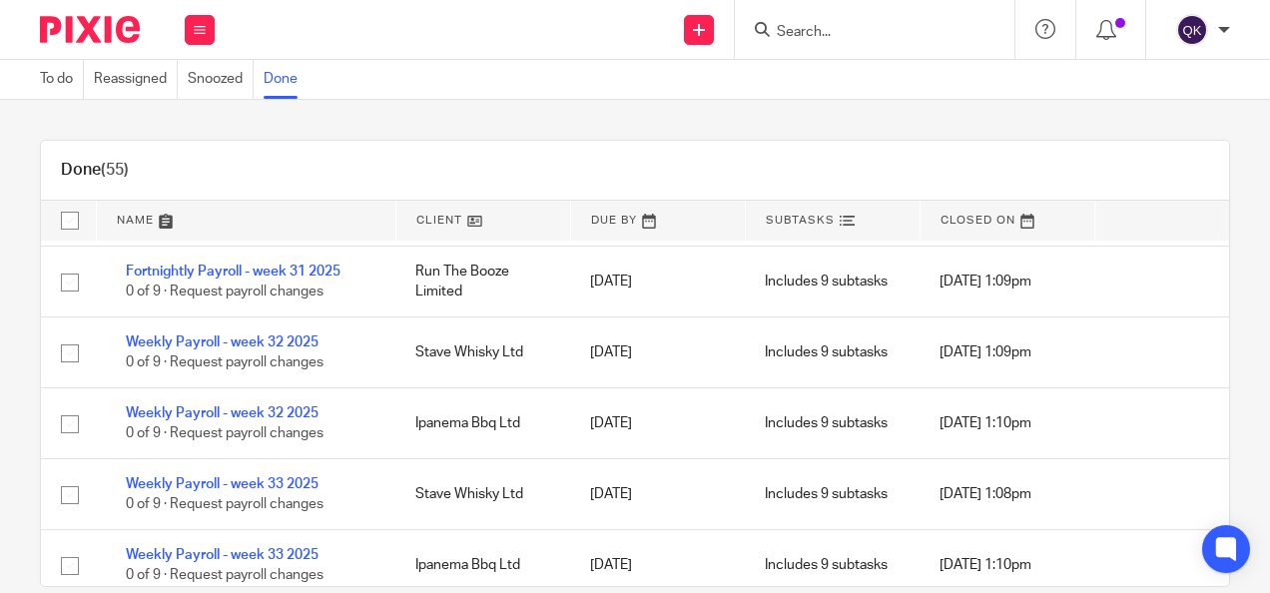
scroll to position [3560, 0]
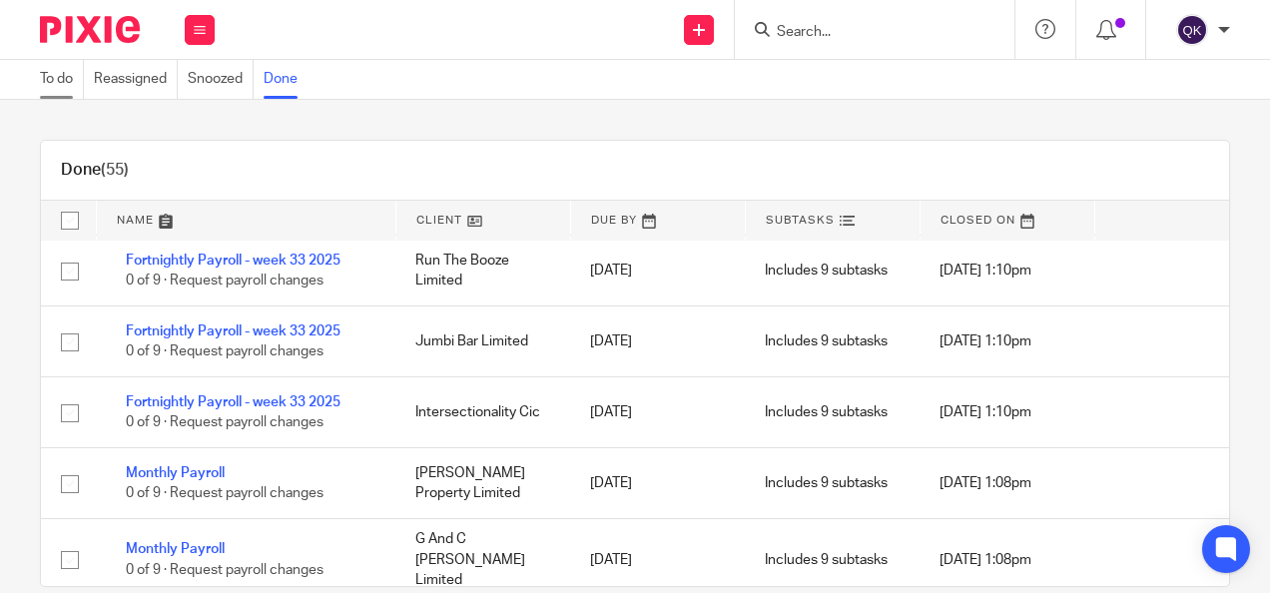
click at [46, 74] on link "To do" at bounding box center [62, 79] width 44 height 39
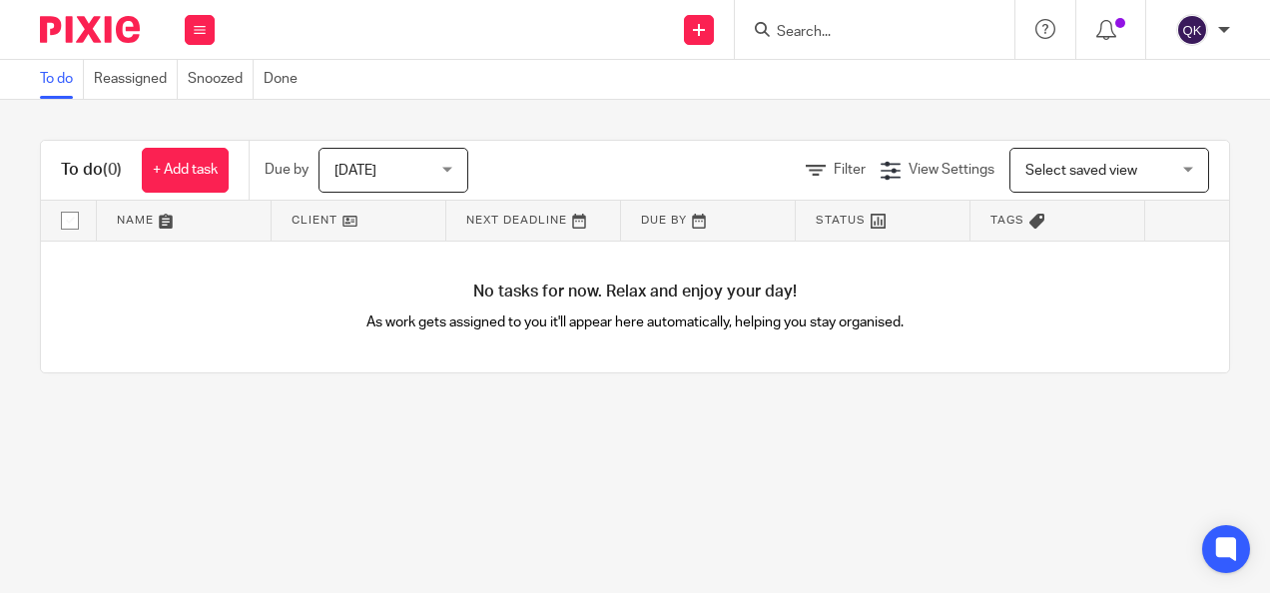
click at [347, 162] on span "[DATE]" at bounding box center [387, 170] width 106 height 42
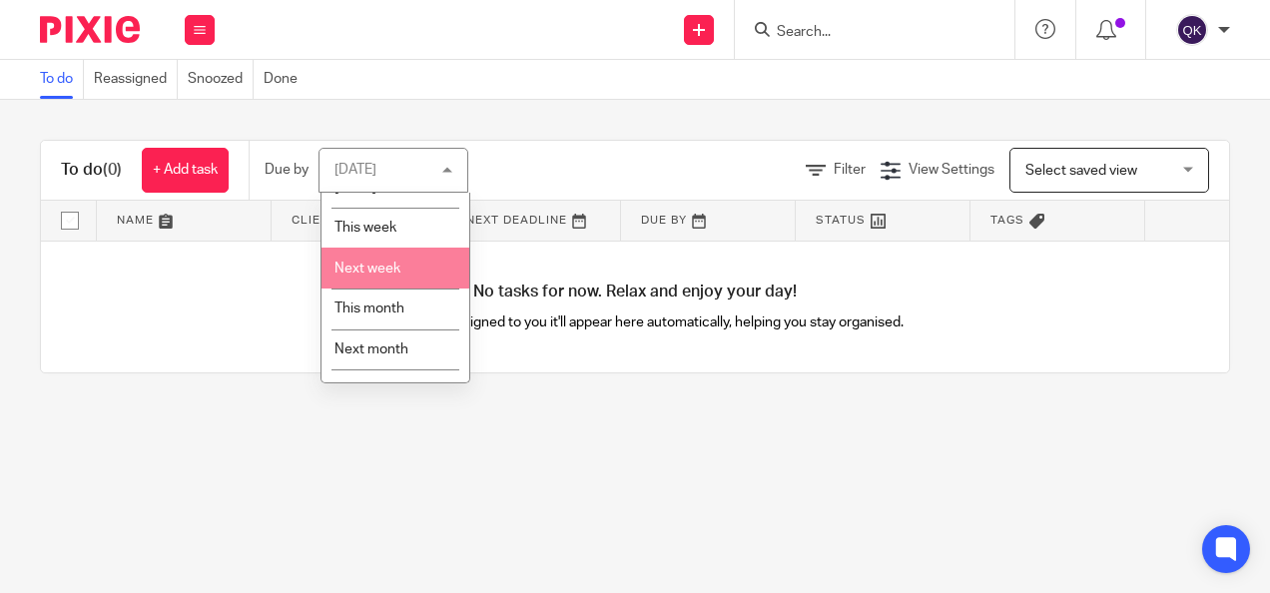
scroll to position [94, 0]
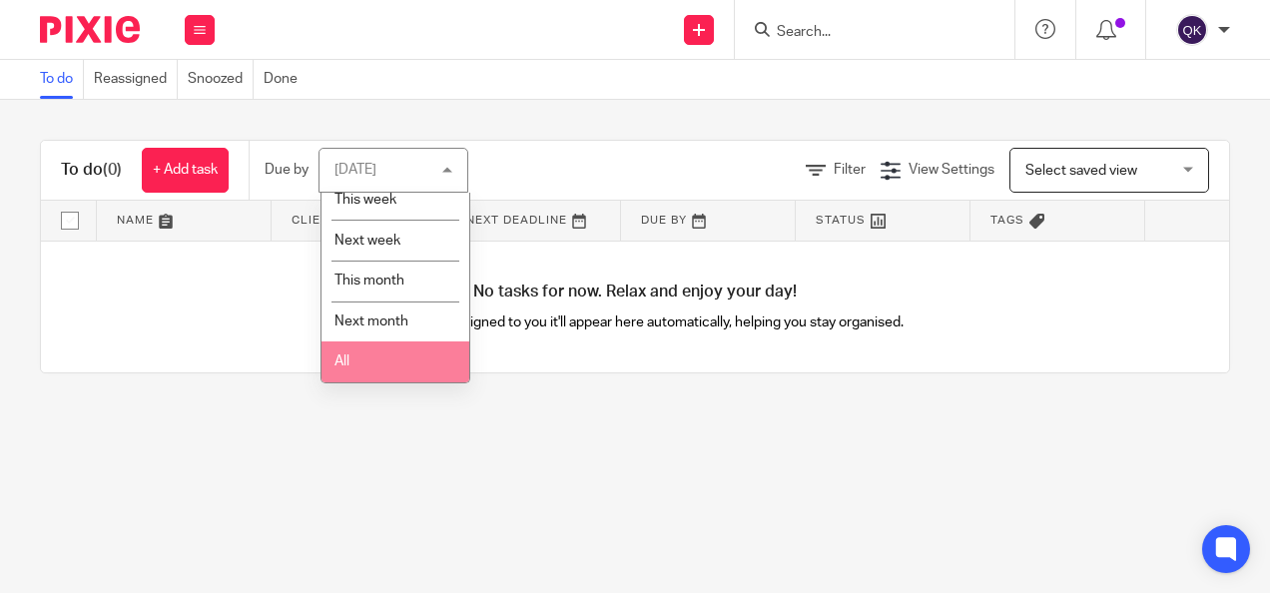
click at [375, 345] on li "All" at bounding box center [395, 361] width 148 height 41
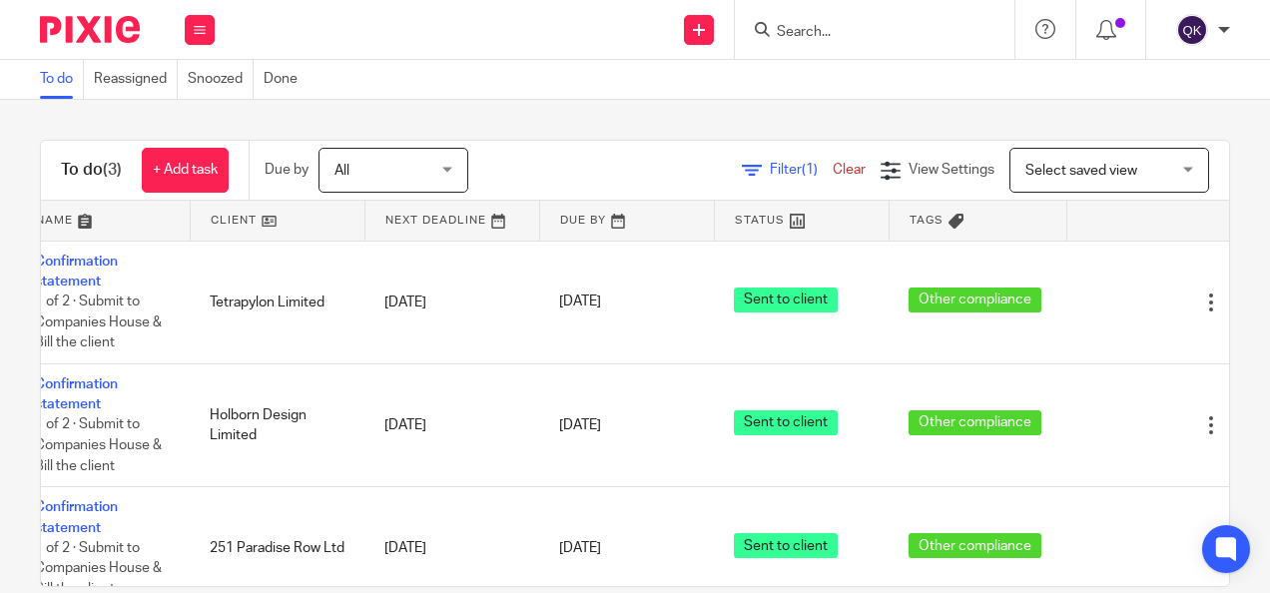
scroll to position [0, 138]
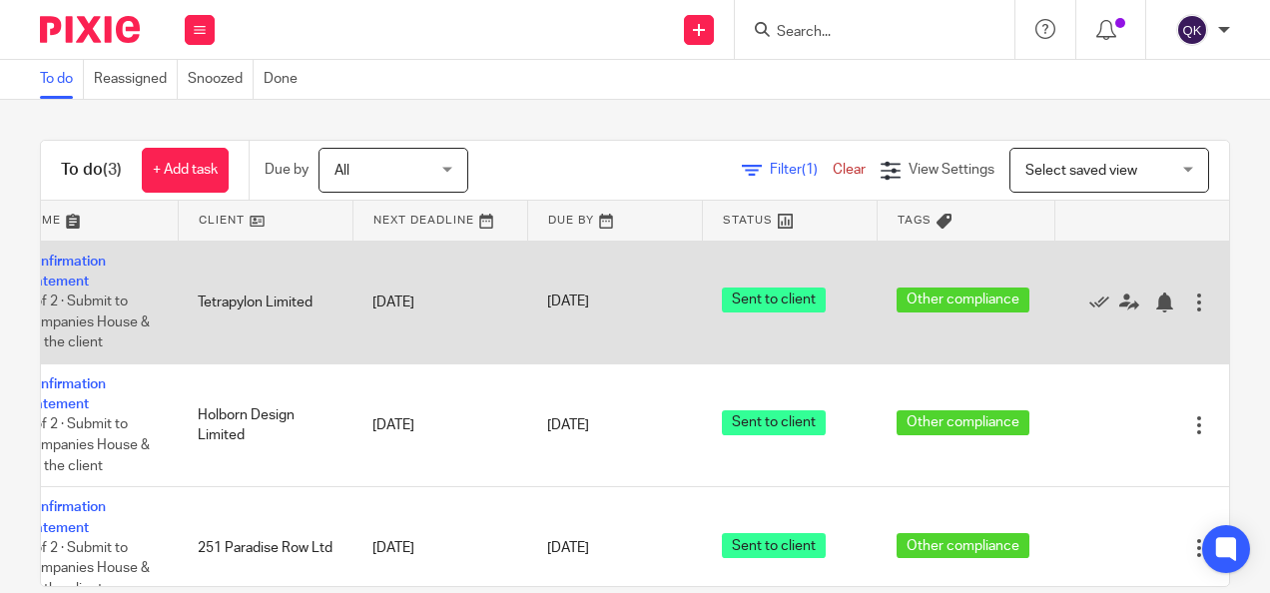
click at [1189, 297] on div at bounding box center [1199, 303] width 20 height 20
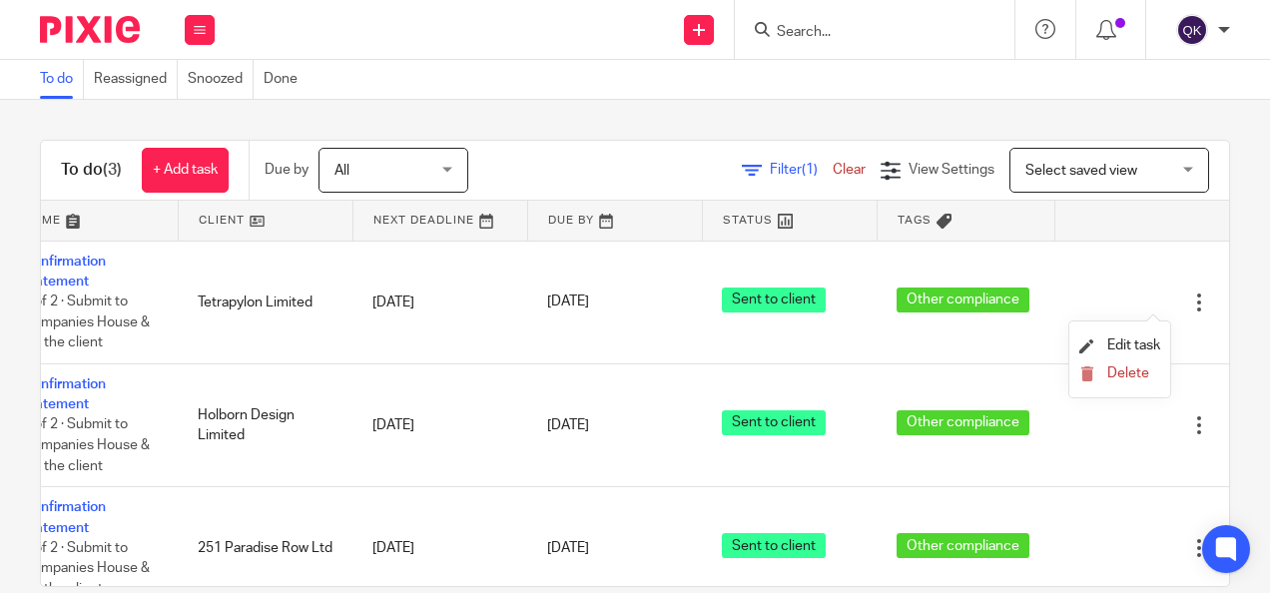
click at [656, 111] on div "To do (3) + Add task Due by All All Today Tomorrow This week Next week This mon…" at bounding box center [635, 346] width 1270 height 493
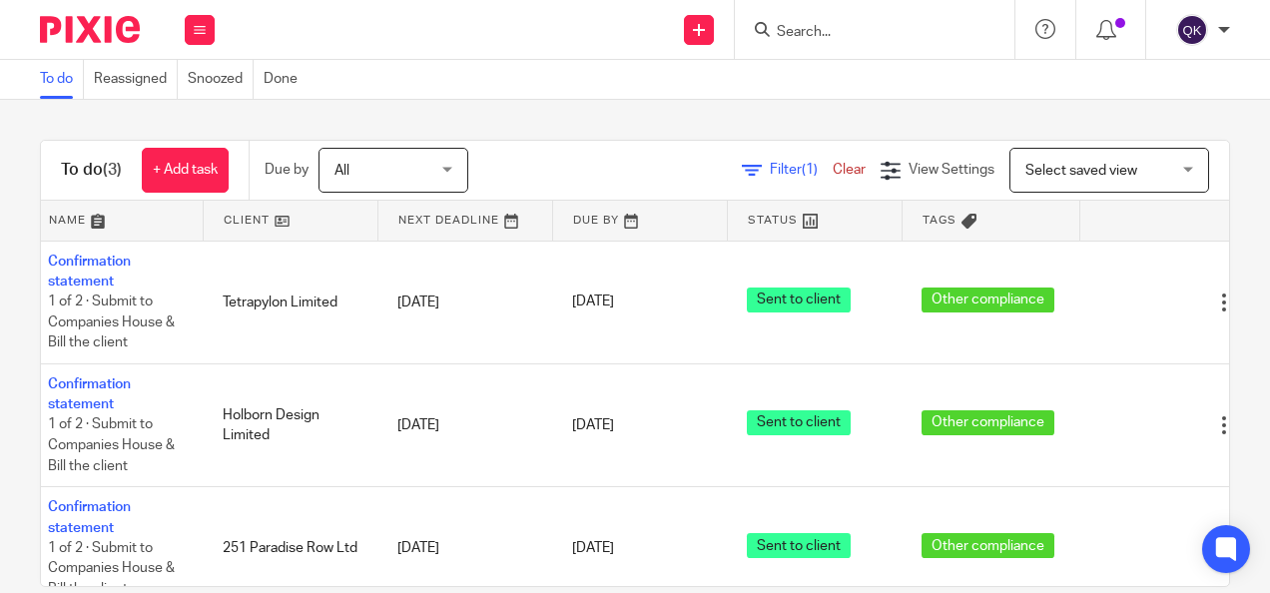
scroll to position [0, 54]
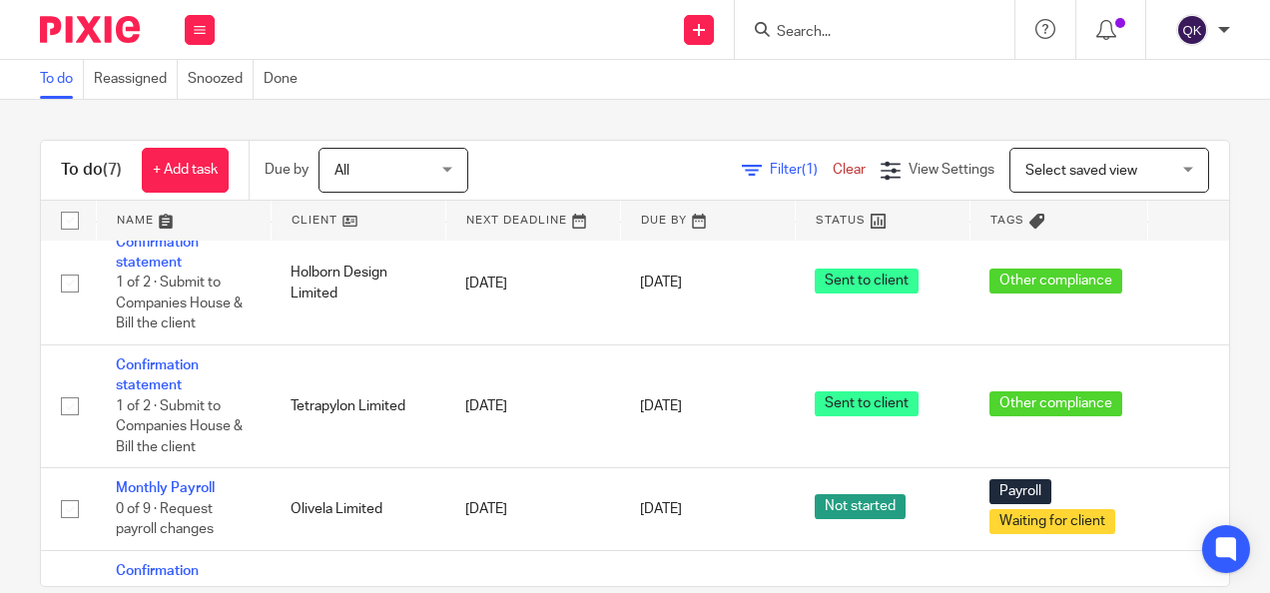
scroll to position [406, 0]
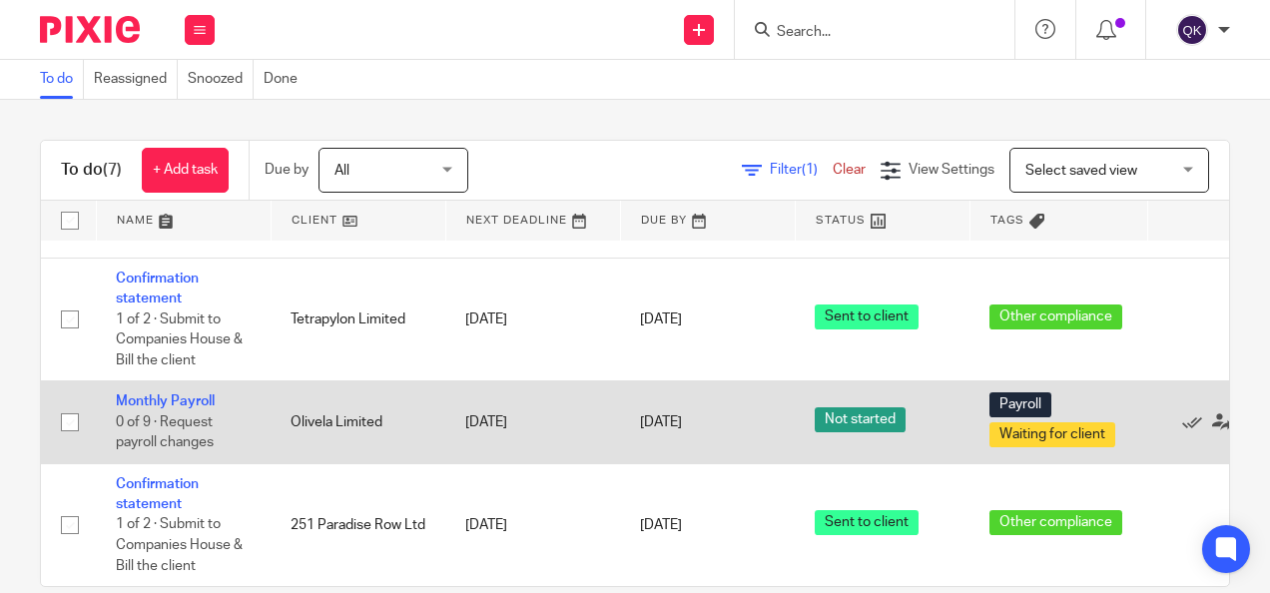
click at [781, 411] on td "[DATE]" at bounding box center [707, 422] width 175 height 82
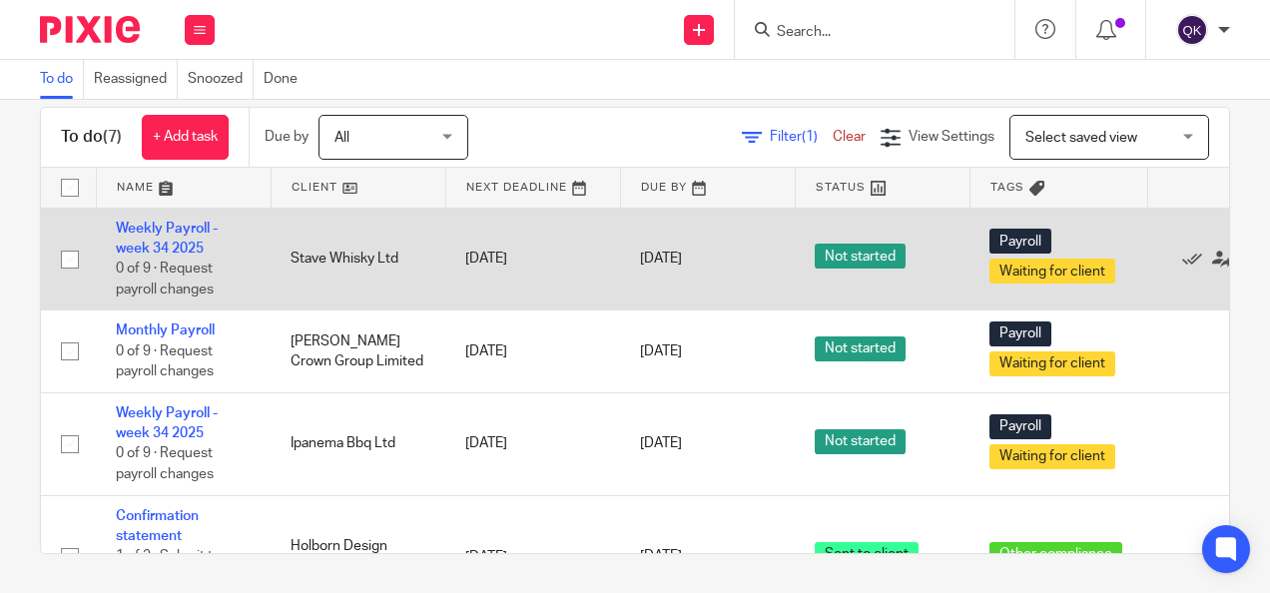
scroll to position [0, 0]
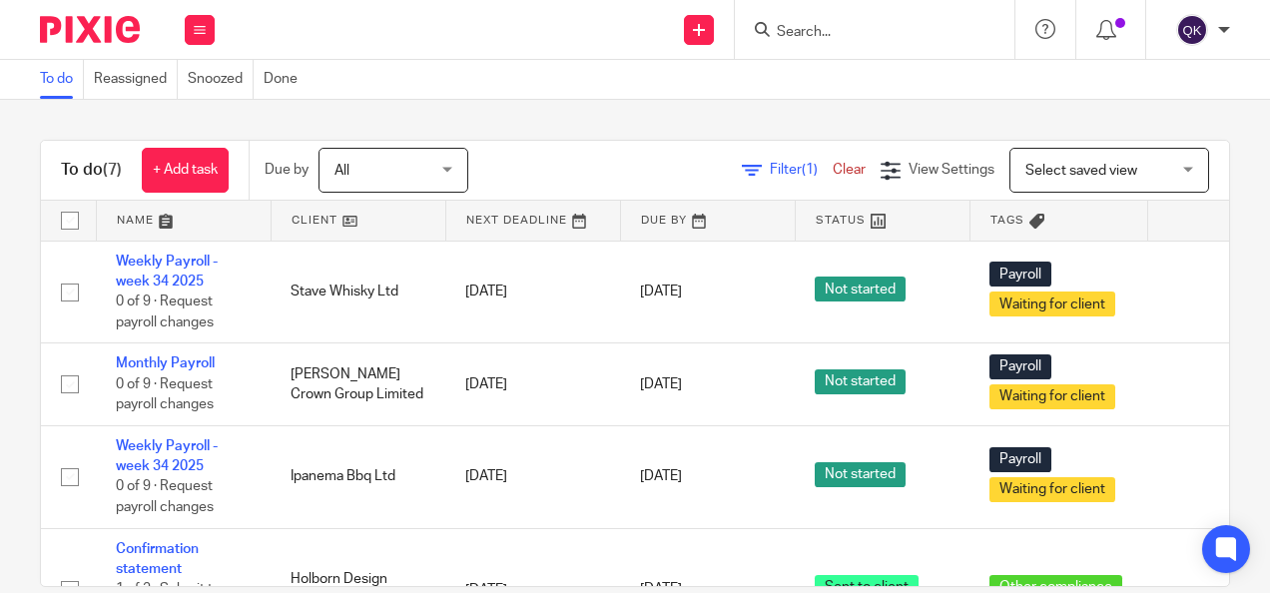
click at [1042, 164] on span "Select saved view" at bounding box center [1081, 171] width 112 height 14
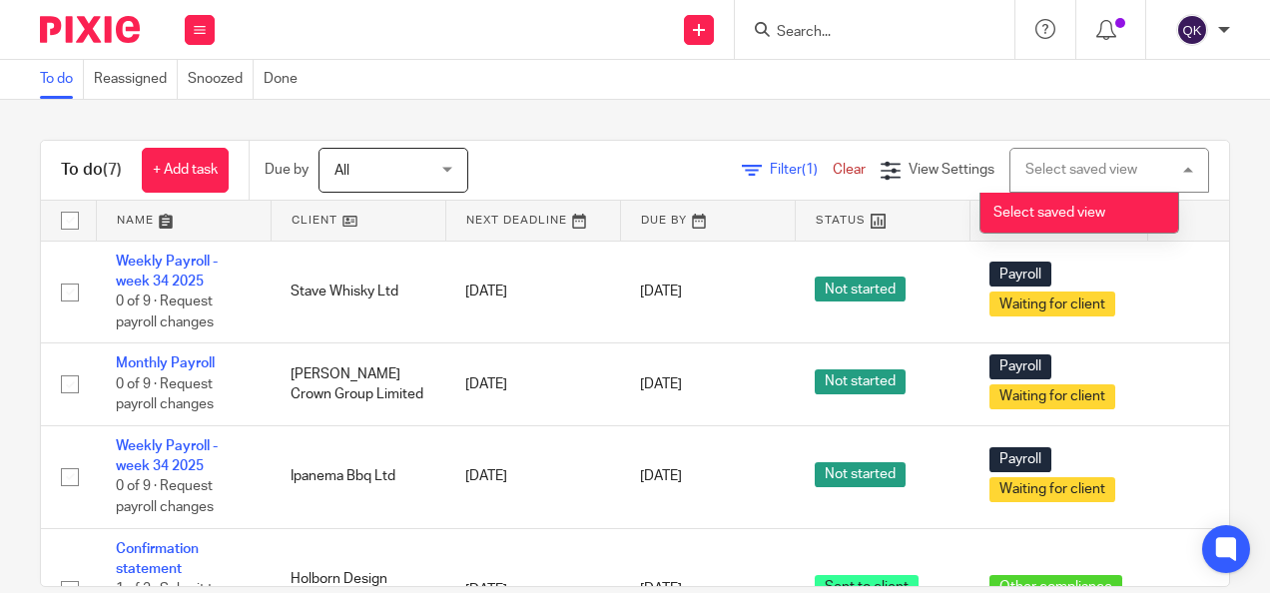
click at [1052, 206] on span "Select saved view" at bounding box center [1049, 213] width 112 height 14
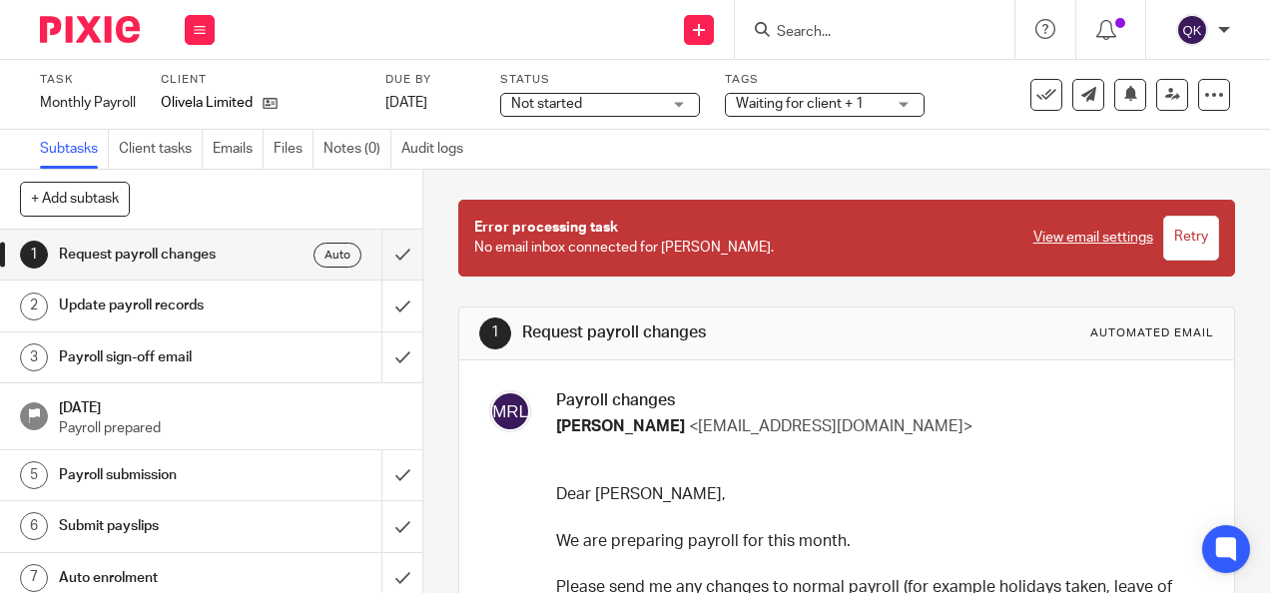
click at [624, 103] on span "Not started" at bounding box center [586, 104] width 150 height 21
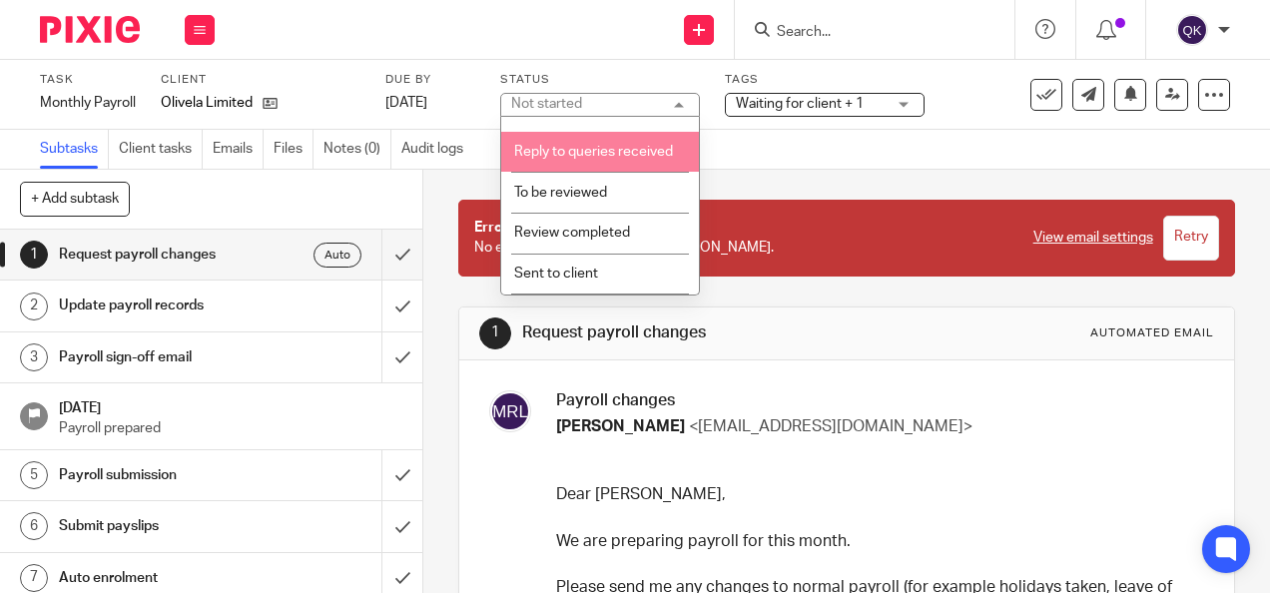
scroll to position [210, 0]
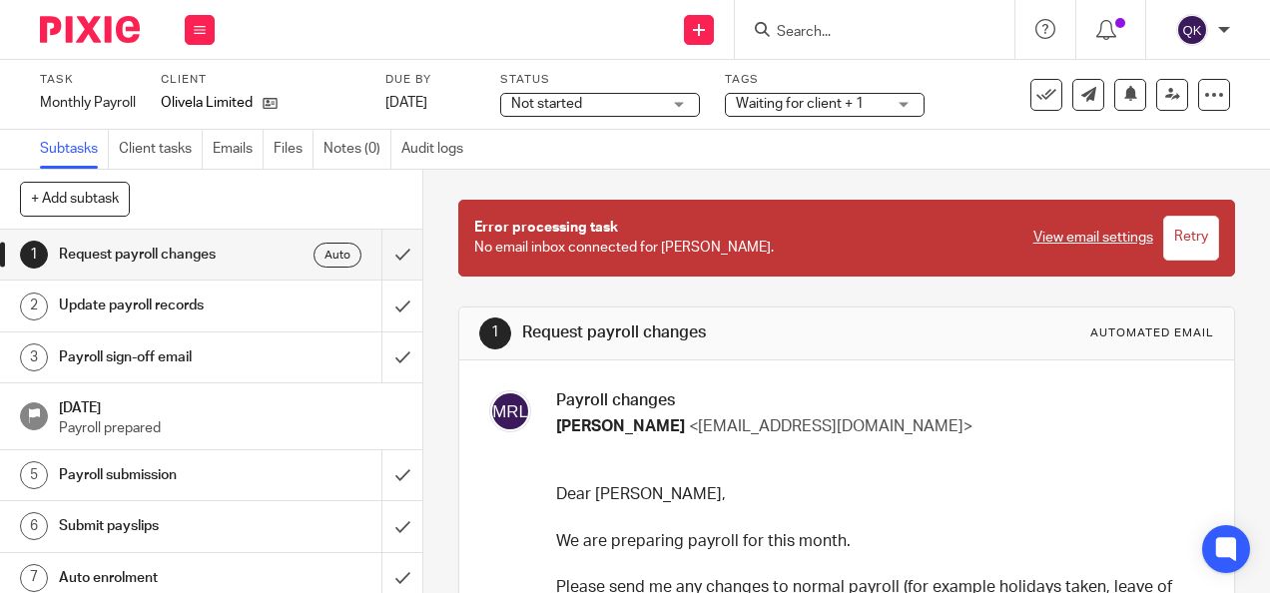
click at [774, 167] on div "Subtasks Client tasks Emails Files Notes (0) Audit logs" at bounding box center [635, 150] width 1270 height 40
click at [815, 103] on span "Waiting for client + 1" at bounding box center [800, 104] width 128 height 14
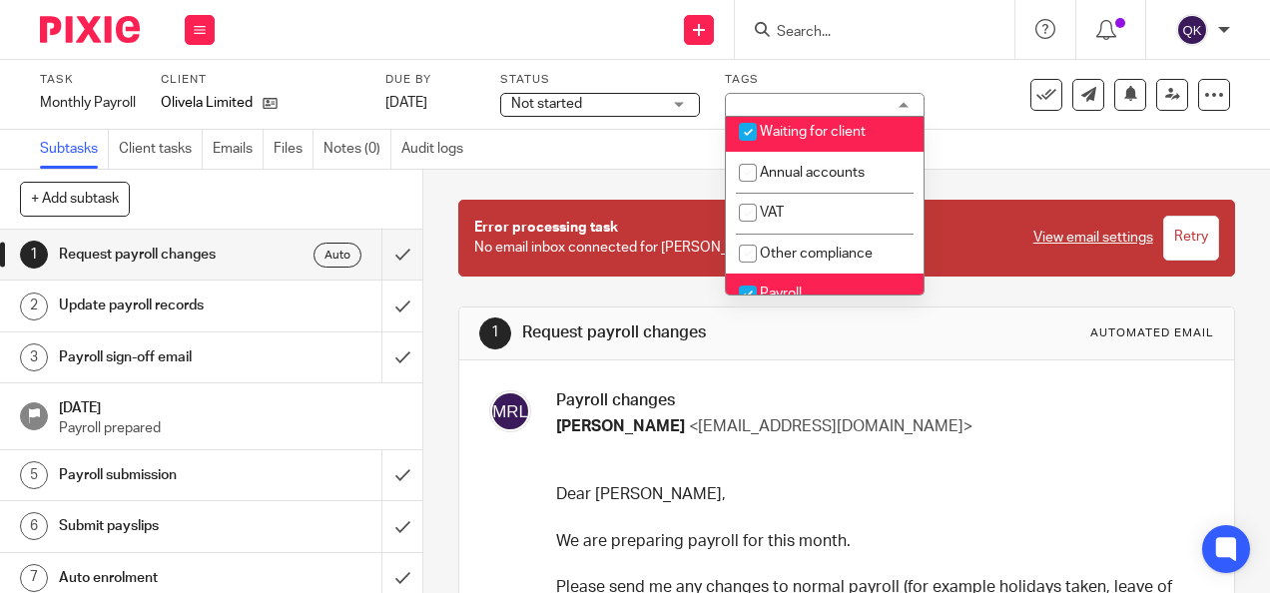
scroll to position [0, 0]
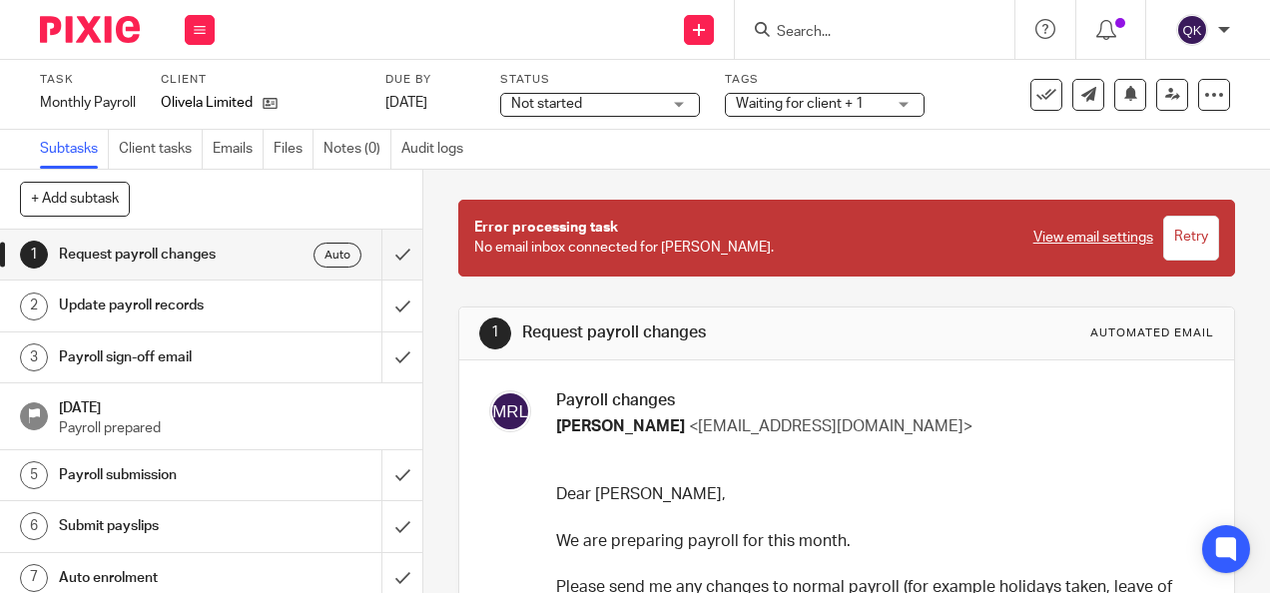
click at [644, 180] on div "1 Request payroll changes Automated email Payroll changes [PERSON_NAME] <[EMAIL…" at bounding box center [846, 381] width 847 height 423
